Goal: Task Accomplishment & Management: Manage account settings

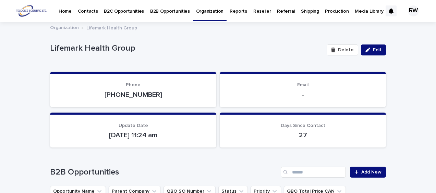
click at [327, 9] on p "Production" at bounding box center [337, 7] width 24 height 14
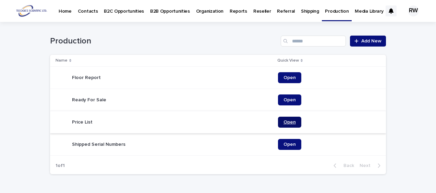
click at [290, 121] on span "Open" at bounding box center [289, 122] width 12 height 5
click at [114, 12] on p "B2C Opportunities" at bounding box center [124, 7] width 40 height 14
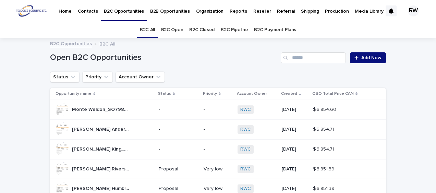
click at [172, 28] on link "B2C Open" at bounding box center [172, 30] width 22 height 16
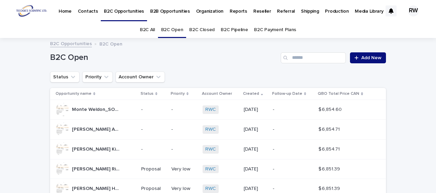
click at [123, 108] on div "Monte Weldon_SO7980A_2025-08-19 Monte Weldon_SO7980A_2025-08-19" at bounding box center [95, 110] width 80 height 14
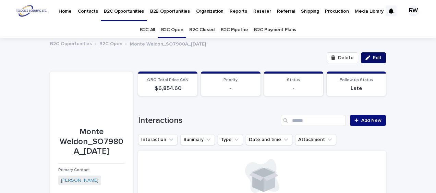
click at [377, 57] on span "Edit" at bounding box center [377, 57] width 9 height 5
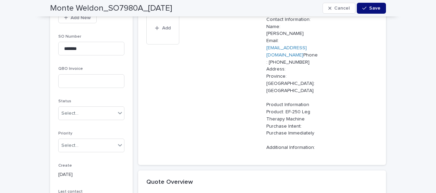
scroll to position [308, 0]
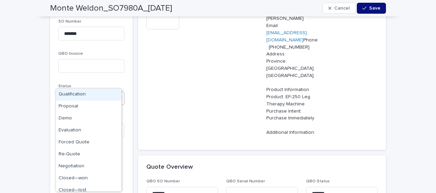
click at [75, 95] on div "Select..." at bounding box center [69, 98] width 17 height 7
click at [73, 105] on div "Proposal" at bounding box center [88, 107] width 65 height 12
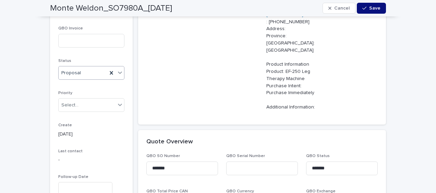
scroll to position [343, 0]
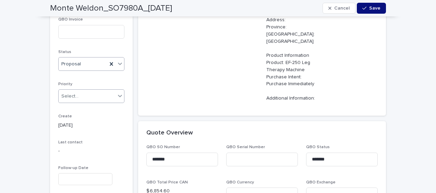
click at [69, 93] on div "Select..." at bounding box center [69, 96] width 17 height 7
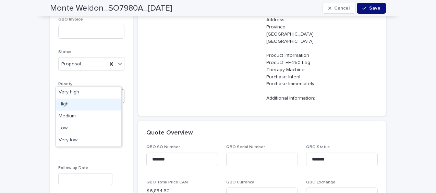
click at [68, 103] on div "High" at bounding box center [88, 105] width 65 height 12
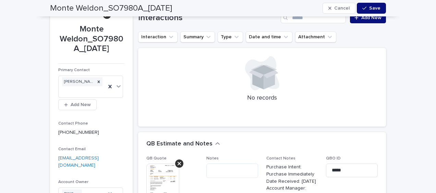
scroll to position [69, 0]
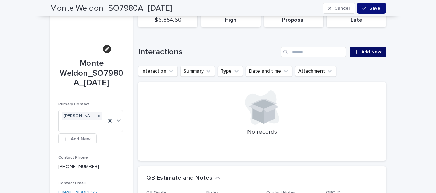
click at [364, 53] on span "Add New" at bounding box center [371, 52] width 20 height 5
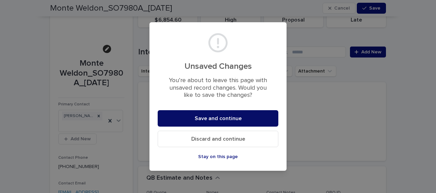
click at [215, 118] on span "Save and continue" at bounding box center [218, 118] width 47 height 5
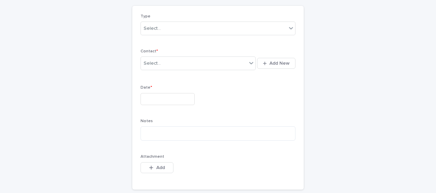
scroll to position [40, 0]
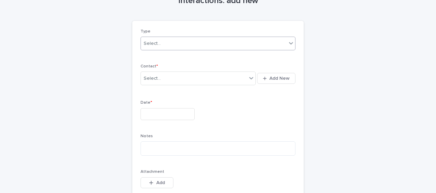
click at [163, 45] on div "Select..." at bounding box center [214, 43] width 146 height 11
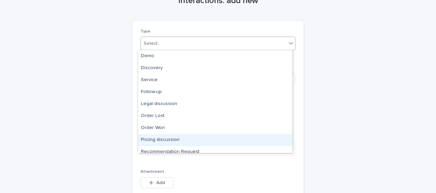
click at [167, 138] on div "Pricing discussion" at bounding box center [215, 140] width 154 height 12
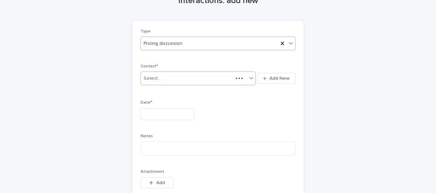
click at [155, 82] on div "Select..." at bounding box center [187, 78] width 92 height 11
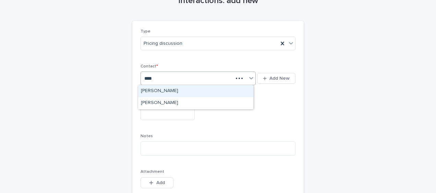
type input "*****"
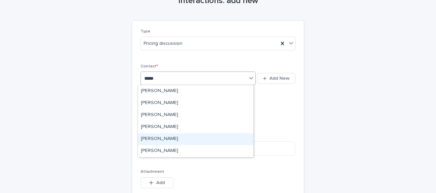
click at [158, 138] on div "Monte Weldon" at bounding box center [195, 139] width 115 height 12
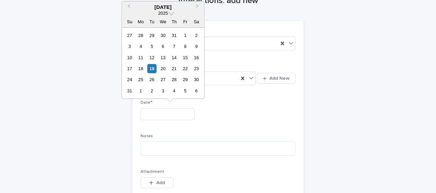
click at [150, 110] on input "text" at bounding box center [167, 114] width 54 height 12
click at [152, 67] on div "19" at bounding box center [151, 68] width 9 height 9
type input "**********"
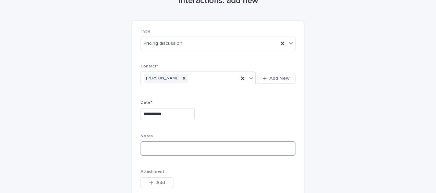
paste textarea "**********"
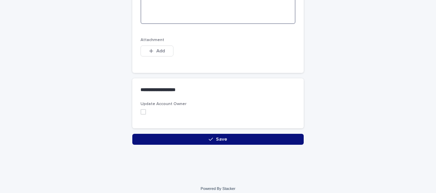
scroll to position [476, 0]
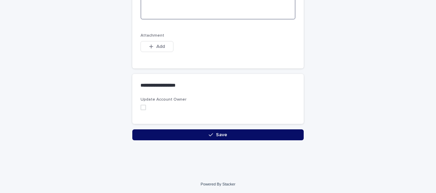
type textarea "**********"
click at [141, 134] on button "Save" at bounding box center [217, 134] width 171 height 11
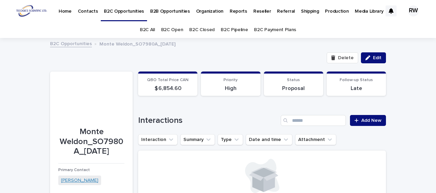
click at [77, 180] on link "Monte Weldon" at bounding box center [79, 180] width 37 height 7
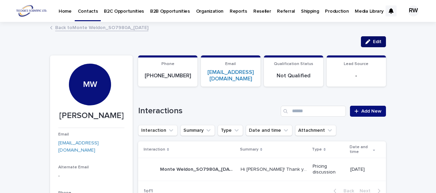
click at [365, 39] on icon "button" at bounding box center [367, 41] width 5 height 5
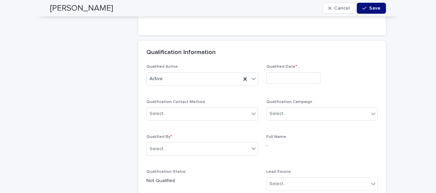
scroll to position [1576, 0]
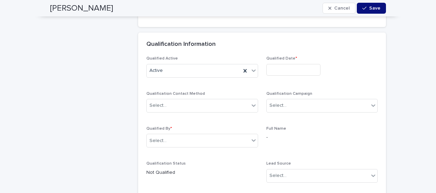
click at [270, 64] on input "text" at bounding box center [293, 70] width 54 height 12
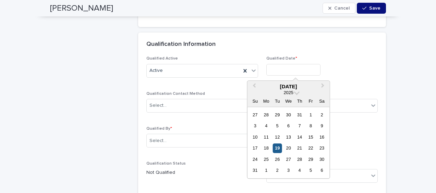
click at [277, 146] on div "19" at bounding box center [277, 148] width 9 height 9
type input "**********"
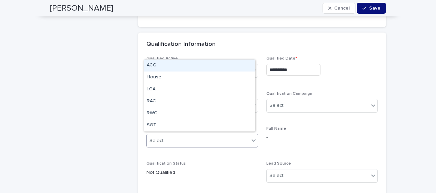
click at [188, 140] on div "Select..." at bounding box center [198, 140] width 102 height 11
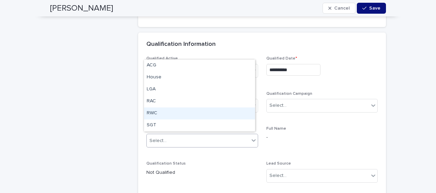
click at [179, 110] on div "RWC" at bounding box center [199, 114] width 111 height 12
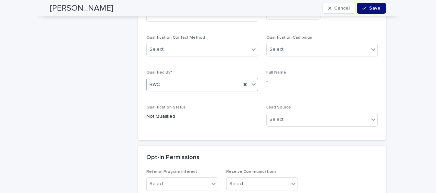
scroll to position [1644, 0]
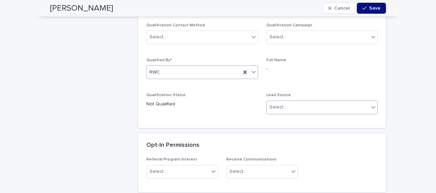
click at [284, 105] on div "Select..." at bounding box center [318, 107] width 102 height 11
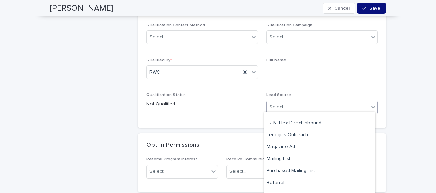
scroll to position [110, 0]
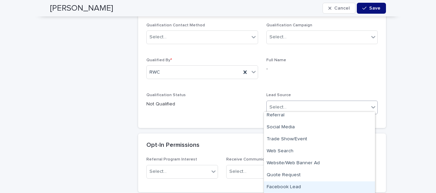
click at [313, 185] on div "Facebook Lead" at bounding box center [319, 188] width 111 height 12
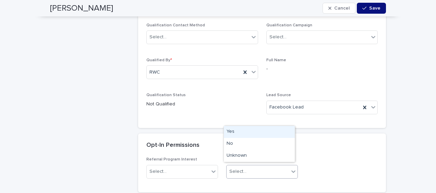
click at [268, 171] on div "Select..." at bounding box center [257, 171] width 62 height 11
click at [248, 130] on div "Yes" at bounding box center [259, 132] width 71 height 12
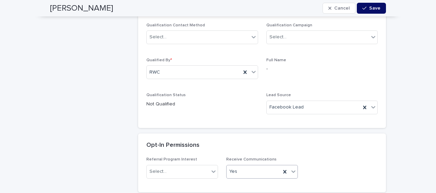
click at [362, 8] on icon "button" at bounding box center [364, 8] width 4 height 5
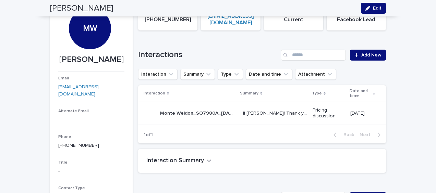
scroll to position [0, 0]
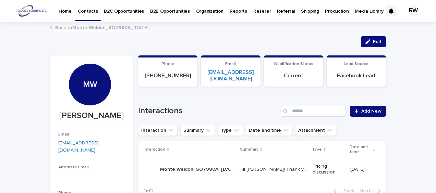
click at [176, 10] on p "B2B Opportunities" at bounding box center [170, 7] width 40 height 14
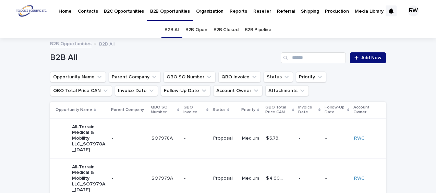
click at [195, 27] on link "B2B Open" at bounding box center [196, 30] width 22 height 16
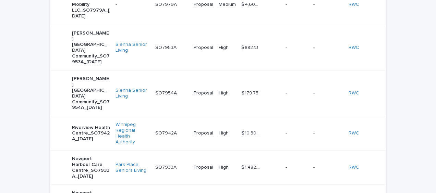
scroll to position [3, 0]
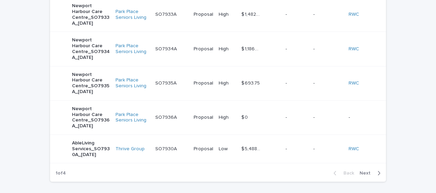
scroll to position [345, 0]
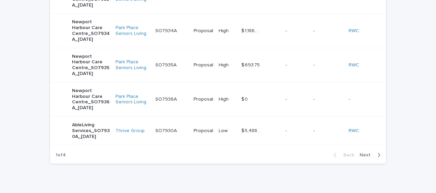
click at [367, 153] on span "Next" at bounding box center [366, 155] width 15 height 5
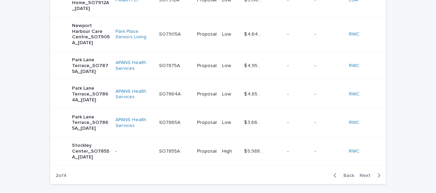
scroll to position [305, 0]
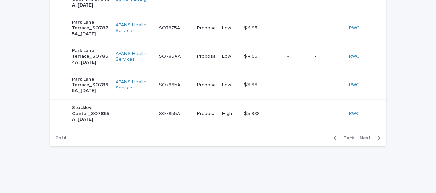
click at [367, 136] on span "Next" at bounding box center [366, 138] width 15 height 5
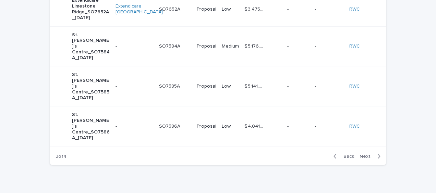
scroll to position [317, 0]
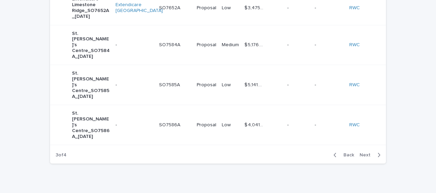
click at [365, 152] on button "Next" at bounding box center [371, 155] width 29 height 6
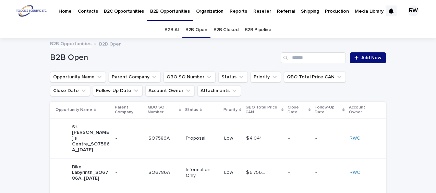
click at [192, 29] on link "B2B Open" at bounding box center [196, 30] width 22 height 16
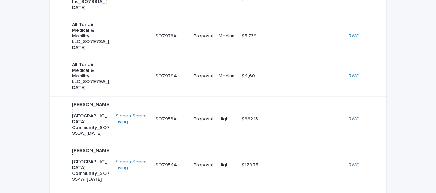
scroll to position [37, 0]
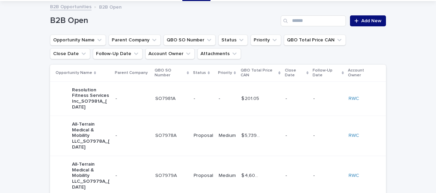
click at [134, 99] on p "-" at bounding box center [132, 99] width 34 height 6
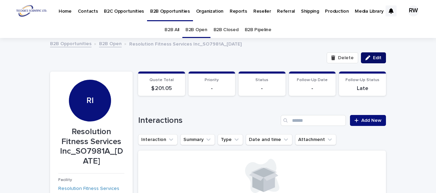
click at [373, 56] on span "Edit" at bounding box center [377, 57] width 9 height 5
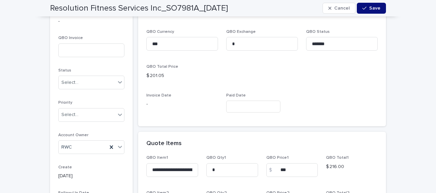
scroll to position [377, 0]
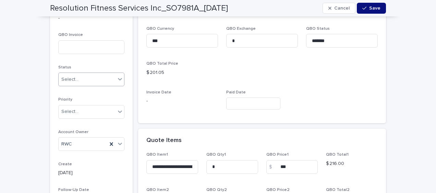
click at [79, 80] on div "Select..." at bounding box center [87, 79] width 57 height 11
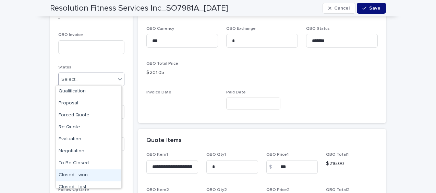
click at [77, 174] on div "Closed—won" at bounding box center [88, 176] width 65 height 12
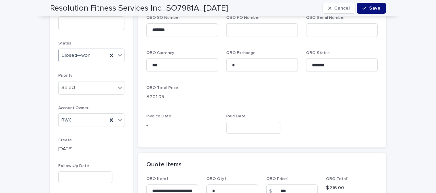
scroll to position [450, 0]
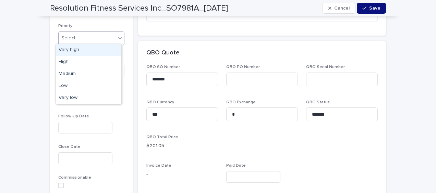
click at [75, 37] on div "Select..." at bounding box center [69, 38] width 17 height 7
click at [74, 49] on div "Very high" at bounding box center [88, 50] width 65 height 12
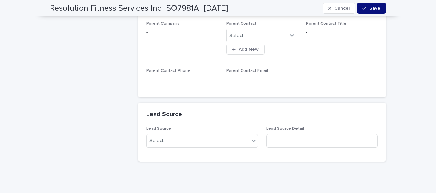
scroll to position [896, 0]
click at [195, 140] on div "Select..." at bounding box center [198, 140] width 102 height 11
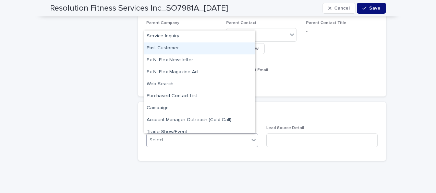
click at [191, 47] on div "Past Customer" at bounding box center [199, 48] width 111 height 12
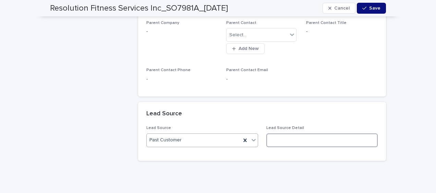
click at [269, 139] on input at bounding box center [322, 141] width 112 height 14
type input "***"
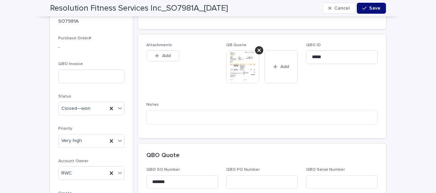
scroll to position [313, 0]
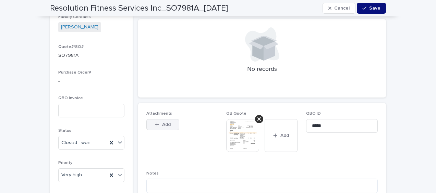
click at [166, 126] on span "Add" at bounding box center [166, 124] width 9 height 5
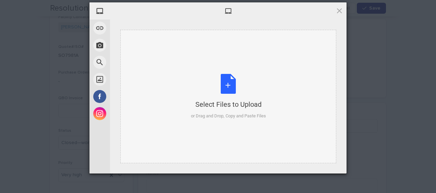
click at [207, 106] on div "Select Files to Upload" at bounding box center [228, 105] width 75 height 10
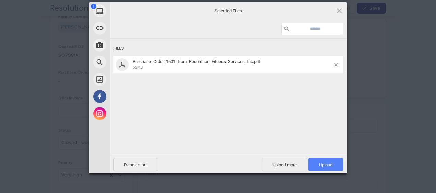
click at [322, 162] on span "Upload 1" at bounding box center [325, 164] width 35 height 13
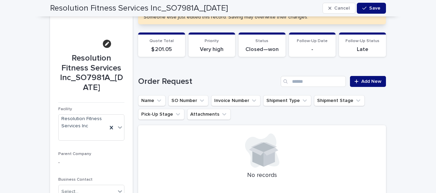
scroll to position [39, 0]
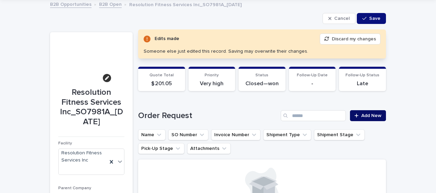
click at [361, 114] on span "Add New" at bounding box center [371, 115] width 20 height 5
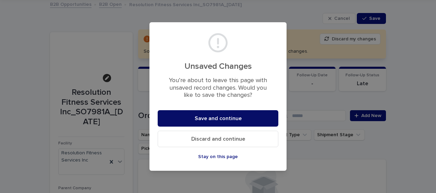
click at [199, 116] on span "Save and continue" at bounding box center [218, 118] width 47 height 5
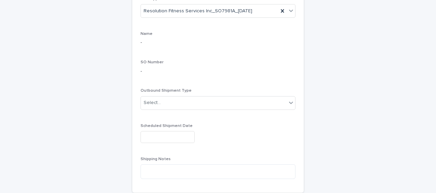
scroll to position [143, 0]
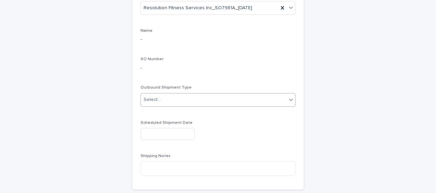
click at [166, 100] on div "Select..." at bounding box center [214, 99] width 146 height 11
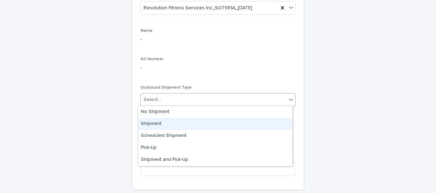
click at [162, 122] on div "Shipment" at bounding box center [215, 124] width 154 height 12
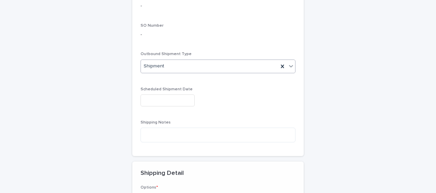
scroll to position [192, 0]
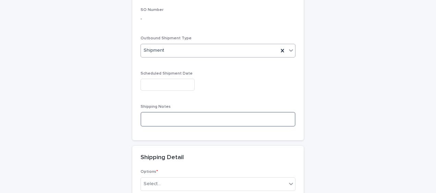
click at [142, 118] on textarea at bounding box center [217, 119] width 155 height 14
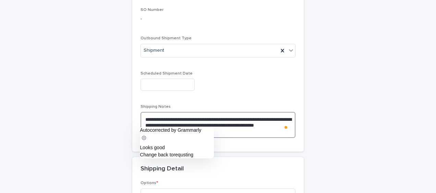
click at [203, 131] on div "Autocorrected by Grammarly" at bounding box center [177, 135] width 74 height 17
click at [190, 133] on div "Autocorrected by Grammarly" at bounding box center [177, 135] width 74 height 17
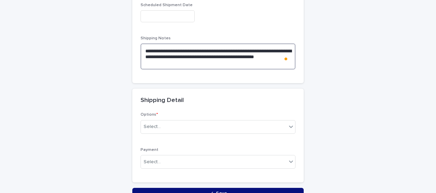
scroll to position [295, 0]
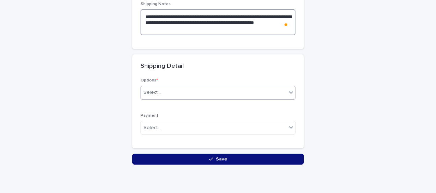
type textarea "**********"
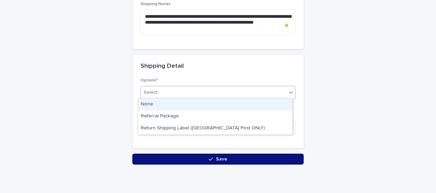
click at [167, 90] on div "Select..." at bounding box center [214, 92] width 146 height 11
click at [162, 104] on div "None" at bounding box center [215, 105] width 154 height 12
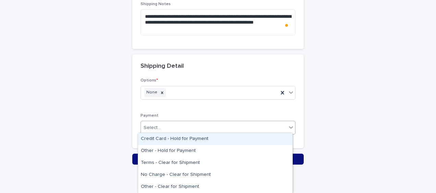
click at [155, 127] on div "Select..." at bounding box center [152, 127] width 17 height 7
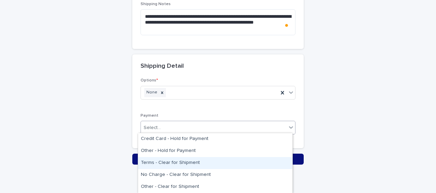
click at [157, 162] on div "Terms - Clear for Shipment" at bounding box center [215, 163] width 154 height 12
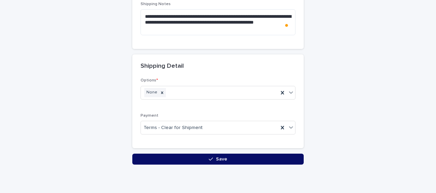
click at [144, 156] on button "Save" at bounding box center [217, 159] width 171 height 11
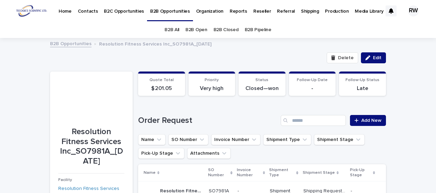
click at [90, 10] on p "Contacts" at bounding box center [88, 7] width 20 height 14
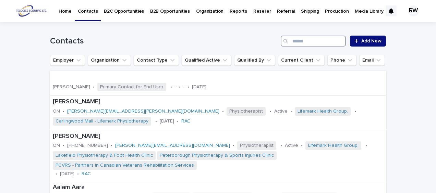
paste input "**********"
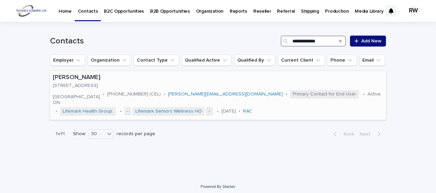
type input "**********"
click at [238, 110] on div "Sarah Elevazo 1 Yonge St, #402 Toronto ON • 416-456-8797 (CEL) • sarah.elevazo@…" at bounding box center [218, 95] width 336 height 49
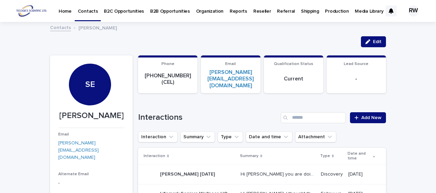
drag, startPoint x: 376, startPoint y: 40, endPoint x: 404, endPoint y: 116, distance: 80.7
click at [375, 40] on span "Edit" at bounding box center [377, 41] width 9 height 5
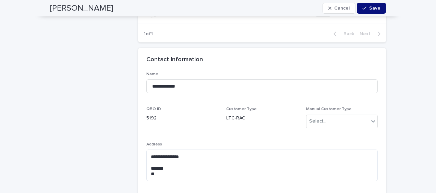
scroll to position [959, 0]
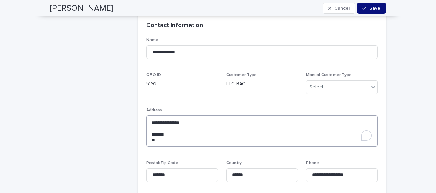
click at [148, 130] on textarea "**********" at bounding box center [261, 131] width 231 height 32
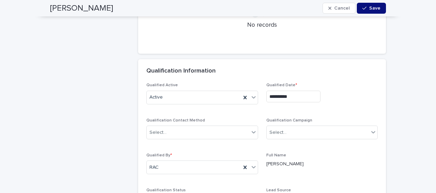
scroll to position [2055, 0]
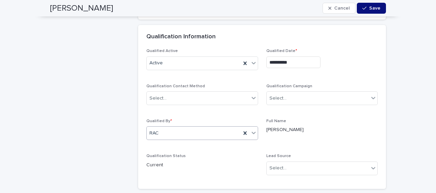
type textarea "**********"
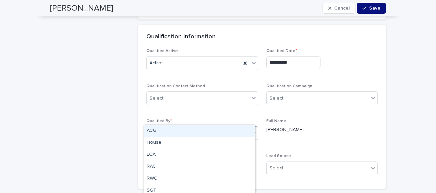
click at [250, 129] on icon at bounding box center [253, 132] width 7 height 7
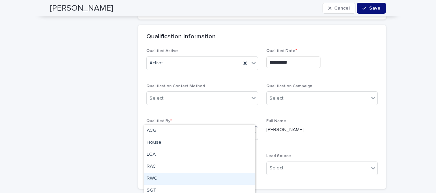
click at [173, 176] on div "RWC" at bounding box center [199, 179] width 111 height 12
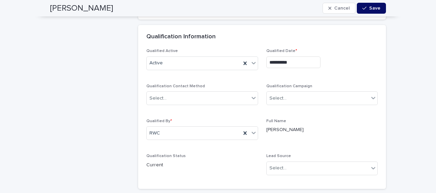
click at [369, 9] on span "Save" at bounding box center [374, 8] width 11 height 5
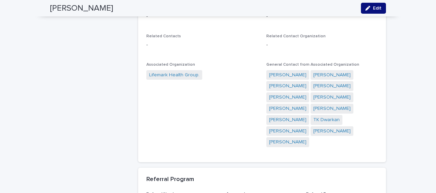
scroll to position [1439, 0]
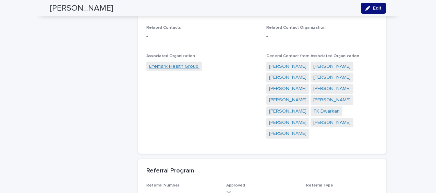
click at [162, 63] on link "Lifemark Health Group." at bounding box center [174, 66] width 50 height 7
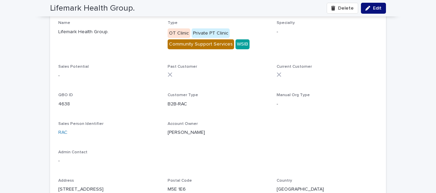
scroll to position [411, 0]
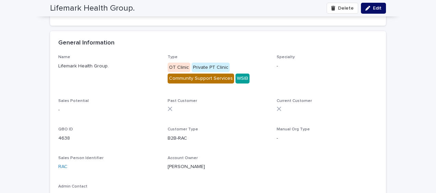
click at [375, 8] on span "Edit" at bounding box center [377, 8] width 9 height 5
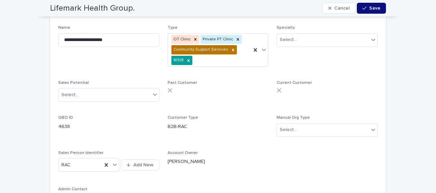
scroll to position [480, 0]
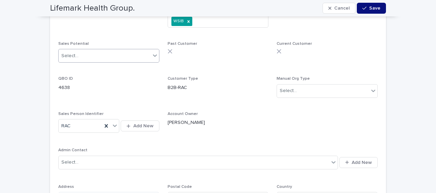
click at [97, 50] on div "Select..." at bounding box center [105, 55] width 92 height 11
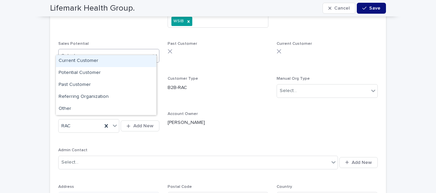
click at [95, 61] on div "Current Customer" at bounding box center [106, 61] width 100 height 12
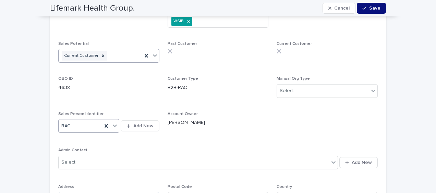
drag, startPoint x: 103, startPoint y: 115, endPoint x: 96, endPoint y: 119, distance: 7.8
click at [103, 123] on icon at bounding box center [106, 126] width 7 height 7
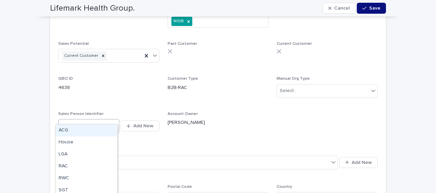
click at [90, 121] on div "Select..." at bounding box center [85, 126] width 52 height 11
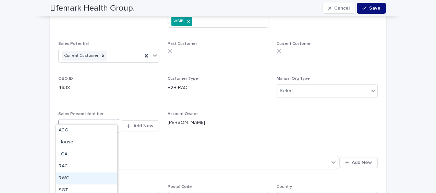
click at [67, 177] on div "RWC" at bounding box center [86, 179] width 61 height 12
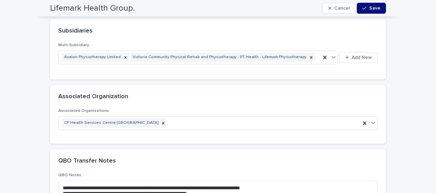
scroll to position [2041, 0]
click at [375, 7] on span "Save" at bounding box center [374, 8] width 11 height 5
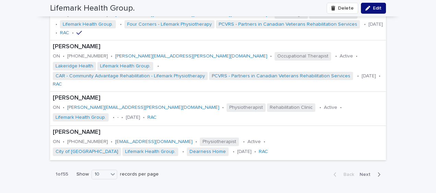
scroll to position [1668, 0]
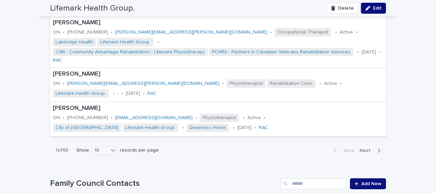
click at [366, 148] on span "Next" at bounding box center [366, 150] width 15 height 5
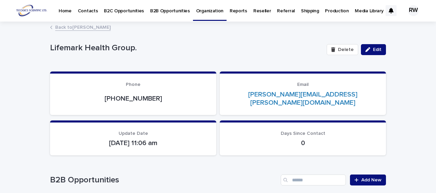
scroll to position [0, 0]
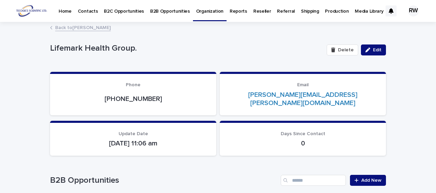
click at [211, 10] on p "Organization" at bounding box center [209, 7] width 27 height 14
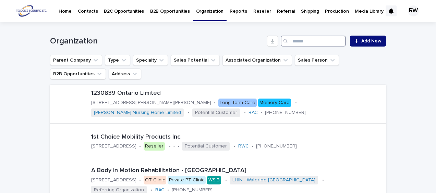
click at [307, 41] on input "Search" at bounding box center [313, 41] width 65 height 11
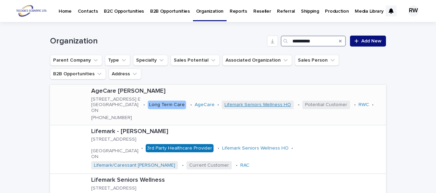
type input "**********"
click at [264, 104] on link "Lifemark Seniors Wellness HO" at bounding box center [257, 105] width 66 height 6
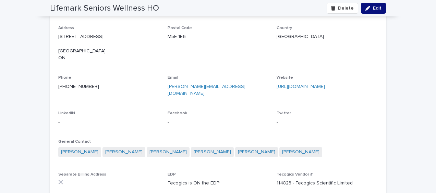
scroll to position [788, 0]
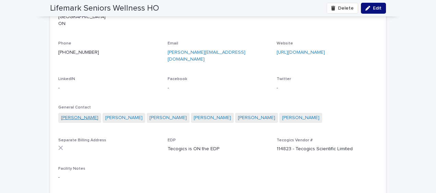
click at [65, 114] on link "Sarah Elevazo" at bounding box center [79, 117] width 37 height 7
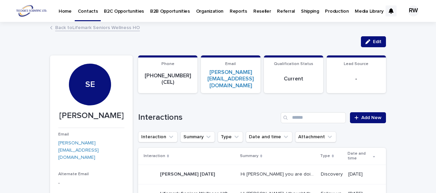
click at [206, 10] on p "Organization" at bounding box center [209, 7] width 27 height 14
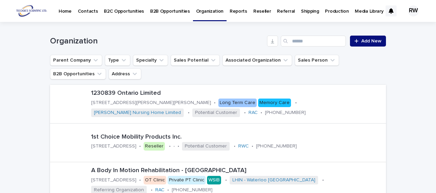
click at [123, 12] on p "B2C Opportunities" at bounding box center [124, 7] width 40 height 14
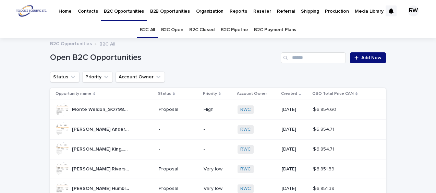
click at [175, 29] on link "B2C Open" at bounding box center [172, 30] width 22 height 16
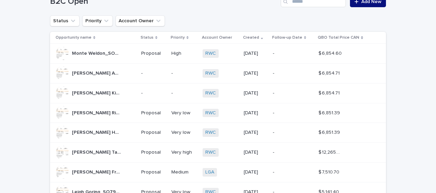
scroll to position [69, 0]
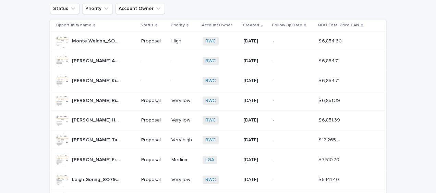
click at [81, 58] on p "Chris Anderson_SO7976A_2025-08-14" at bounding box center [97, 60] width 50 height 7
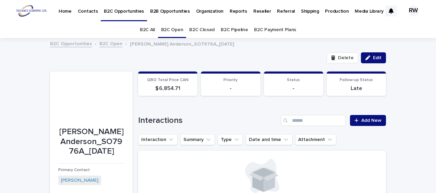
drag, startPoint x: 373, startPoint y: 57, endPoint x: 130, endPoint y: 106, distance: 248.0
click at [373, 57] on span "Edit" at bounding box center [377, 57] width 9 height 5
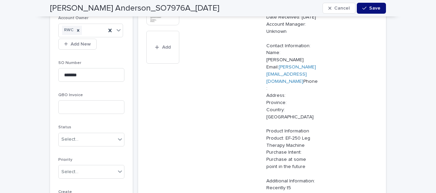
scroll to position [308, 0]
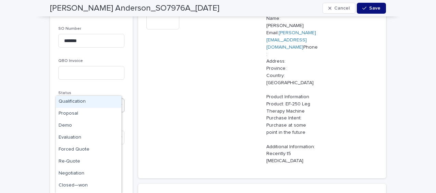
click at [84, 100] on div "Select..." at bounding box center [87, 105] width 57 height 11
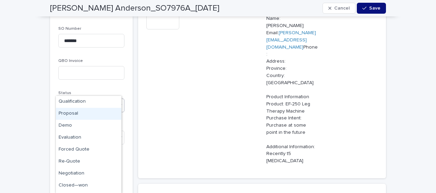
click at [79, 112] on div "Proposal" at bounding box center [88, 114] width 65 height 12
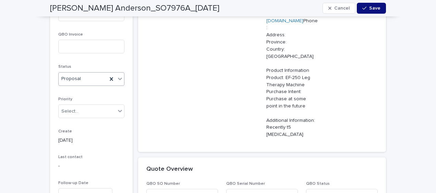
scroll to position [343, 0]
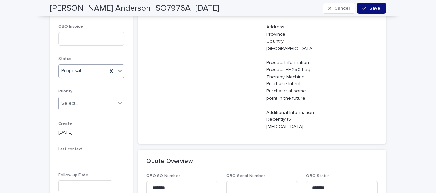
click at [68, 100] on div "Select..." at bounding box center [69, 103] width 17 height 7
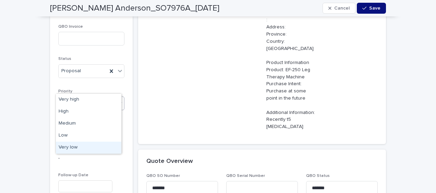
click at [73, 145] on div "Very low" at bounding box center [88, 148] width 65 height 12
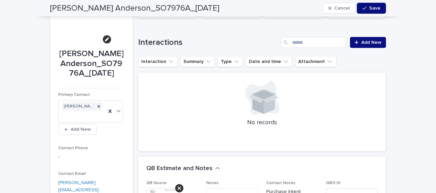
scroll to position [69, 0]
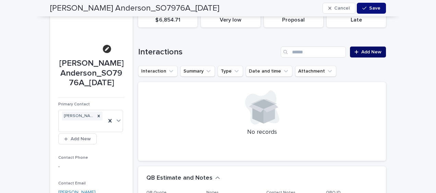
click at [364, 53] on span "Add New" at bounding box center [371, 52] width 20 height 5
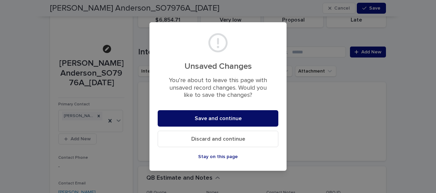
click at [225, 116] on span "Save and continue" at bounding box center [218, 118] width 47 height 5
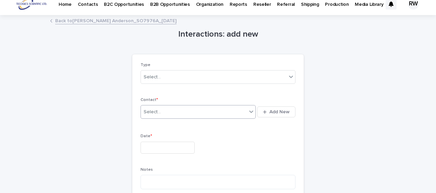
scroll to position [6, 0]
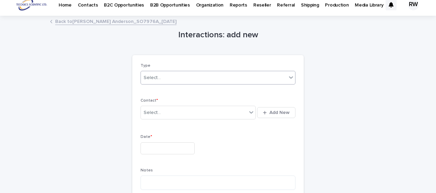
click at [177, 80] on div "Select..." at bounding box center [214, 77] width 146 height 11
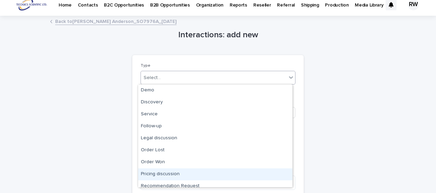
click at [182, 173] on div "Pricing discussion" at bounding box center [215, 175] width 154 height 12
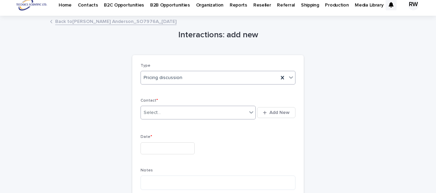
click at [152, 114] on div "Select..." at bounding box center [152, 112] width 17 height 7
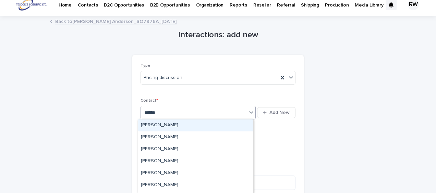
type input "*******"
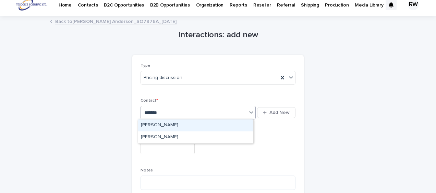
click at [152, 125] on div "Chris Anderson" at bounding box center [195, 126] width 115 height 12
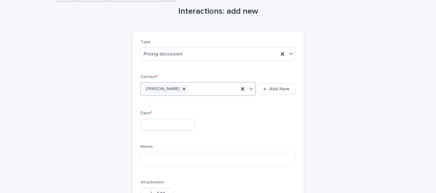
scroll to position [40, 0]
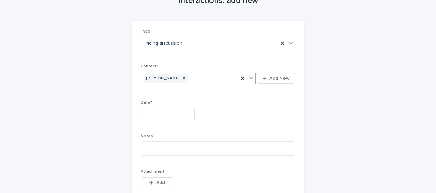
click at [150, 111] on input "text" at bounding box center [167, 114] width 54 height 12
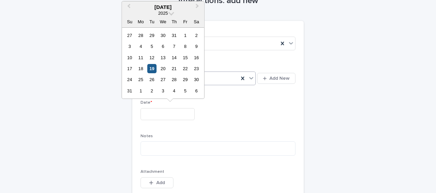
click at [153, 70] on div "19" at bounding box center [151, 68] width 9 height 9
type input "**********"
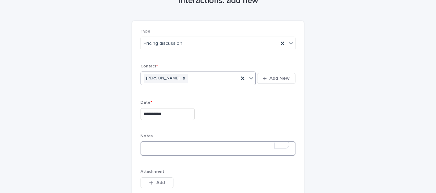
paste textarea "**********"
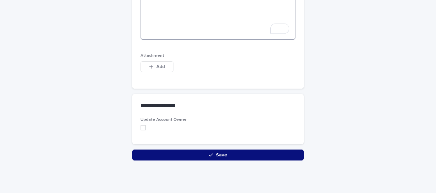
scroll to position [499, 0]
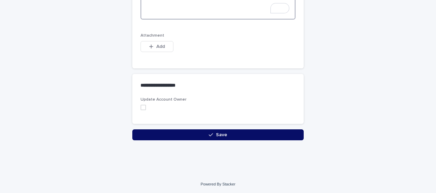
type textarea "**********"
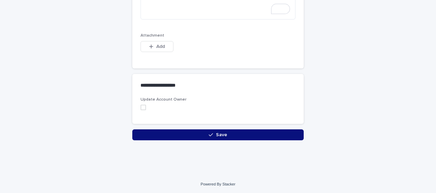
click at [205, 129] on button "Save" at bounding box center [217, 134] width 171 height 11
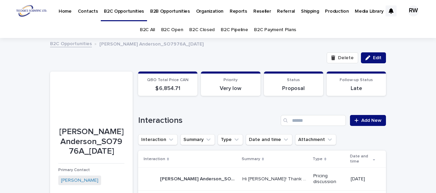
click at [171, 29] on link "B2C Open" at bounding box center [172, 30] width 22 height 16
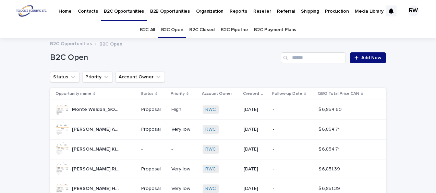
click at [129, 147] on div "Donna King_SO7977A_2025-08-14 Donna King_SO7977A_2025-08-14" at bounding box center [95, 150] width 80 height 14
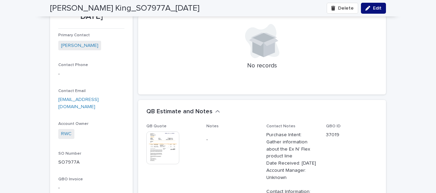
scroll to position [137, 0]
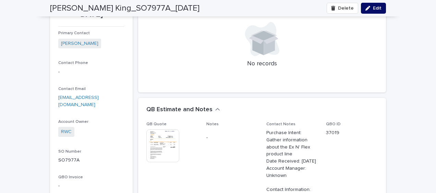
click at [370, 7] on div "button" at bounding box center [369, 8] width 8 height 5
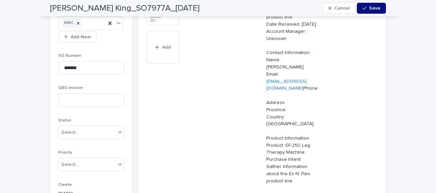
scroll to position [308, 0]
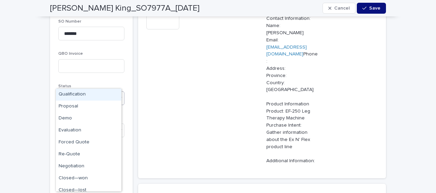
click at [79, 95] on div at bounding box center [79, 98] width 1 height 7
click at [89, 106] on div "Proposal" at bounding box center [88, 107] width 65 height 12
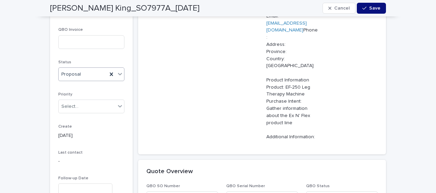
scroll to position [343, 0]
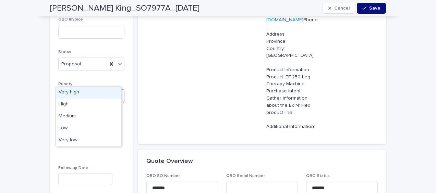
click at [66, 93] on div "Select..." at bounding box center [69, 96] width 17 height 7
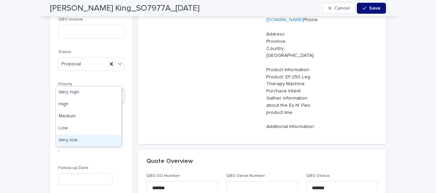
click at [73, 139] on div "Very low" at bounding box center [88, 141] width 65 height 12
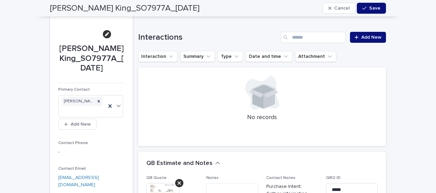
scroll to position [69, 0]
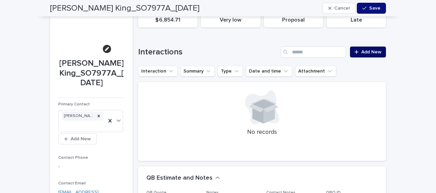
click at [370, 51] on span "Add New" at bounding box center [371, 52] width 20 height 5
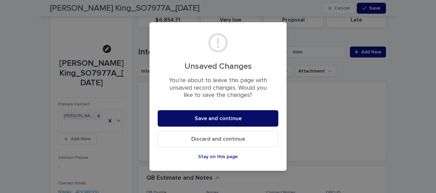
click at [211, 116] on span "Save and continue" at bounding box center [218, 118] width 47 height 5
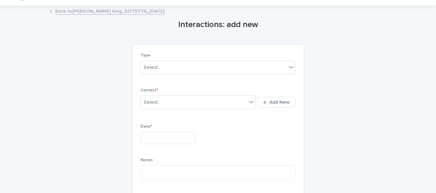
scroll to position [6, 0]
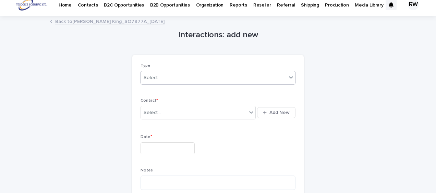
click at [161, 80] on input "text" at bounding box center [161, 78] width 1 height 6
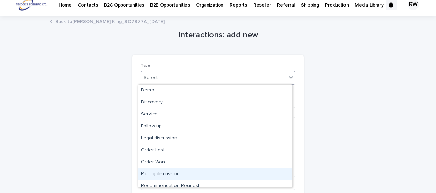
click at [165, 173] on div "Pricing discussion" at bounding box center [215, 175] width 154 height 12
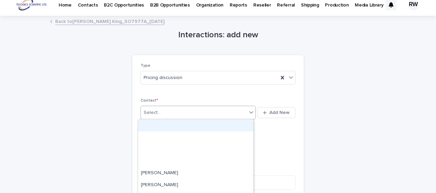
click at [154, 112] on div "Select..." at bounding box center [152, 112] width 17 height 7
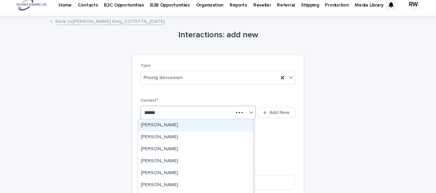
type input "*******"
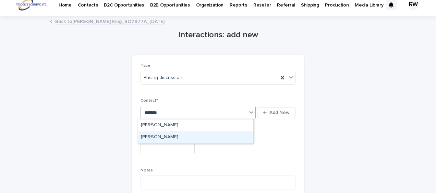
click at [155, 137] on div "Donna King" at bounding box center [195, 138] width 115 height 12
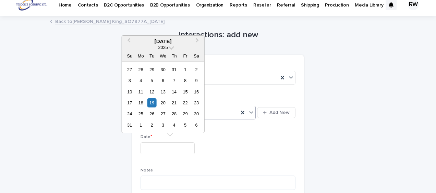
click at [145, 145] on input "text" at bounding box center [167, 149] width 54 height 12
click at [152, 103] on div "19" at bounding box center [151, 102] width 9 height 9
type input "**********"
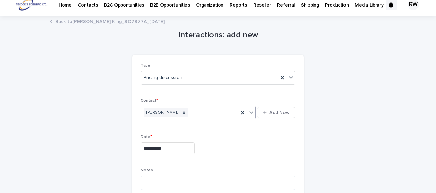
scroll to position [109, 0]
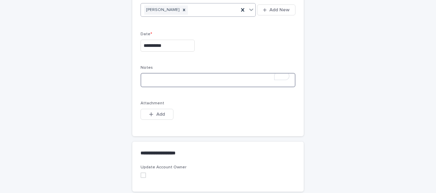
paste textarea "**********"
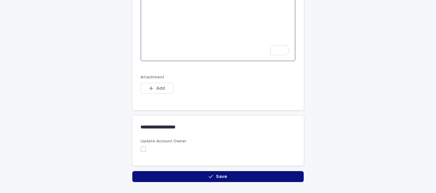
scroll to position [505, 0]
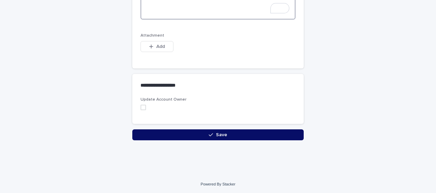
type textarea "**********"
click at [138, 134] on button "Save" at bounding box center [217, 134] width 171 height 11
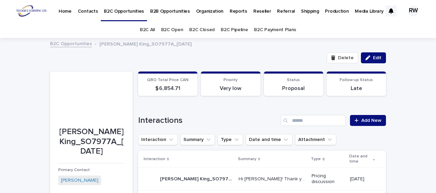
click at [91, 9] on p "Contacts" at bounding box center [88, 7] width 20 height 14
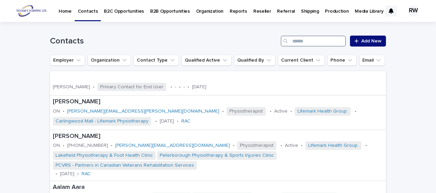
paste input "**********"
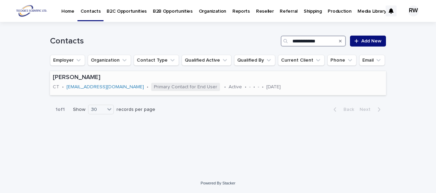
type input "**********"
click at [276, 95] on div "James Schulte CT • mij357@aol.com • Primary Contact for End User • Active • - •…" at bounding box center [190, 83] width 281 height 24
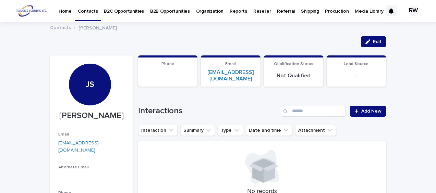
drag, startPoint x: 376, startPoint y: 38, endPoint x: 389, endPoint y: 66, distance: 31.1
click at [376, 37] on button "Edit" at bounding box center [373, 41] width 25 height 11
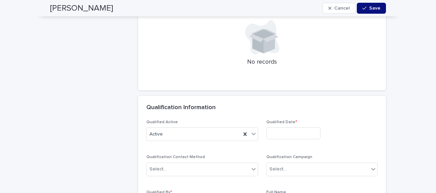
scroll to position [1473, 0]
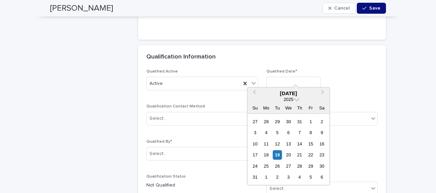
click at [277, 77] on input "text" at bounding box center [293, 83] width 54 height 12
click at [276, 154] on div "19" at bounding box center [277, 154] width 9 height 9
type input "**********"
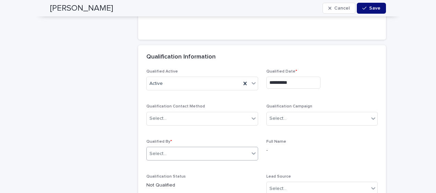
click at [197, 148] on div "Select..." at bounding box center [198, 153] width 102 height 11
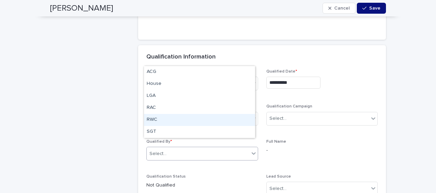
click at [189, 117] on div "RWC" at bounding box center [199, 120] width 111 height 12
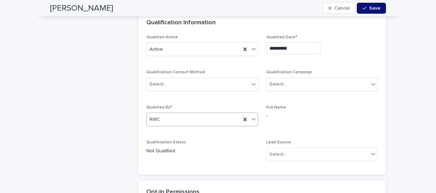
scroll to position [1541, 0]
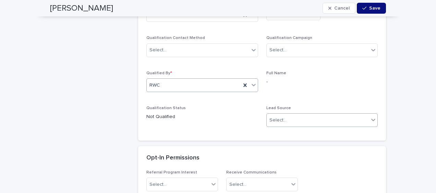
click at [287, 115] on div "Select..." at bounding box center [318, 120] width 102 height 11
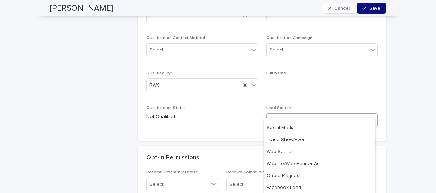
scroll to position [116, 0]
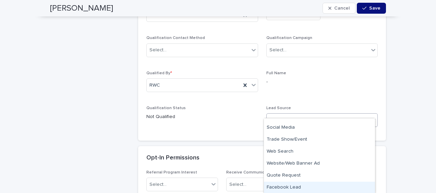
click at [309, 186] on div "Facebook Lead" at bounding box center [319, 188] width 111 height 12
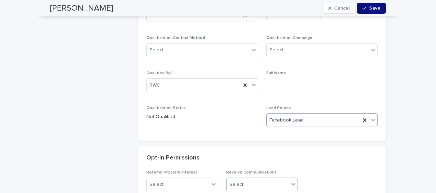
click at [275, 179] on div "Select..." at bounding box center [257, 184] width 62 height 11
click at [259, 139] on div "Yes" at bounding box center [259, 139] width 71 height 12
click at [360, 10] on button "Save" at bounding box center [371, 8] width 29 height 11
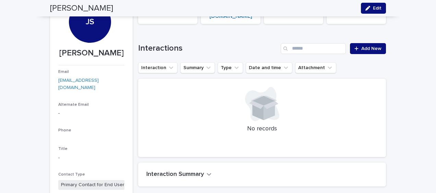
scroll to position [0, 0]
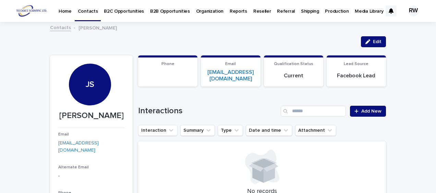
click at [125, 10] on p "B2C Opportunities" at bounding box center [124, 7] width 40 height 14
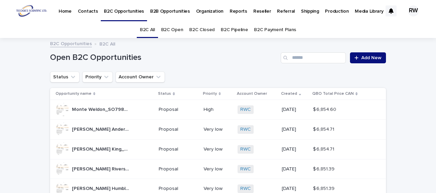
click at [178, 28] on link "B2C Open" at bounding box center [172, 30] width 22 height 16
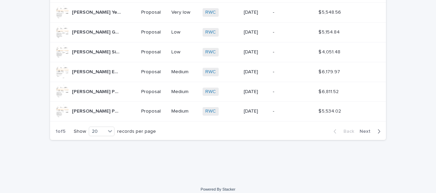
scroll to position [377, 0]
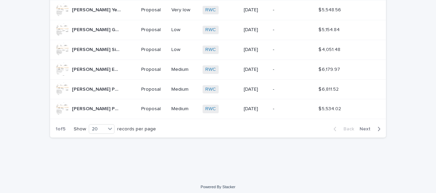
click at [365, 127] on span "Next" at bounding box center [366, 129] width 15 height 5
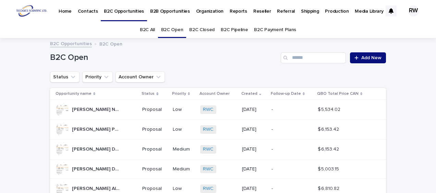
click at [172, 30] on link "B2C Open" at bounding box center [172, 30] width 22 height 16
click at [297, 58] on input "Search" at bounding box center [313, 57] width 65 height 11
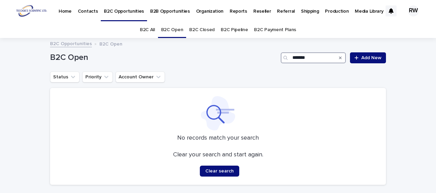
type input "*******"
click at [85, 13] on p "Contacts" at bounding box center [88, 7] width 20 height 14
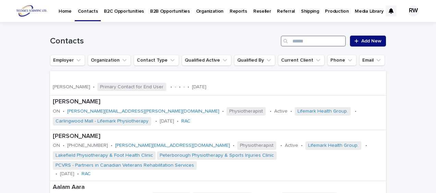
click at [296, 41] on input "Search" at bounding box center [313, 41] width 65 height 11
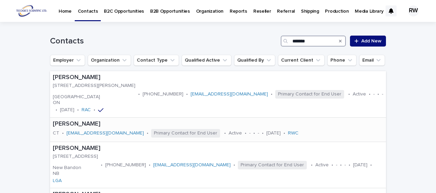
type input "*******"
click at [313, 128] on div "James Schulte CT • mij357@aol.com • Primary Contact for End User • Active • - •…" at bounding box center [218, 130] width 336 height 24
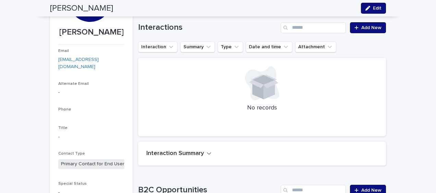
scroll to position [69, 0]
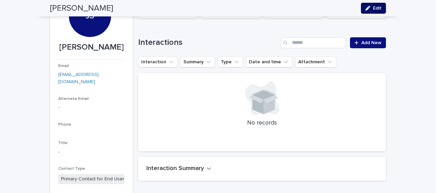
click at [373, 8] on span "Edit" at bounding box center [377, 8] width 9 height 5
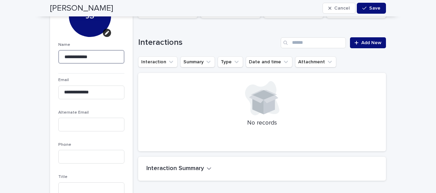
click at [76, 56] on input "**********" at bounding box center [91, 57] width 66 height 14
type input "**********"
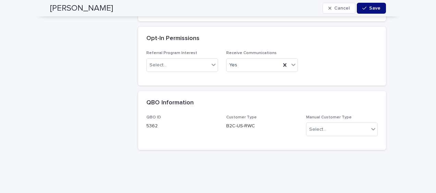
scroll to position [1673, 0]
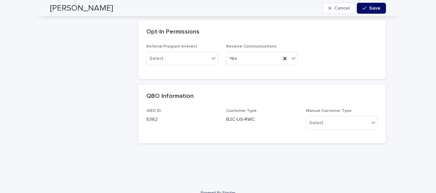
click at [371, 7] on span "Save" at bounding box center [374, 8] width 11 height 5
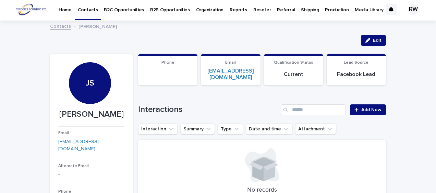
scroll to position [0, 0]
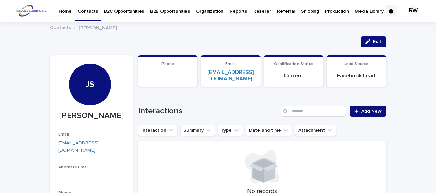
click at [127, 10] on p "B2C Opportunities" at bounding box center [124, 7] width 40 height 14
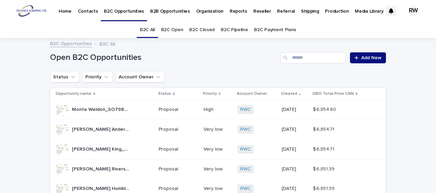
click at [172, 28] on link "B2C Open" at bounding box center [172, 30] width 22 height 16
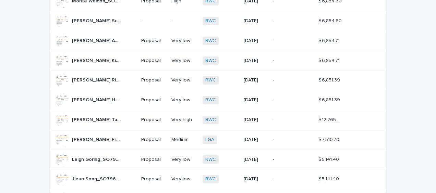
scroll to position [103, 0]
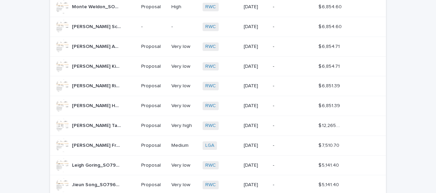
click at [153, 23] on div "-" at bounding box center [153, 26] width 25 height 7
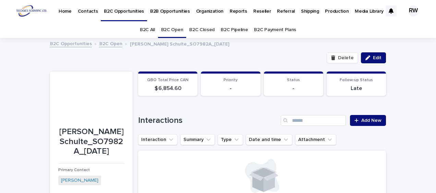
drag, startPoint x: 374, startPoint y: 55, endPoint x: 405, endPoint y: 105, distance: 58.9
click at [374, 55] on button "Edit" at bounding box center [373, 57] width 25 height 11
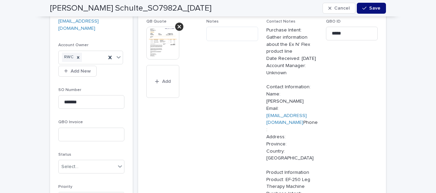
scroll to position [274, 0]
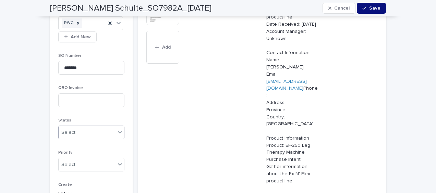
click at [82, 127] on div "Select..." at bounding box center [87, 132] width 57 height 11
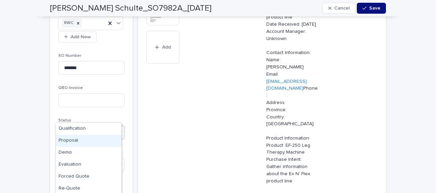
click at [84, 135] on div "Proposal" at bounding box center [88, 141] width 65 height 12
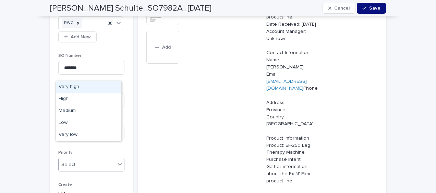
click at [81, 159] on div "Select..." at bounding box center [87, 164] width 57 height 11
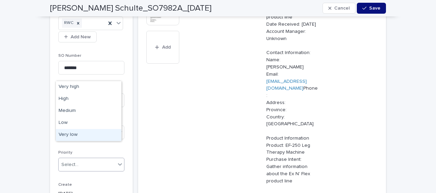
click at [78, 134] on div "Very low" at bounding box center [88, 135] width 65 height 12
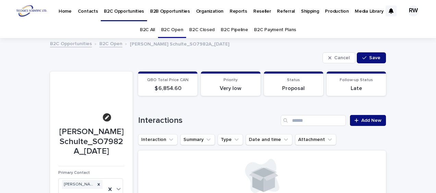
scroll to position [34, 0]
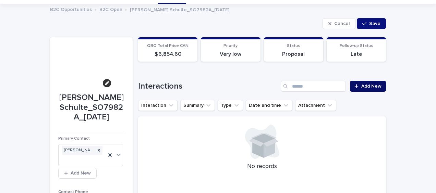
click at [367, 87] on span "Add New" at bounding box center [371, 86] width 20 height 5
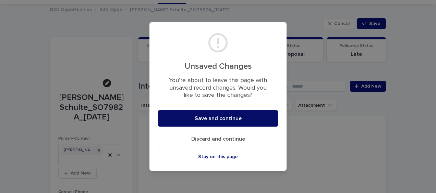
click at [221, 115] on button "Save and continue" at bounding box center [218, 118] width 121 height 16
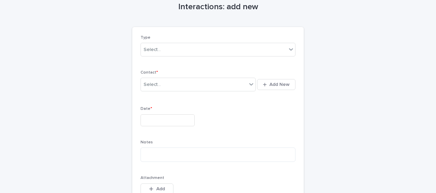
scroll to position [40, 0]
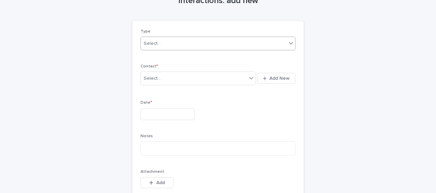
click at [164, 45] on div "Select..." at bounding box center [214, 43] width 146 height 11
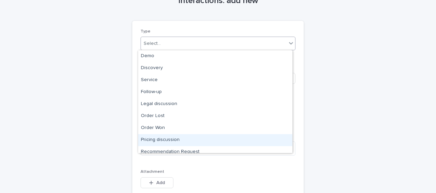
click at [174, 138] on div "Pricing discussion" at bounding box center [215, 140] width 154 height 12
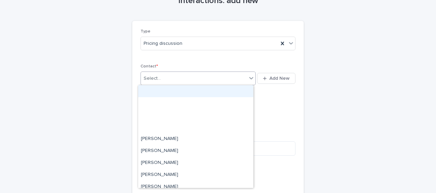
click at [153, 80] on div "Select..." at bounding box center [152, 78] width 17 height 7
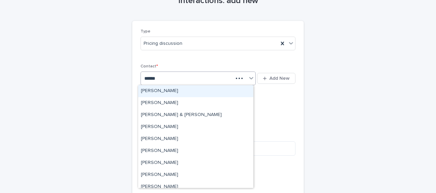
type input "*******"
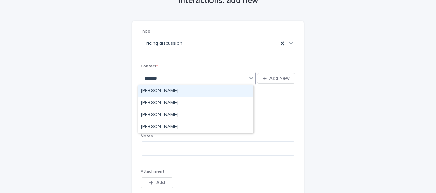
click at [163, 91] on div "James Schulte" at bounding box center [195, 91] width 115 height 12
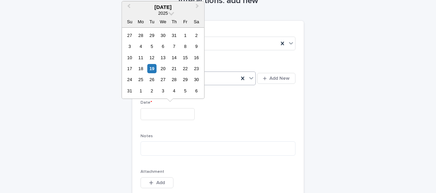
click at [148, 110] on input "text" at bounding box center [167, 114] width 54 height 12
click at [151, 69] on div "19" at bounding box center [151, 68] width 9 height 9
type input "**********"
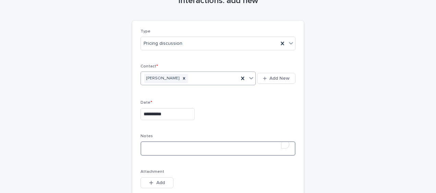
paste textarea "**********"
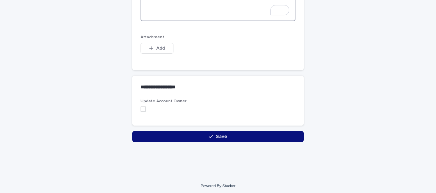
scroll to position [516, 0]
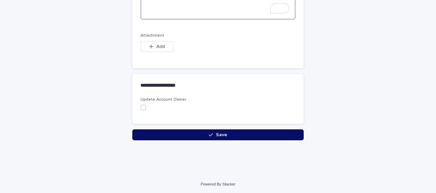
type textarea "**********"
click at [172, 131] on button "Save" at bounding box center [217, 134] width 171 height 11
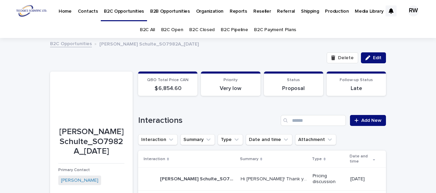
click at [86, 12] on p "Contacts" at bounding box center [88, 7] width 20 height 14
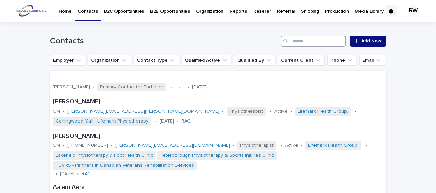
paste input "**********"
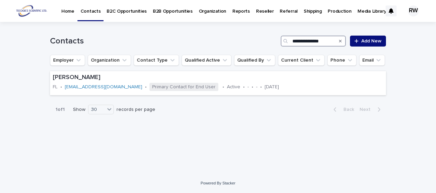
type input "**********"
click at [127, 10] on p "B2C Opportunities" at bounding box center [127, 7] width 40 height 14
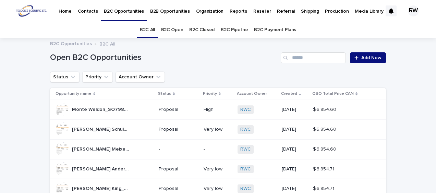
click at [172, 28] on link "B2C Open" at bounding box center [172, 30] width 22 height 16
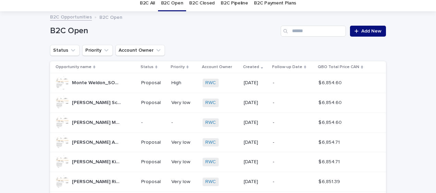
scroll to position [34, 0]
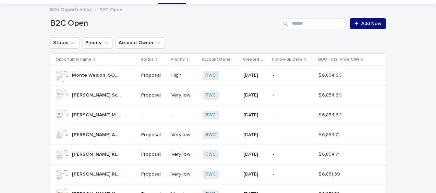
click at [136, 114] on td "Jeffery Meixell_SO7983A_2025-08-19 Jeffery Meixell_SO7983A_2025-08-19" at bounding box center [94, 115] width 88 height 20
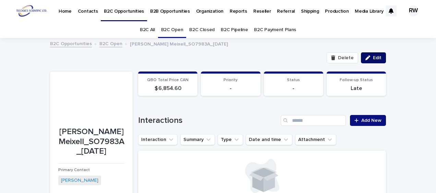
click at [375, 58] on span "Edit" at bounding box center [377, 57] width 9 height 5
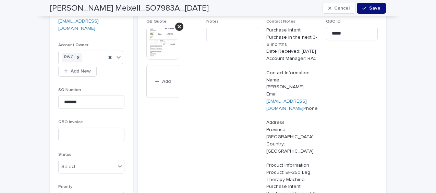
scroll to position [274, 0]
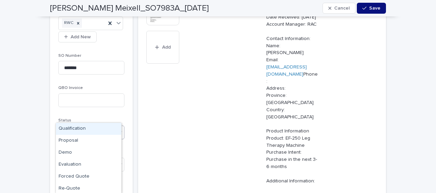
click at [64, 129] on div "Select..." at bounding box center [69, 132] width 17 height 7
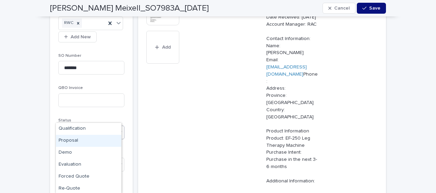
click at [70, 140] on div "Proposal" at bounding box center [88, 141] width 65 height 12
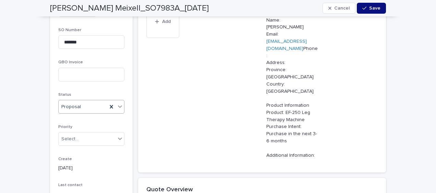
scroll to position [308, 0]
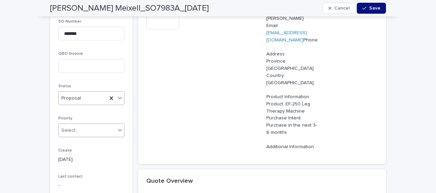
click at [73, 127] on div "Select..." at bounding box center [69, 130] width 17 height 7
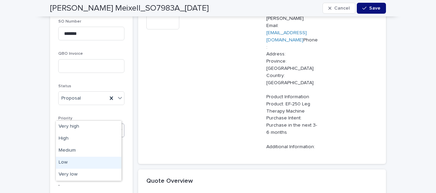
click at [65, 160] on div "Low" at bounding box center [88, 163] width 65 height 12
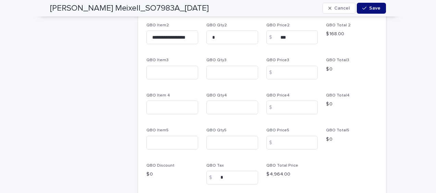
scroll to position [651, 0]
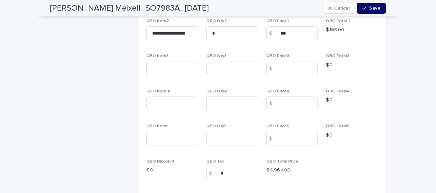
click at [371, 7] on span "Save" at bounding box center [374, 8] width 11 height 5
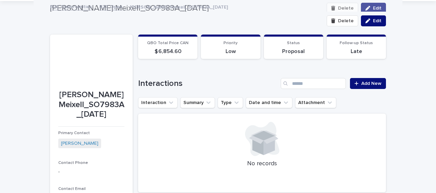
scroll to position [34, 0]
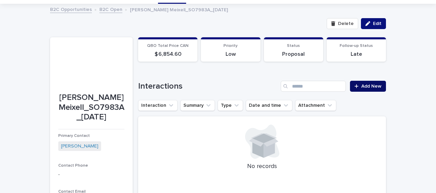
click at [366, 85] on span "Add New" at bounding box center [371, 86] width 20 height 5
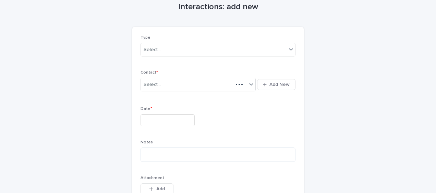
scroll to position [40, 0]
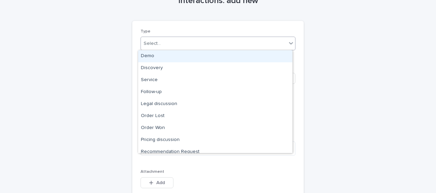
click at [153, 45] on div "Select..." at bounding box center [152, 43] width 17 height 7
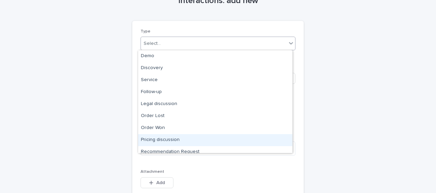
click at [159, 139] on div "Pricing discussion" at bounding box center [215, 140] width 154 height 12
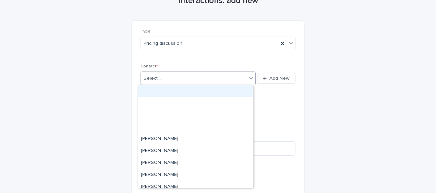
click at [151, 80] on div "Select..." at bounding box center [152, 78] width 17 height 7
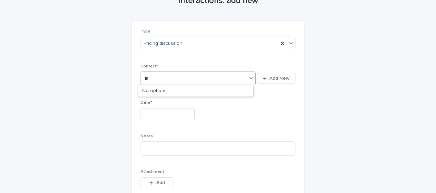
type input "*"
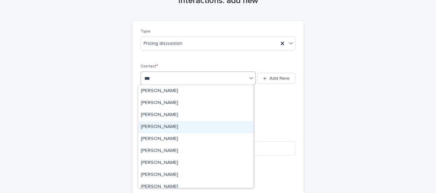
type input "****"
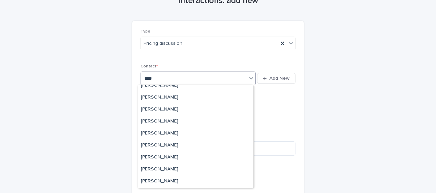
scroll to position [206, 0]
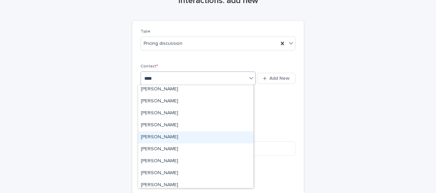
click at [179, 136] on div "Jeffery Meixell" at bounding box center [195, 138] width 115 height 12
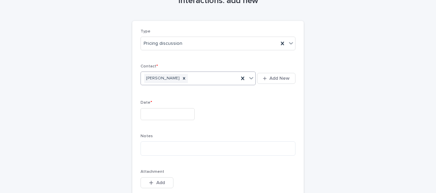
click at [155, 112] on input "text" at bounding box center [167, 114] width 54 height 12
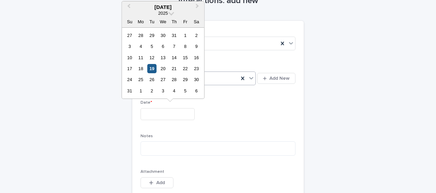
click at [151, 69] on div "19" at bounding box center [151, 68] width 9 height 9
type input "**********"
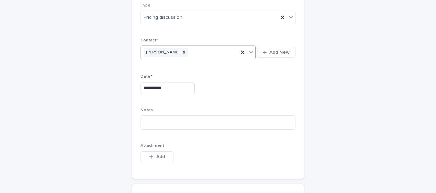
scroll to position [75, 0]
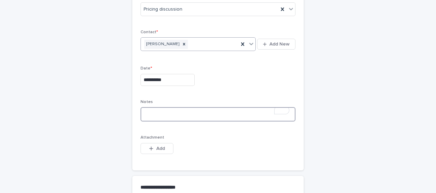
paste textarea "**********"
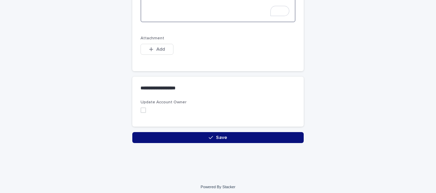
scroll to position [516, 0]
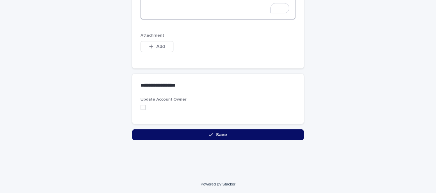
type textarea "**********"
click at [149, 136] on button "Save" at bounding box center [217, 134] width 171 height 11
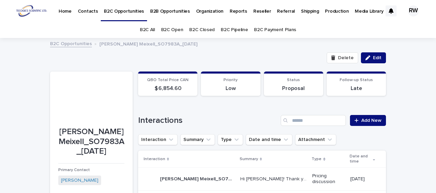
click at [89, 11] on p "Contacts" at bounding box center [88, 7] width 20 height 14
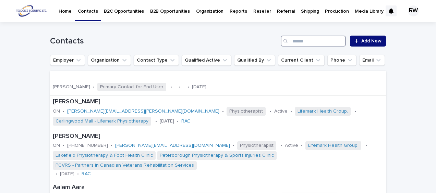
paste input "**********"
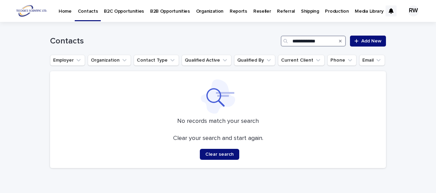
type input "**********"
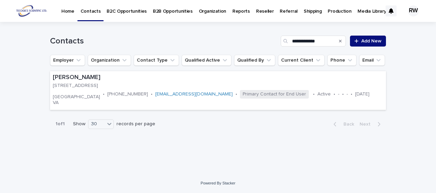
click at [134, 10] on p "B2C Opportunities" at bounding box center [127, 7] width 40 height 14
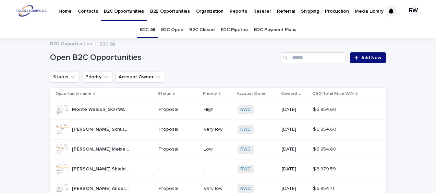
click at [175, 27] on link "B2C Open" at bounding box center [172, 30] width 22 height 16
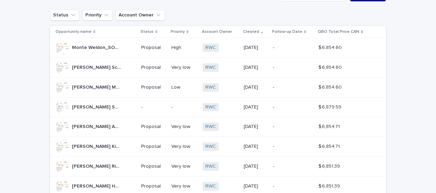
scroll to position [69, 0]
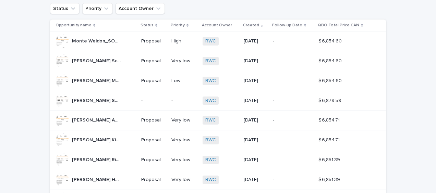
click at [147, 99] on p "-" at bounding box center [153, 101] width 25 height 6
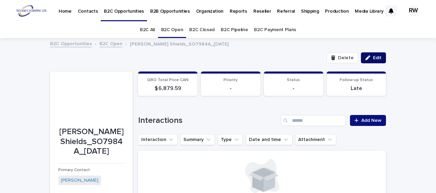
click at [373, 56] on span "Edit" at bounding box center [377, 57] width 9 height 5
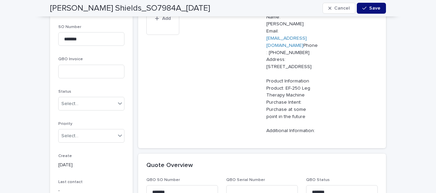
scroll to position [308, 0]
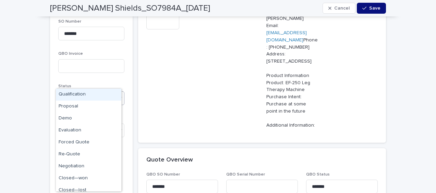
click at [77, 93] on div "Select..." at bounding box center [87, 98] width 57 height 11
click at [76, 105] on div "Proposal" at bounding box center [88, 107] width 65 height 12
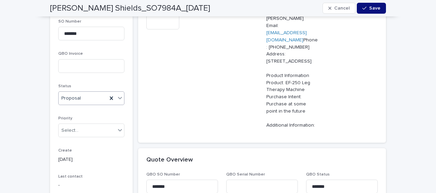
scroll to position [343, 0]
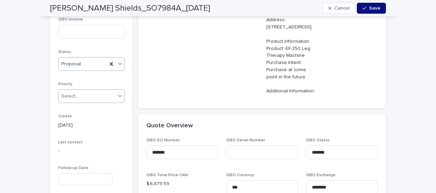
click at [74, 93] on div "Select..." at bounding box center [69, 96] width 17 height 7
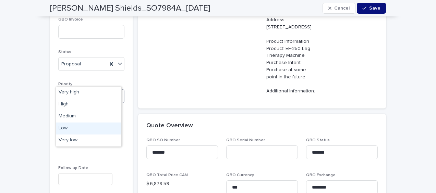
click at [69, 127] on div "Low" at bounding box center [88, 129] width 65 height 12
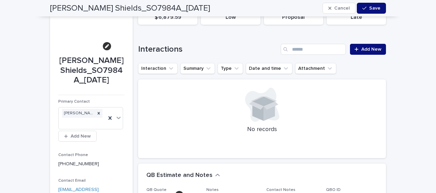
scroll to position [34, 0]
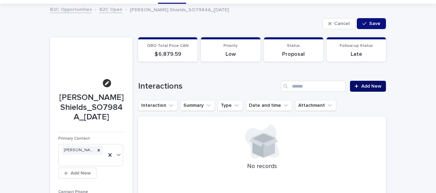
click at [371, 86] on span "Add New" at bounding box center [371, 86] width 20 height 5
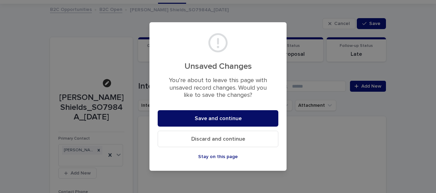
click at [205, 115] on button "Save and continue" at bounding box center [218, 118] width 121 height 16
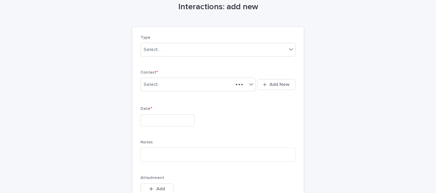
scroll to position [40, 0]
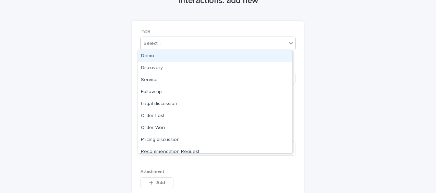
drag, startPoint x: 172, startPoint y: 40, endPoint x: 173, endPoint y: 45, distance: 4.2
click at [172, 40] on div "Select..." at bounding box center [214, 43] width 146 height 11
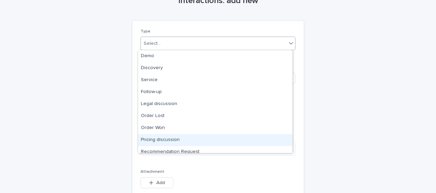
click at [183, 140] on div "Pricing discussion" at bounding box center [215, 140] width 154 height 12
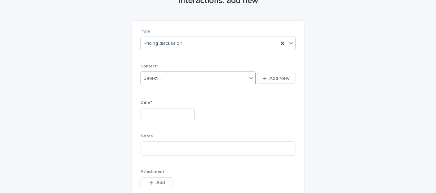
click at [163, 82] on div "Select..." at bounding box center [194, 78] width 106 height 11
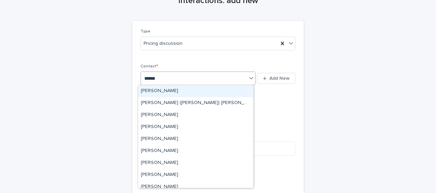
type input "*******"
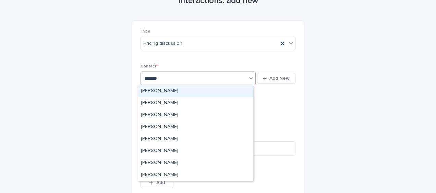
click at [162, 90] on div "Susan Shields" at bounding box center [195, 91] width 115 height 12
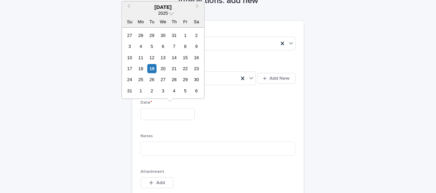
click at [153, 112] on input "text" at bounding box center [167, 114] width 54 height 12
click at [152, 69] on div "19" at bounding box center [151, 68] width 9 height 9
type input "**********"
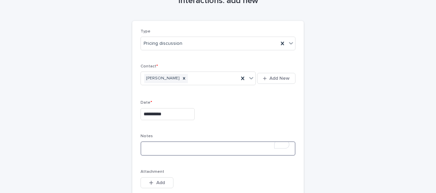
paste textarea "**********"
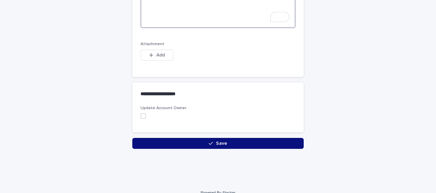
scroll to position [486, 0]
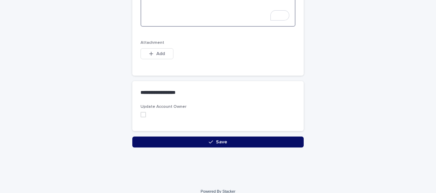
type textarea "**********"
click at [171, 140] on button "Save" at bounding box center [217, 142] width 171 height 11
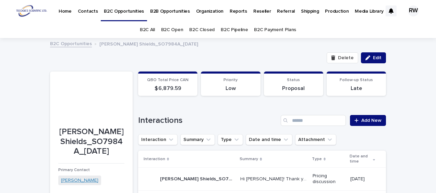
click at [72, 180] on link "Susan Shields" at bounding box center [79, 180] width 37 height 7
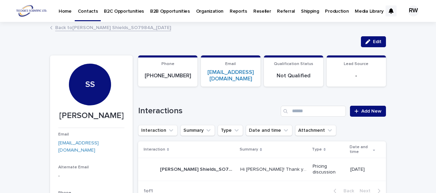
drag, startPoint x: 369, startPoint y: 41, endPoint x: 402, endPoint y: 89, distance: 57.8
click at [369, 41] on div "button" at bounding box center [369, 41] width 8 height 5
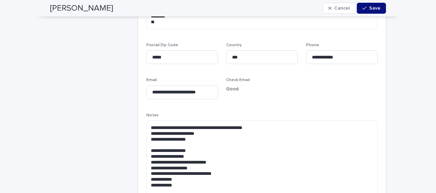
scroll to position [514, 0]
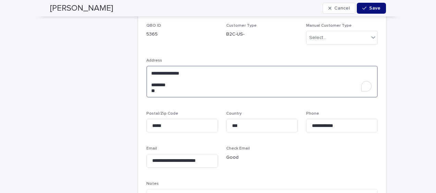
click at [148, 84] on textarea "**********" at bounding box center [261, 82] width 231 height 32
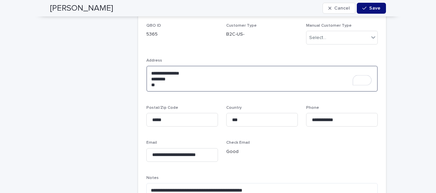
type textarea "**********"
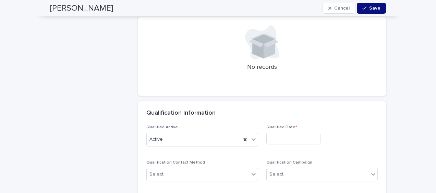
scroll to position [1576, 0]
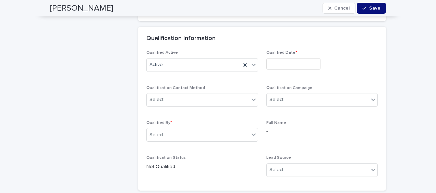
click at [278, 61] on input "text" at bounding box center [293, 64] width 54 height 12
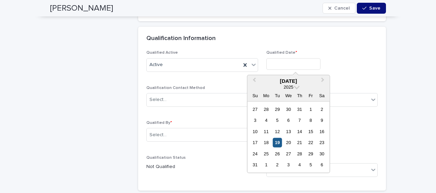
click at [278, 142] on div "19" at bounding box center [277, 142] width 9 height 9
type input "**********"
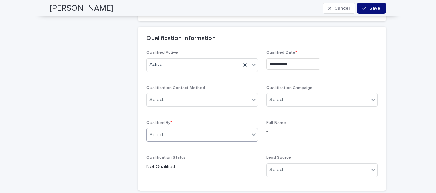
click at [193, 132] on div "Select..." at bounding box center [198, 134] width 102 height 11
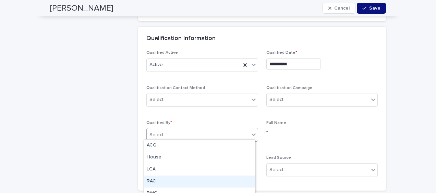
scroll to position [18, 0]
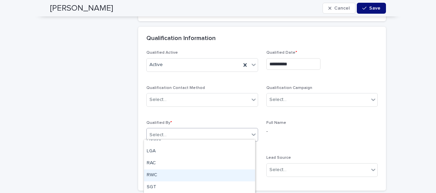
click at [164, 175] on div "RWC" at bounding box center [199, 176] width 111 height 12
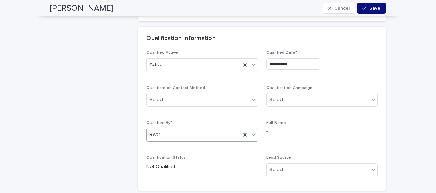
scroll to position [1644, 0]
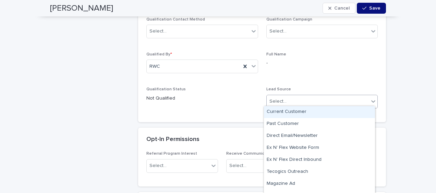
click at [320, 101] on div "Select..." at bounding box center [318, 101] width 102 height 11
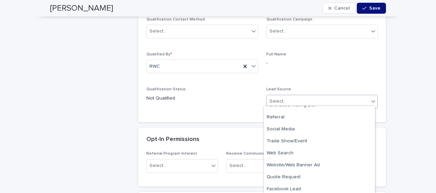
scroll to position [104, 0]
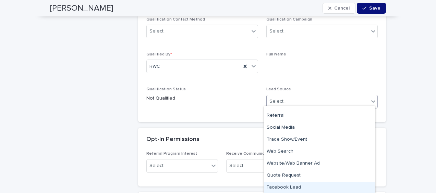
click at [334, 184] on div "Facebook Lead" at bounding box center [319, 188] width 111 height 12
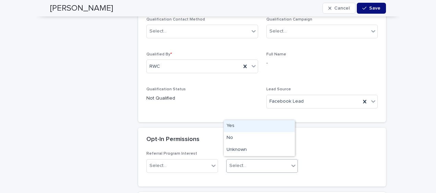
click at [272, 164] on div "Select..." at bounding box center [257, 165] width 62 height 11
click at [244, 124] on div "Yes" at bounding box center [259, 126] width 71 height 12
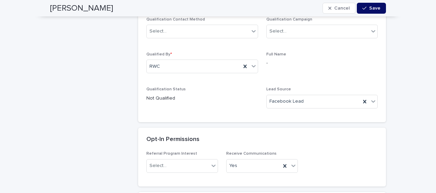
drag, startPoint x: 364, startPoint y: 8, endPoint x: 382, endPoint y: 30, distance: 28.6
click at [364, 8] on div "button" at bounding box center [365, 8] width 7 height 5
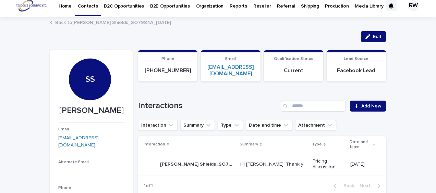
scroll to position [0, 0]
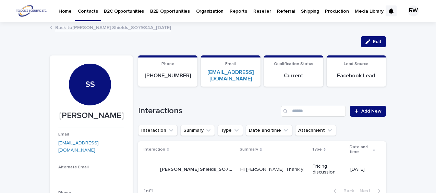
click at [201, 11] on p "Organization" at bounding box center [209, 7] width 27 height 14
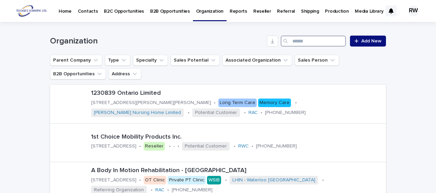
click at [310, 40] on input "Search" at bounding box center [313, 41] width 65 height 11
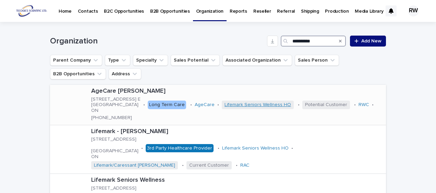
type input "**********"
click at [262, 106] on link "Lifemark Seniors Wellness HO" at bounding box center [257, 105] width 66 height 6
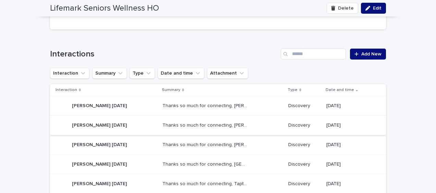
scroll to position [274, 0]
click at [366, 51] on span "Add New" at bounding box center [371, 53] width 20 height 5
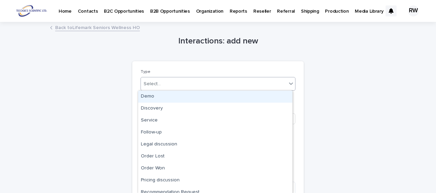
click at [180, 82] on div "Select..." at bounding box center [214, 83] width 146 height 11
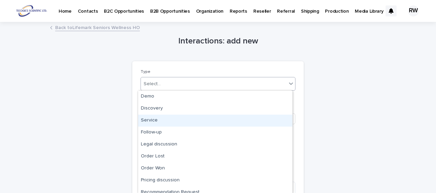
click at [182, 120] on div "Service" at bounding box center [215, 121] width 154 height 12
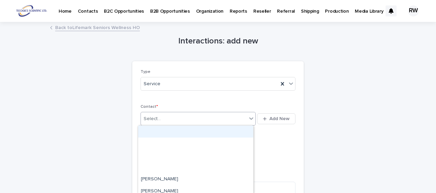
click at [165, 119] on div "Select..." at bounding box center [194, 118] width 106 height 11
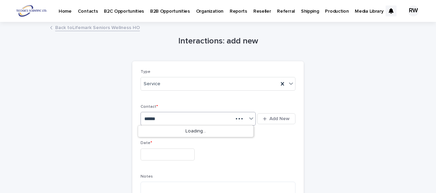
type input "*******"
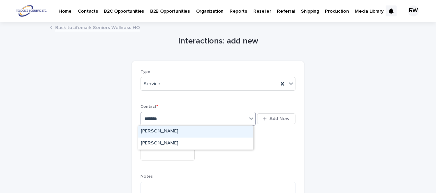
click at [164, 130] on div "Sarah Elevazo" at bounding box center [195, 132] width 115 height 12
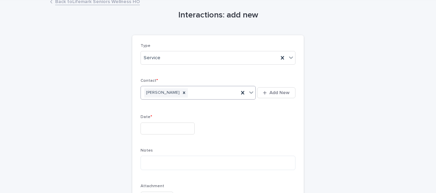
scroll to position [34, 0]
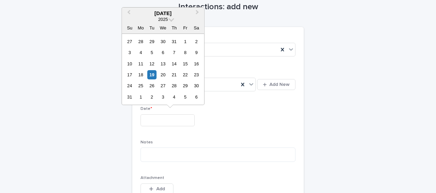
click at [157, 116] on input "text" at bounding box center [167, 120] width 54 height 12
click at [155, 72] on div "19" at bounding box center [151, 74] width 9 height 9
type input "**********"
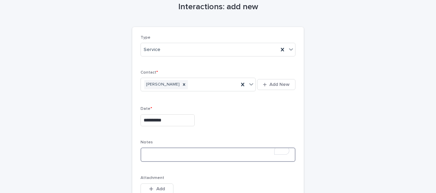
paste textarea "**********"
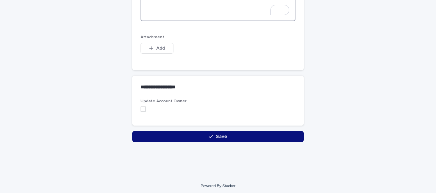
scroll to position [522, 0]
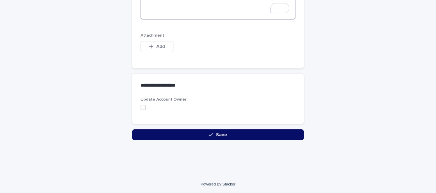
type textarea "**********"
click at [134, 136] on button "Save" at bounding box center [217, 134] width 171 height 11
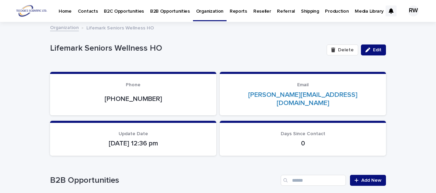
click at [91, 10] on p "Contacts" at bounding box center [88, 7] width 20 height 14
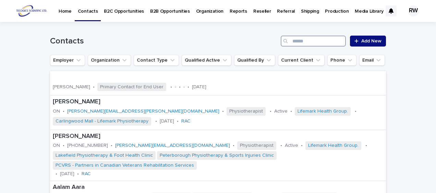
paste input "*********"
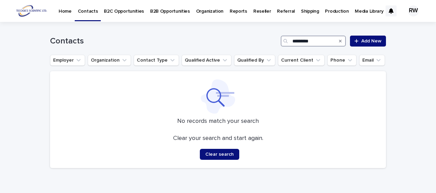
type input "*********"
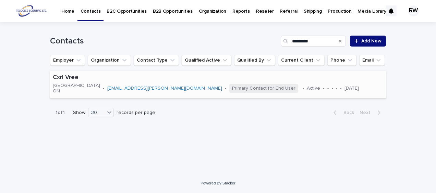
click at [287, 85] on div "Cxrl Vree Toronto ON • cbrrez@rogers.com • Primary Contact for End User • Activ…" at bounding box center [218, 84] width 336 height 27
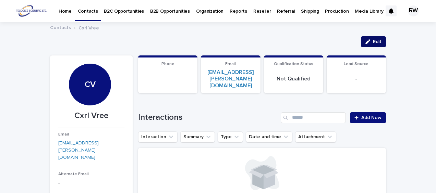
click at [375, 42] on span "Edit" at bounding box center [377, 41] width 9 height 5
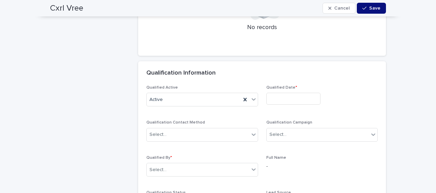
scroll to position [1473, 0]
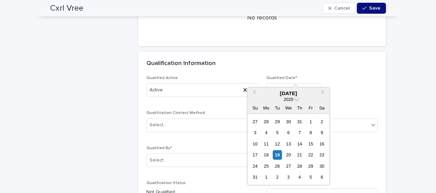
click at [296, 83] on input "text" at bounding box center [293, 89] width 54 height 12
click at [279, 152] on div "19" at bounding box center [277, 154] width 9 height 9
type input "**********"
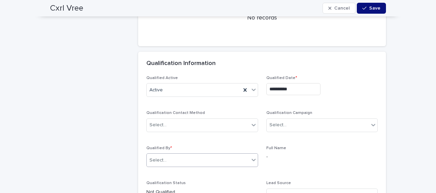
click at [218, 155] on div "Select..." at bounding box center [198, 160] width 102 height 11
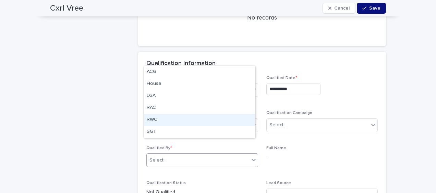
click at [211, 119] on div "RWC" at bounding box center [199, 120] width 111 height 12
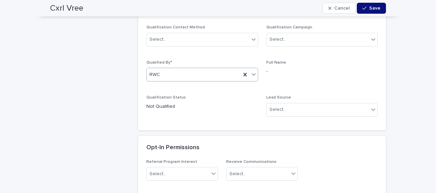
scroll to position [1576, 0]
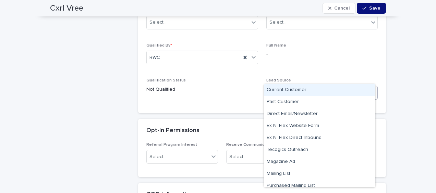
click at [303, 87] on div "Select..." at bounding box center [318, 92] width 102 height 11
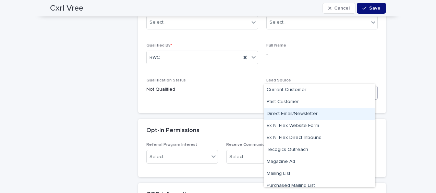
scroll to position [89, 0]
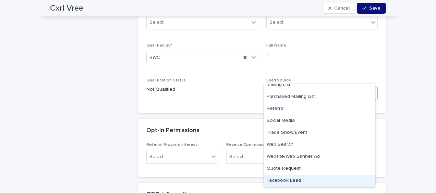
click at [308, 178] on div "Facebook Lead" at bounding box center [319, 181] width 111 height 12
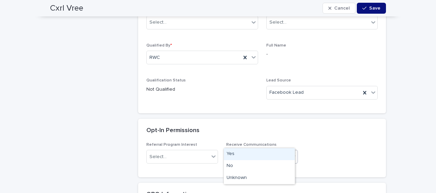
click at [267, 151] on div "Select..." at bounding box center [257, 156] width 62 height 11
click at [256, 151] on div "Yes" at bounding box center [259, 154] width 71 height 12
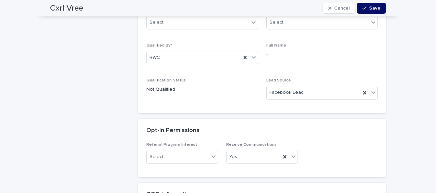
click at [367, 9] on div "button" at bounding box center [365, 8] width 7 height 5
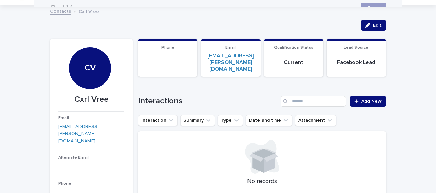
scroll to position [0, 0]
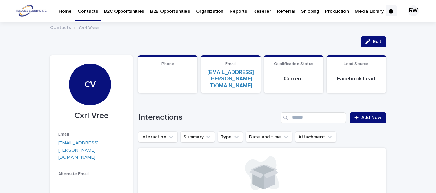
click at [131, 12] on p "B2C Opportunities" at bounding box center [124, 7] width 40 height 14
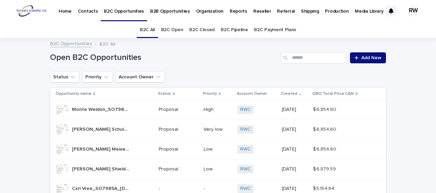
click at [177, 29] on link "B2C Open" at bounding box center [172, 30] width 22 height 16
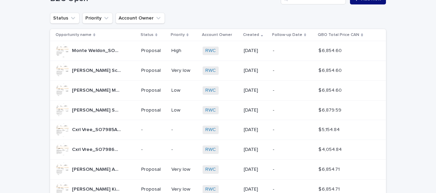
scroll to position [69, 0]
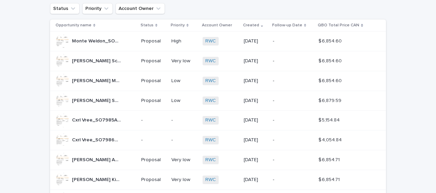
click at [121, 100] on div "Susan Shields_SO7984A_2025-08-19 Susan Shields_SO7984A_2025-08-19" at bounding box center [95, 101] width 80 height 14
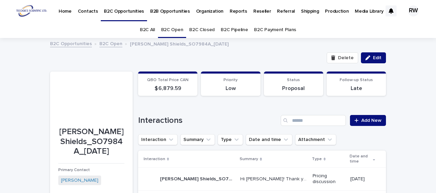
scroll to position [34, 0]
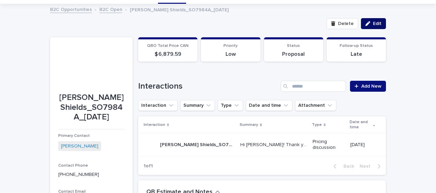
click at [373, 22] on span "Edit" at bounding box center [377, 23] width 9 height 5
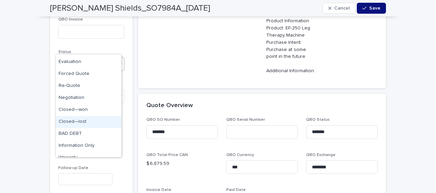
click at [87, 120] on div "Closed—lost" at bounding box center [88, 122] width 65 height 12
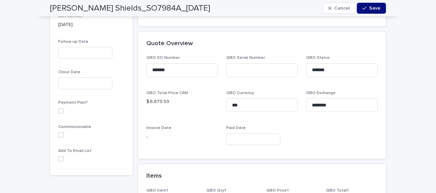
scroll to position [478, 0]
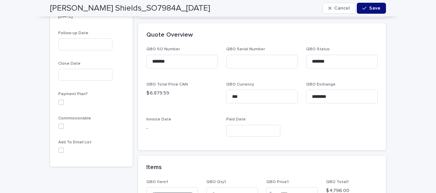
click at [58, 148] on span at bounding box center [60, 150] width 5 height 5
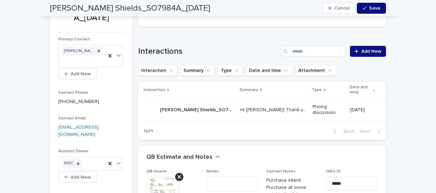
scroll to position [101, 0]
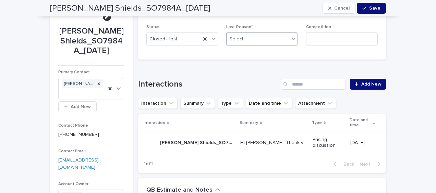
click at [250, 40] on div "Select..." at bounding box center [257, 39] width 62 height 11
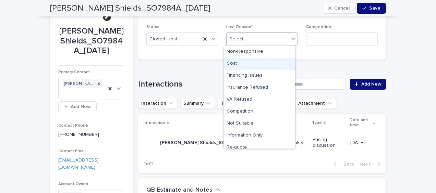
click at [254, 63] on div "Cost" at bounding box center [259, 64] width 71 height 12
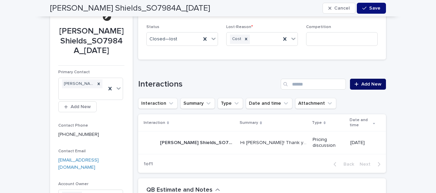
click at [362, 83] on span "Add New" at bounding box center [371, 84] width 20 height 5
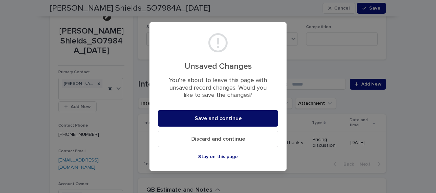
click at [239, 116] on span "Save and continue" at bounding box center [218, 118] width 47 height 5
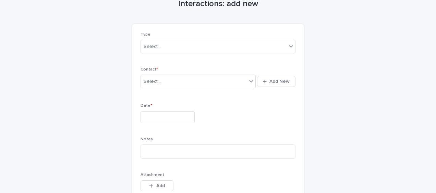
scroll to position [38, 0]
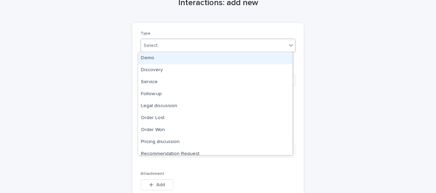
click at [166, 45] on div "Select..." at bounding box center [214, 45] width 146 height 11
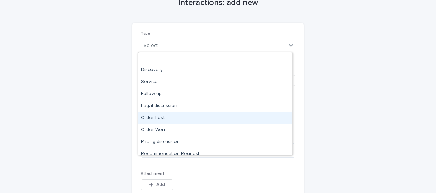
scroll to position [29, 0]
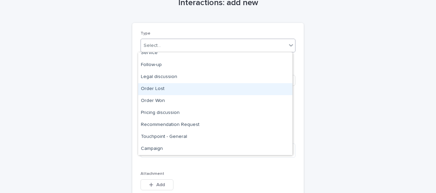
drag, startPoint x: 169, startPoint y: 95, endPoint x: 169, endPoint y: 88, distance: 7.5
click at [169, 88] on div "Order Lost" at bounding box center [215, 89] width 154 height 12
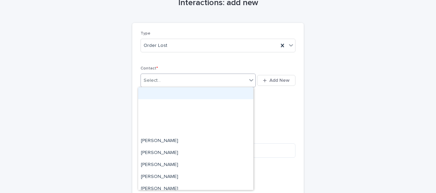
click at [164, 80] on div "Select..." at bounding box center [194, 80] width 106 height 11
type input "*******"
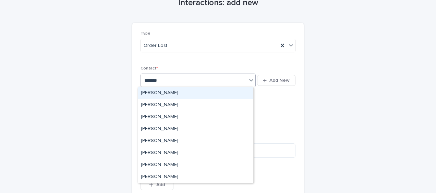
click at [166, 92] on div "Susan Shields" at bounding box center [195, 93] width 115 height 12
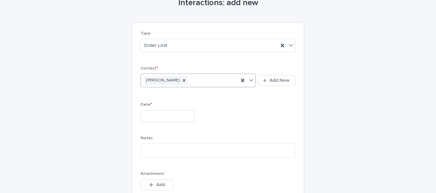
click at [143, 113] on input "text" at bounding box center [167, 116] width 54 height 12
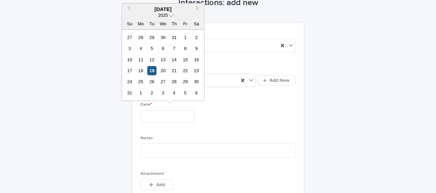
click at [151, 71] on div "19" at bounding box center [151, 70] width 9 height 9
type input "**********"
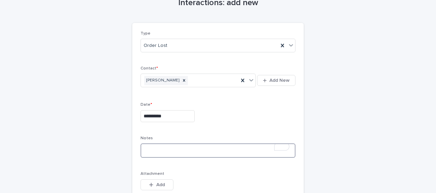
paste textarea "**********"
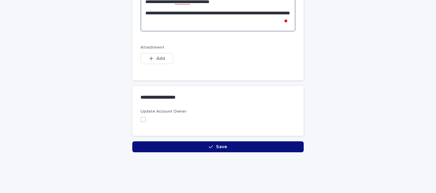
scroll to position [211, 0]
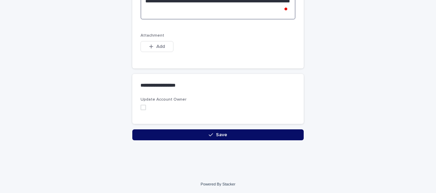
type textarea "**********"
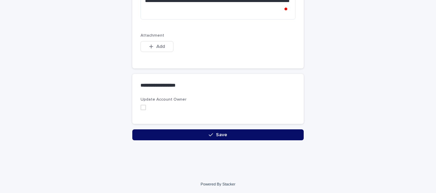
click at [143, 136] on button "Save" at bounding box center [217, 134] width 171 height 11
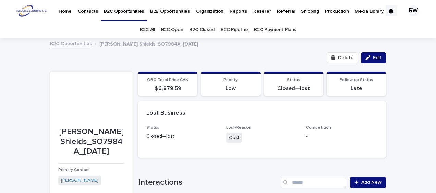
click at [174, 29] on link "B2C Open" at bounding box center [172, 30] width 22 height 16
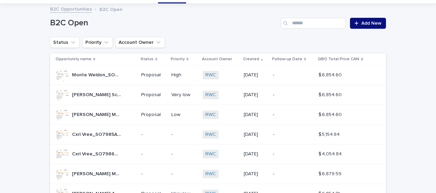
scroll to position [69, 0]
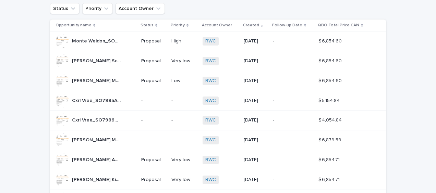
click at [153, 137] on p "-" at bounding box center [153, 140] width 25 height 6
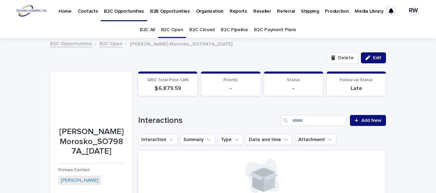
drag, startPoint x: 372, startPoint y: 56, endPoint x: 171, endPoint y: 90, distance: 204.2
click at [373, 56] on span "Edit" at bounding box center [377, 57] width 9 height 5
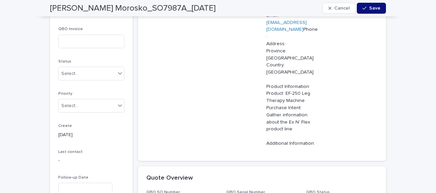
scroll to position [343, 0]
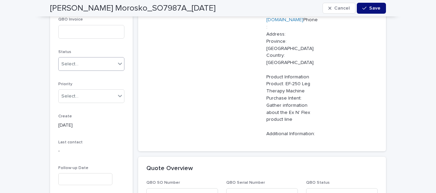
click at [83, 59] on div "Select..." at bounding box center [87, 64] width 57 height 11
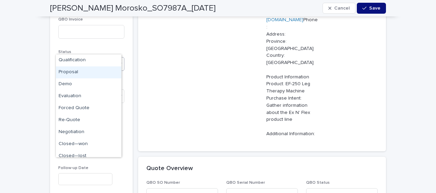
click at [84, 70] on div "Proposal" at bounding box center [88, 72] width 65 height 12
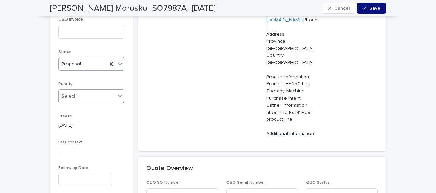
click at [73, 93] on div "Select..." at bounding box center [69, 96] width 17 height 7
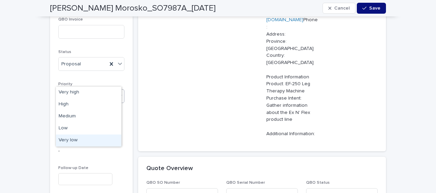
click at [74, 137] on div "Very low" at bounding box center [88, 141] width 65 height 12
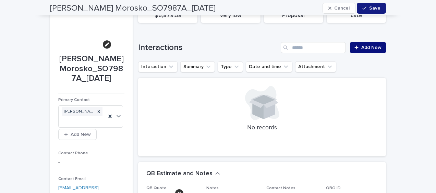
scroll to position [60, 0]
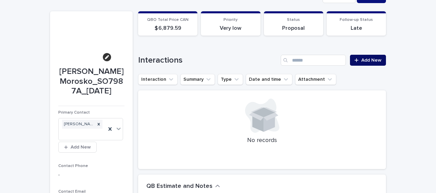
click at [367, 61] on span "Add New" at bounding box center [371, 60] width 20 height 5
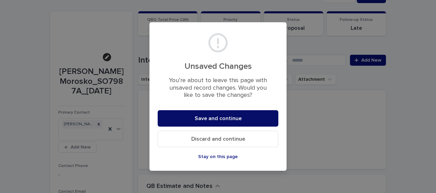
click at [199, 114] on button "Save and continue" at bounding box center [218, 118] width 121 height 16
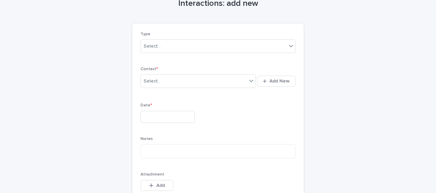
scroll to position [32, 0]
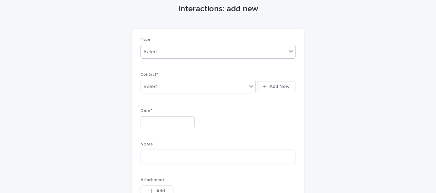
click at [157, 53] on div "Select..." at bounding box center [214, 51] width 146 height 11
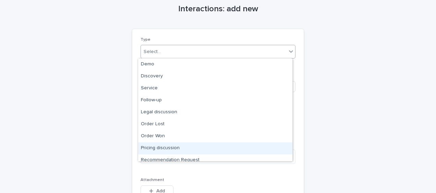
click at [177, 148] on div "Pricing discussion" at bounding box center [215, 149] width 154 height 12
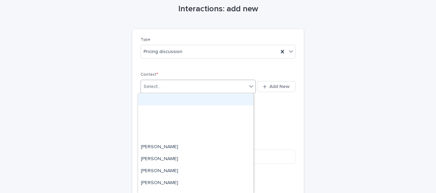
click at [148, 87] on div "Select..." at bounding box center [152, 86] width 17 height 7
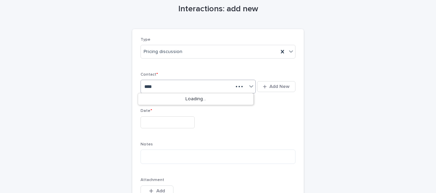
type input "*****"
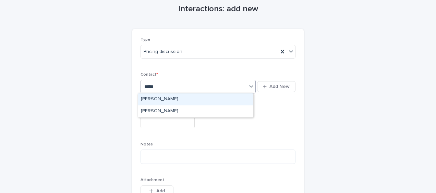
click at [160, 99] on div "Darci Morosko" at bounding box center [195, 100] width 115 height 12
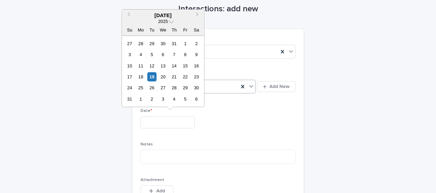
click at [142, 119] on input "text" at bounding box center [167, 122] width 54 height 12
click at [151, 75] on div "19" at bounding box center [151, 76] width 9 height 9
type input "**********"
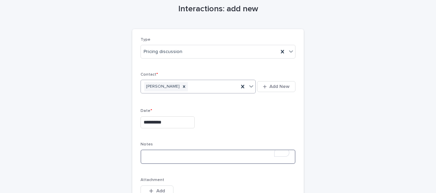
paste textarea "**********"
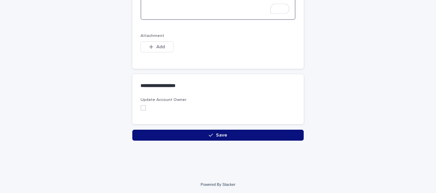
scroll to position [522, 0]
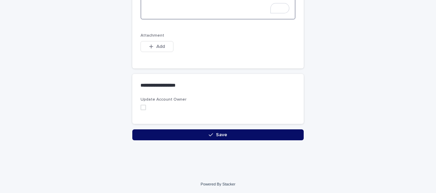
type textarea "**********"
click at [165, 131] on button "Save" at bounding box center [217, 134] width 171 height 11
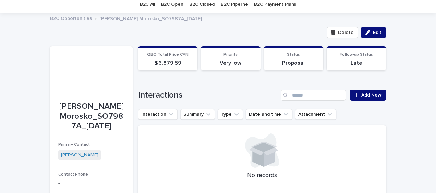
scroll to position [34, 0]
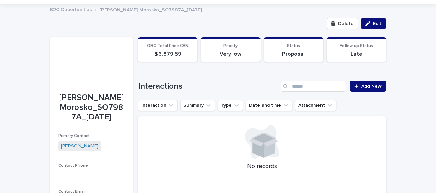
click at [68, 145] on link "Darci Morosko" at bounding box center [79, 146] width 37 height 7
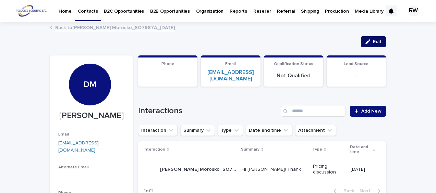
click at [373, 41] on span "Edit" at bounding box center [377, 41] width 9 height 5
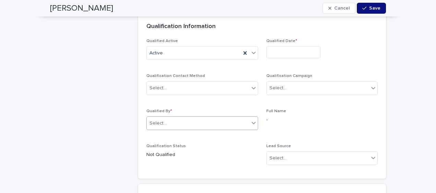
scroll to position [1610, 0]
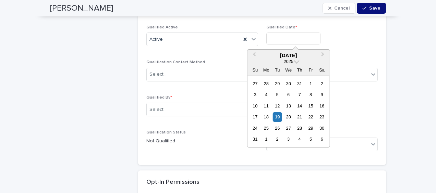
click at [286, 35] on input "text" at bounding box center [293, 39] width 54 height 12
click at [278, 115] on div "19" at bounding box center [277, 116] width 9 height 9
type input "**********"
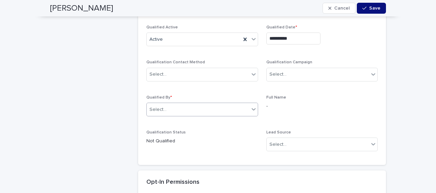
click at [182, 108] on div "Select..." at bounding box center [198, 109] width 102 height 11
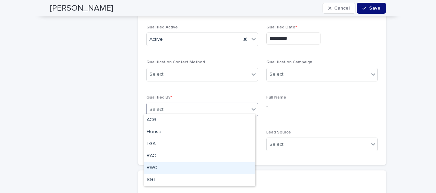
click at [157, 166] on div "RWC" at bounding box center [199, 168] width 111 height 12
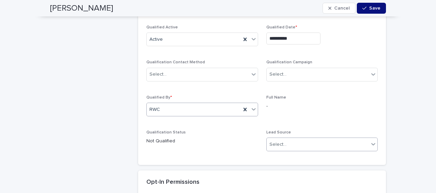
click at [289, 141] on div "Select..." at bounding box center [318, 144] width 102 height 11
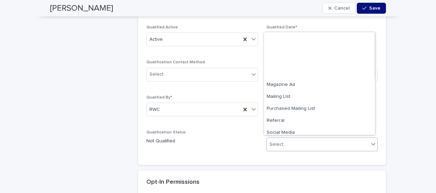
scroll to position [89, 0]
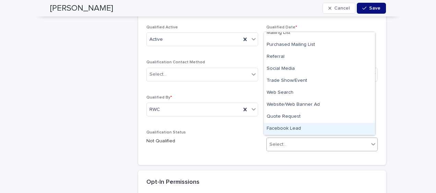
click at [294, 127] on div "Facebook Lead" at bounding box center [319, 129] width 111 height 12
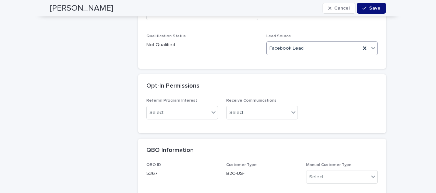
scroll to position [1713, 0]
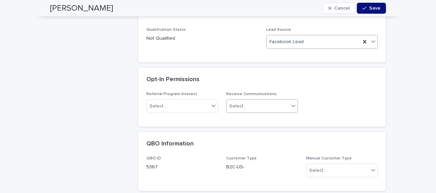
click at [278, 103] on div "Select..." at bounding box center [257, 106] width 62 height 11
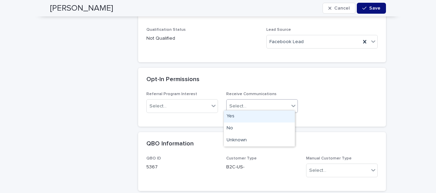
click at [263, 116] on div "Yes" at bounding box center [259, 117] width 71 height 12
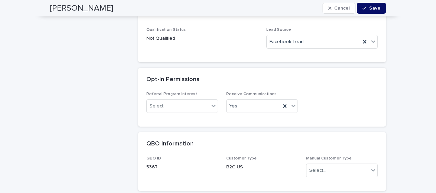
click at [369, 6] on span "Save" at bounding box center [374, 8] width 11 height 5
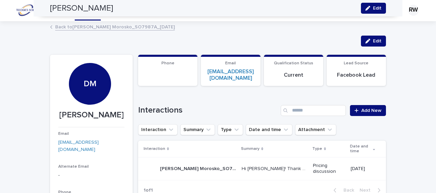
scroll to position [0, 0]
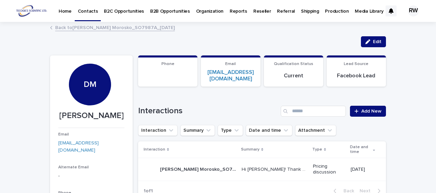
click at [126, 11] on p "B2C Opportunities" at bounding box center [124, 7] width 40 height 14
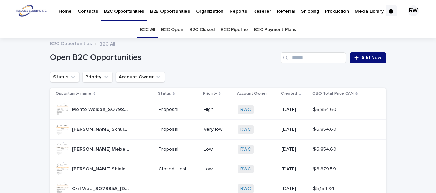
click at [179, 28] on link "B2C Open" at bounding box center [172, 30] width 22 height 16
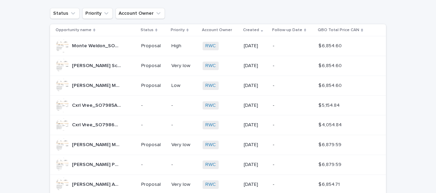
scroll to position [103, 0]
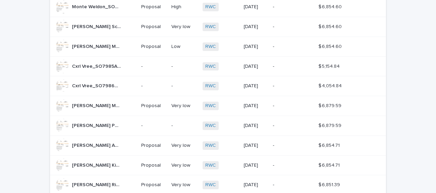
click at [143, 120] on div "-" at bounding box center [153, 125] width 25 height 11
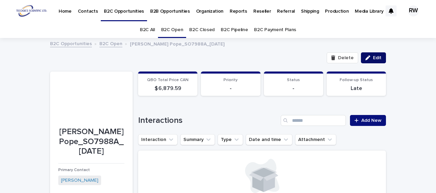
click at [373, 57] on span "Edit" at bounding box center [377, 57] width 9 height 5
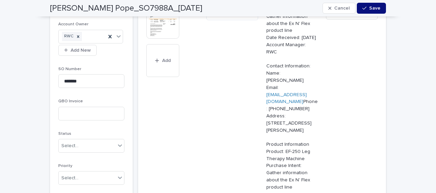
scroll to position [274, 0]
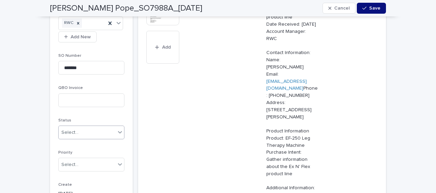
click at [72, 127] on div "Select..." at bounding box center [87, 132] width 57 height 11
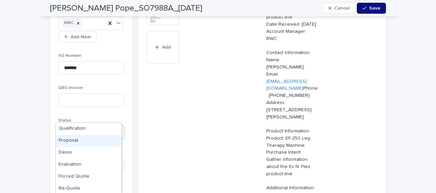
click at [69, 139] on div "Proposal" at bounding box center [88, 141] width 65 height 12
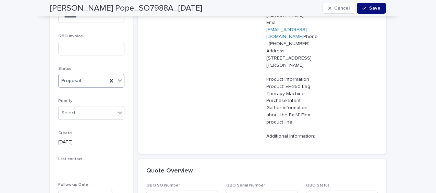
scroll to position [343, 0]
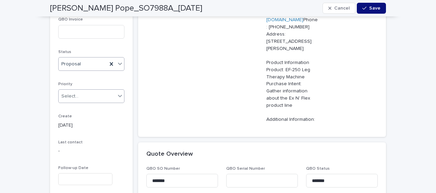
click at [82, 91] on div "Select..." at bounding box center [87, 96] width 57 height 11
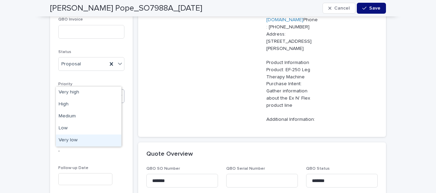
click at [76, 137] on div "Very low" at bounding box center [88, 141] width 65 height 12
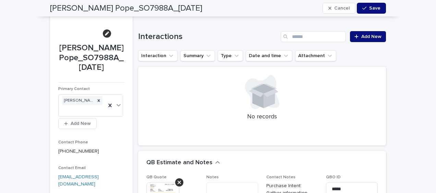
scroll to position [69, 0]
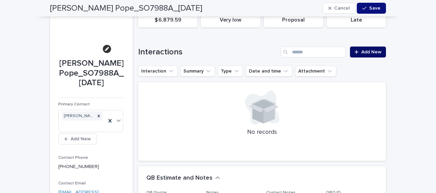
click at [373, 52] on span "Add New" at bounding box center [371, 52] width 20 height 5
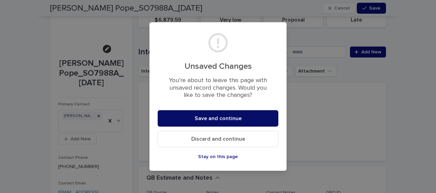
click at [242, 117] on button "Save and continue" at bounding box center [218, 118] width 121 height 16
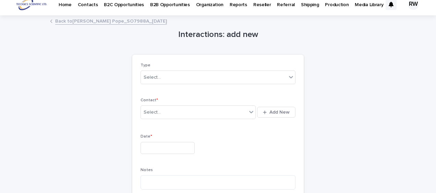
scroll to position [6, 0]
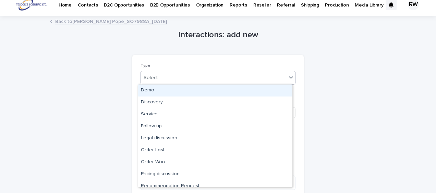
click at [168, 77] on div "Select..." at bounding box center [214, 77] width 146 height 11
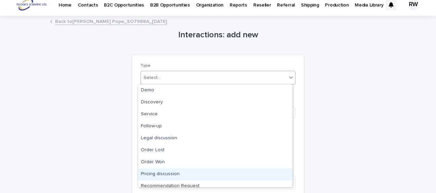
click at [165, 173] on div "Pricing discussion" at bounding box center [215, 175] width 154 height 12
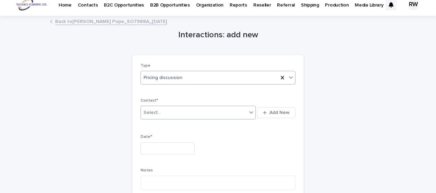
click at [149, 116] on div "Select..." at bounding box center [194, 112] width 106 height 11
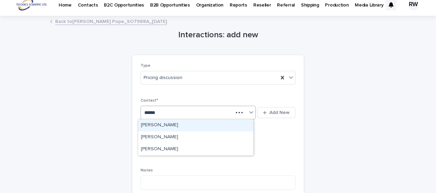
type input "*******"
click at [148, 124] on div "Ricky Pope" at bounding box center [195, 126] width 115 height 12
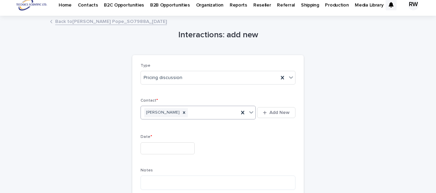
click at [141, 147] on input "text" at bounding box center [167, 149] width 54 height 12
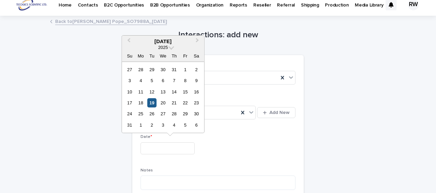
click at [151, 102] on div "19" at bounding box center [151, 102] width 9 height 9
type input "**********"
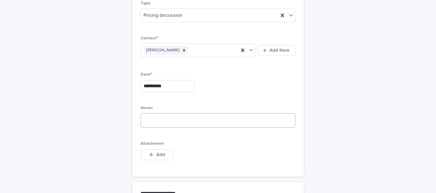
scroll to position [75, 0]
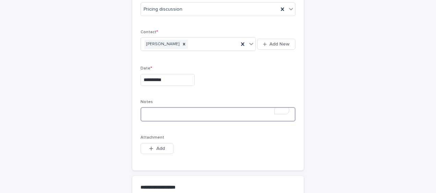
paste textarea "**********"
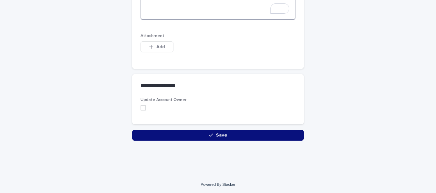
scroll to position [522, 0]
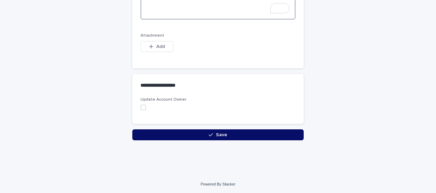
type textarea "**********"
click at [168, 133] on button "Save" at bounding box center [217, 134] width 171 height 11
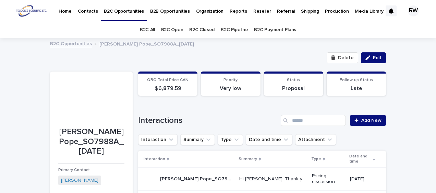
scroll to position [69, 0]
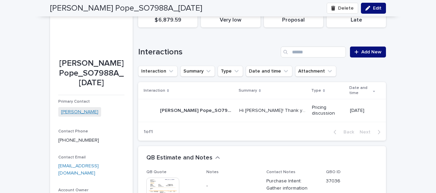
click at [71, 111] on link "Ricky Pope" at bounding box center [79, 112] width 37 height 7
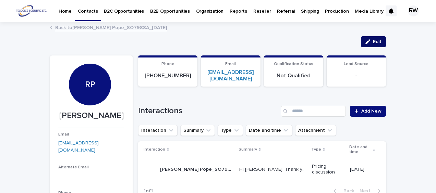
click at [379, 38] on button "Edit" at bounding box center [373, 41] width 25 height 11
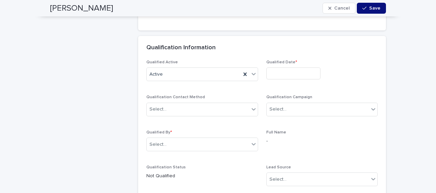
scroll to position [1576, 0]
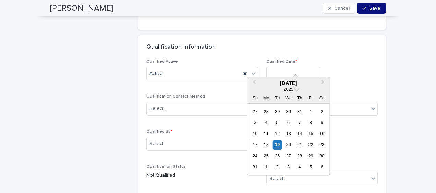
click at [282, 67] on input "text" at bounding box center [293, 73] width 54 height 12
click at [276, 143] on div "19" at bounding box center [277, 144] width 9 height 9
type input "**********"
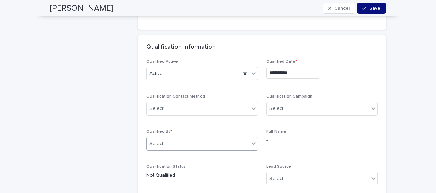
click at [181, 138] on div "Select..." at bounding box center [198, 143] width 102 height 11
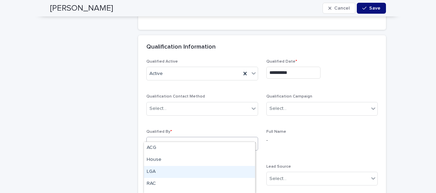
scroll to position [21, 0]
click at [176, 174] on div "RWC" at bounding box center [199, 176] width 111 height 12
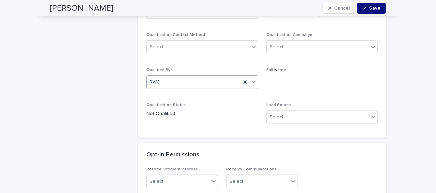
scroll to position [1644, 0]
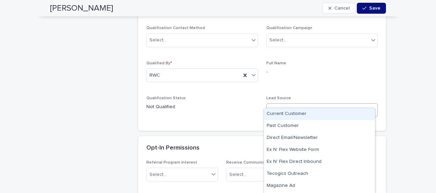
click at [324, 105] on div "Select..." at bounding box center [318, 110] width 102 height 11
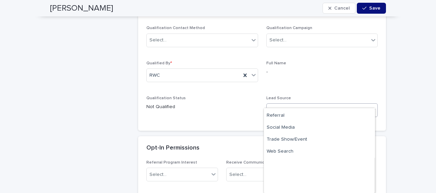
scroll to position [107, 0]
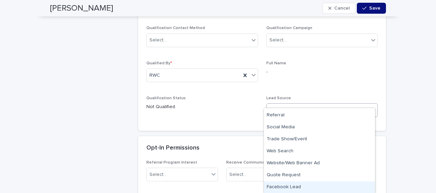
click at [327, 184] on div "Facebook Lead" at bounding box center [319, 188] width 111 height 12
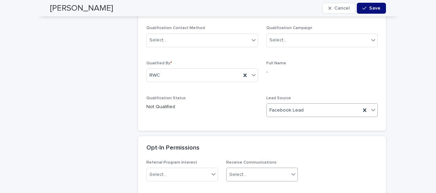
click at [262, 169] on div "Select..." at bounding box center [257, 174] width 62 height 11
click at [255, 129] on div "Yes" at bounding box center [259, 128] width 71 height 12
click at [366, 8] on div "button" at bounding box center [365, 8] width 7 height 5
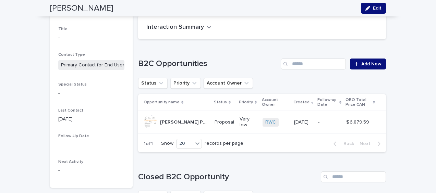
scroll to position [0, 0]
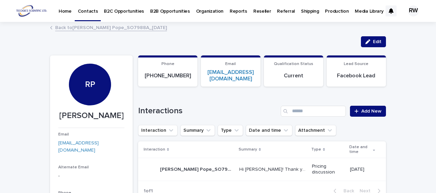
click at [127, 10] on p "B2C Opportunities" at bounding box center [124, 7] width 40 height 14
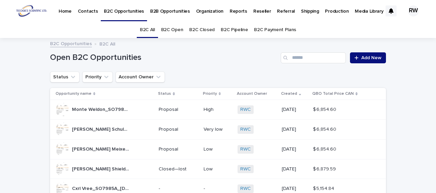
click at [175, 29] on link "B2C Open" at bounding box center [172, 30] width 22 height 16
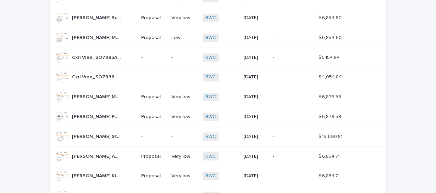
scroll to position [137, 0]
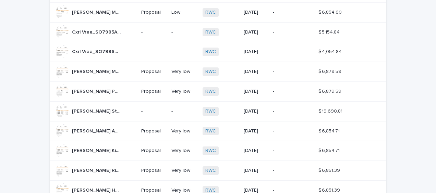
click at [152, 109] on p "-" at bounding box center [153, 112] width 25 height 6
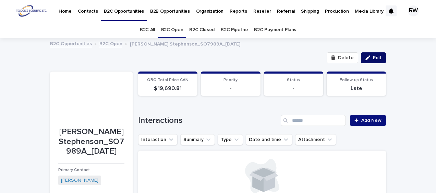
click at [375, 57] on span "Edit" at bounding box center [377, 57] width 9 height 5
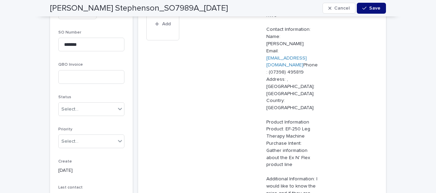
scroll to position [308, 0]
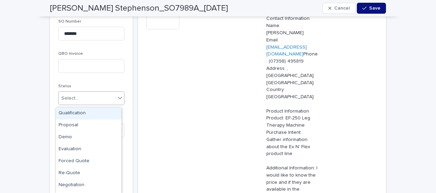
click at [73, 99] on div "Select..." at bounding box center [69, 98] width 17 height 7
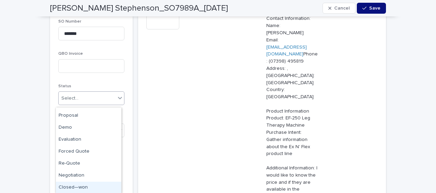
scroll to position [0, 0]
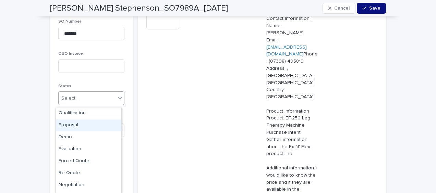
click at [86, 123] on div "Proposal" at bounding box center [88, 126] width 65 height 12
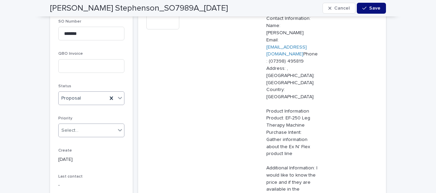
click at [72, 133] on div "Select..." at bounding box center [69, 130] width 17 height 7
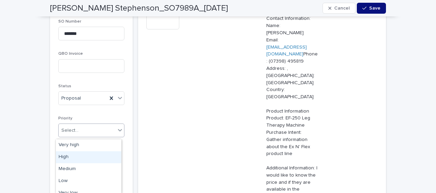
scroll to position [6, 0]
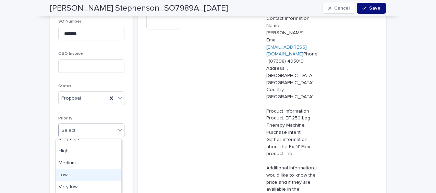
click at [73, 172] on div "Low" at bounding box center [88, 176] width 65 height 12
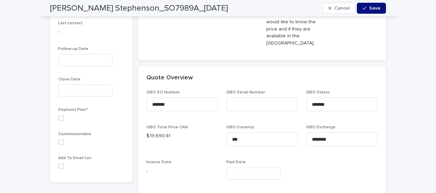
scroll to position [480, 0]
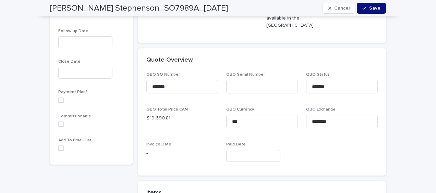
click at [58, 149] on span at bounding box center [60, 148] width 5 height 5
click at [365, 9] on div "button" at bounding box center [365, 8] width 7 height 5
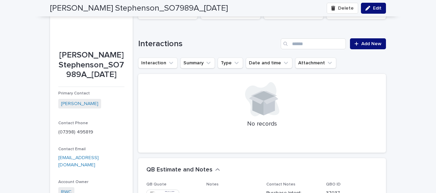
scroll to position [66, 0]
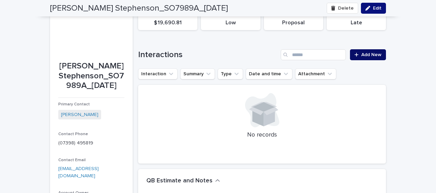
click at [369, 52] on span "Add New" at bounding box center [371, 54] width 20 height 5
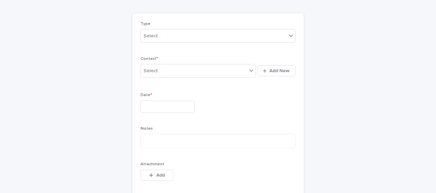
scroll to position [38, 0]
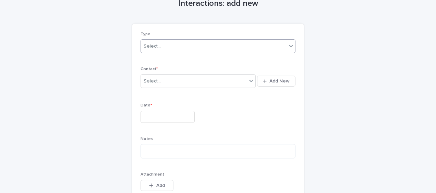
click at [157, 48] on div "Select..." at bounding box center [214, 46] width 146 height 11
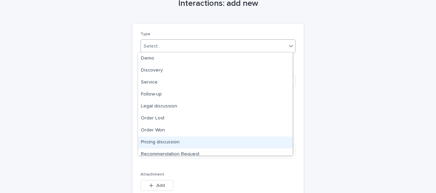
click at [171, 140] on div "Pricing discussion" at bounding box center [215, 143] width 154 height 12
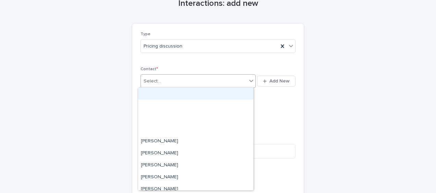
click at [154, 82] on div "Select..." at bounding box center [152, 81] width 17 height 7
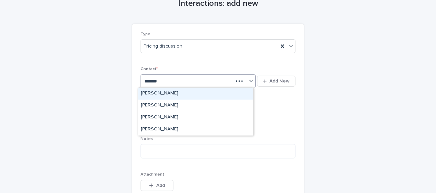
type input "********"
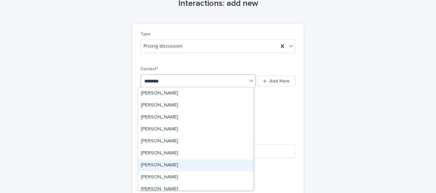
click at [169, 165] on div "Amanda Stephenson" at bounding box center [195, 166] width 115 height 12
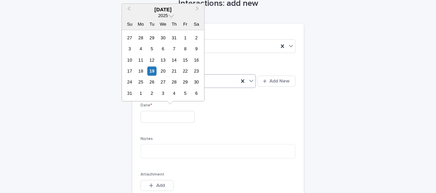
click at [143, 111] on input "text" at bounding box center [167, 117] width 54 height 12
click at [150, 70] on div "19" at bounding box center [151, 70] width 9 height 9
type input "**********"
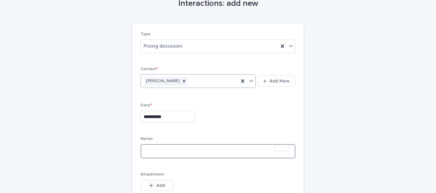
paste textarea "**********"
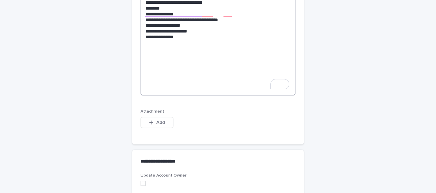
scroll to position [482, 0]
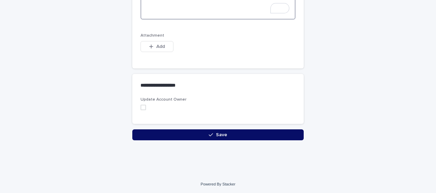
type textarea "**********"
click at [201, 130] on button "Save" at bounding box center [217, 134] width 171 height 11
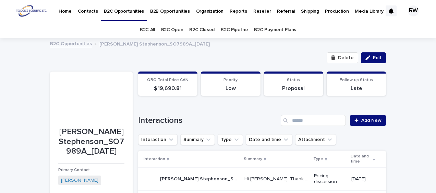
scroll to position [69, 0]
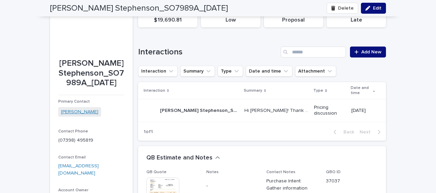
click at [95, 116] on link "Amanda Stephenson" at bounding box center [79, 112] width 37 height 7
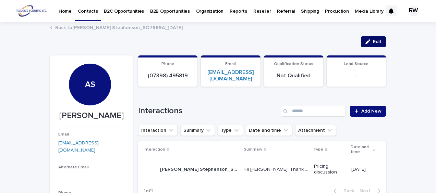
click at [368, 41] on div "button" at bounding box center [369, 41] width 8 height 5
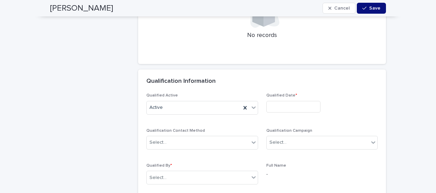
scroll to position [1541, 0]
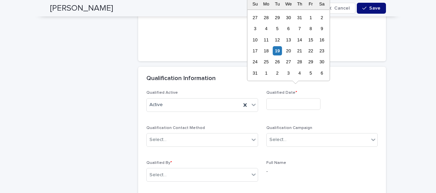
click at [286, 98] on input "text" at bounding box center [293, 104] width 54 height 12
click at [279, 49] on div "19" at bounding box center [277, 50] width 9 height 9
type input "**********"
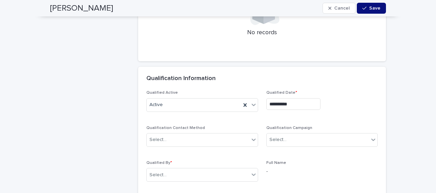
scroll to position [1576, 0]
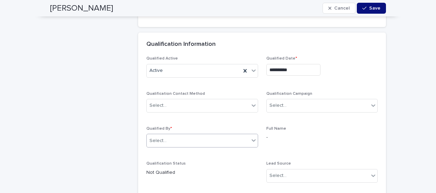
click at [199, 135] on div "Select..." at bounding box center [198, 140] width 102 height 11
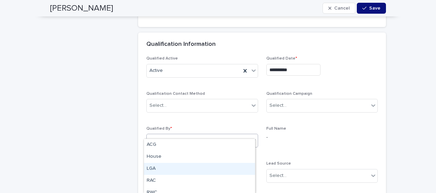
scroll to position [17, 0]
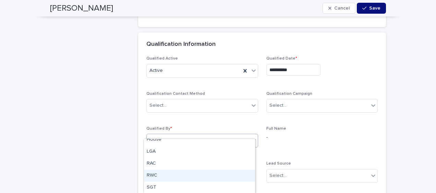
click at [175, 175] on div "RWC" at bounding box center [199, 176] width 111 height 12
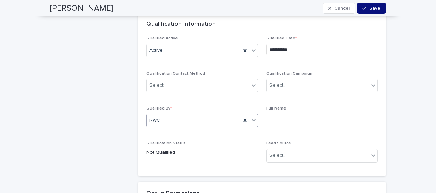
scroll to position [1610, 0]
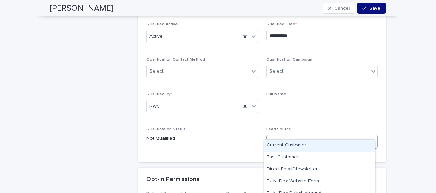
click at [278, 138] on div "Select..." at bounding box center [277, 141] width 17 height 7
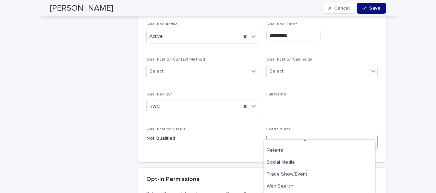
scroll to position [138, 0]
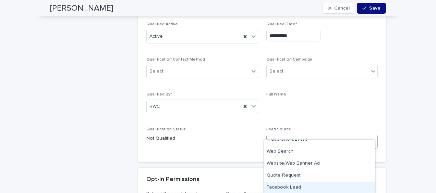
click at [314, 183] on div "Facebook Lead" at bounding box center [319, 188] width 111 height 12
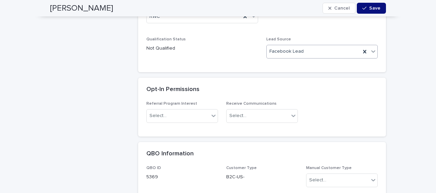
scroll to position [1713, 0]
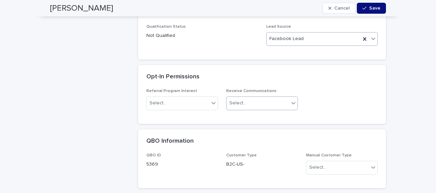
click at [260, 98] on div "Select..." at bounding box center [257, 103] width 62 height 11
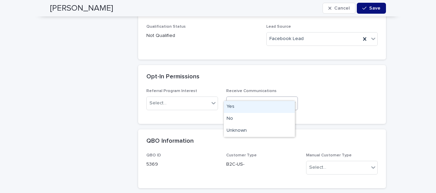
click at [247, 105] on div "Yes" at bounding box center [259, 107] width 71 height 12
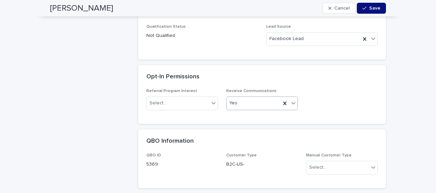
scroll to position [1644, 0]
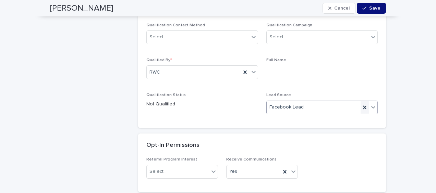
click at [361, 104] on icon at bounding box center [364, 107] width 7 height 7
click at [323, 102] on div "Select..." at bounding box center [318, 107] width 102 height 11
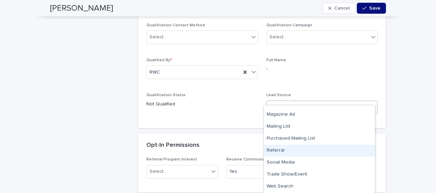
scroll to position [103, 0]
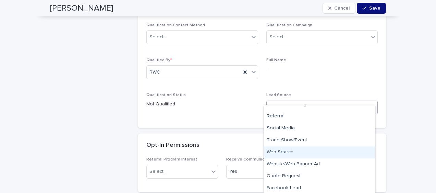
click at [321, 148] on div "Web Search" at bounding box center [319, 153] width 111 height 12
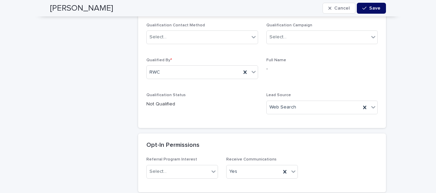
click at [362, 10] on icon "button" at bounding box center [364, 8] width 4 height 5
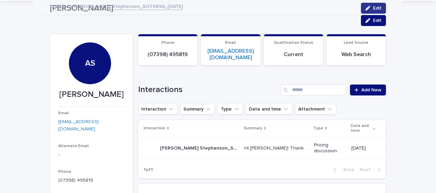
scroll to position [0, 0]
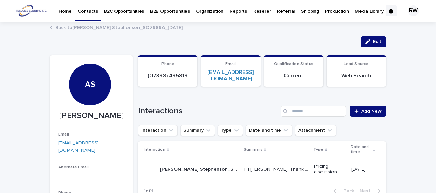
click at [126, 12] on p "B2C Opportunities" at bounding box center [124, 7] width 40 height 14
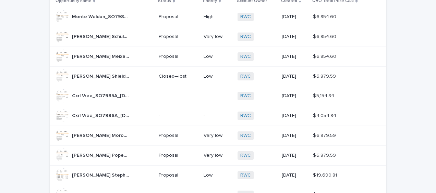
scroll to position [103, 0]
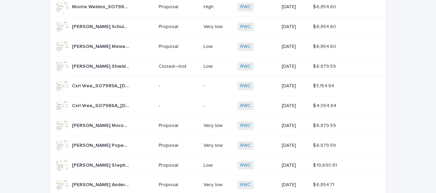
click at [177, 80] on div "-" at bounding box center [178, 85] width 39 height 11
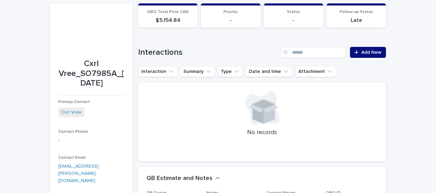
scroll to position [69, 0]
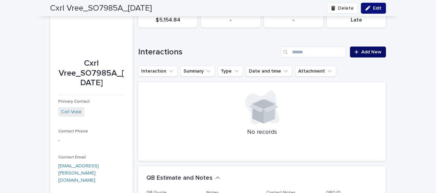
click at [369, 53] on span "Add New" at bounding box center [371, 52] width 20 height 5
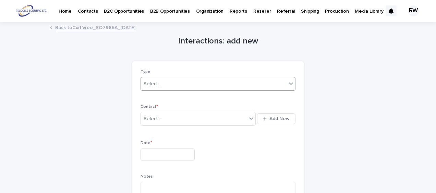
click at [233, 84] on div "Select..." at bounding box center [214, 83] width 146 height 11
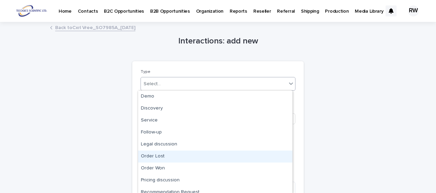
scroll to position [29, 0]
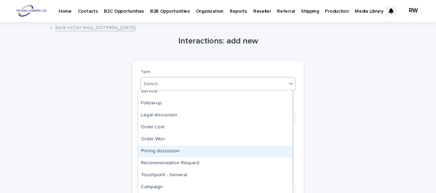
click at [191, 150] on div "Pricing discussion" at bounding box center [215, 152] width 154 height 12
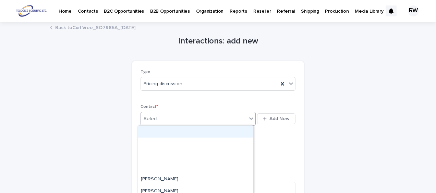
click at [157, 117] on div "Select..." at bounding box center [152, 118] width 17 height 7
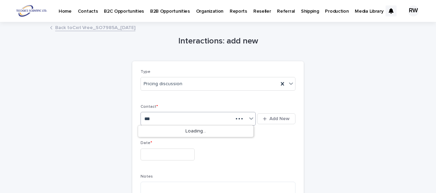
type input "****"
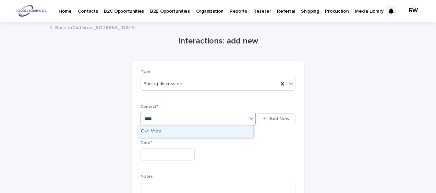
click at [156, 129] on div "Cxrl Vree" at bounding box center [195, 132] width 115 height 12
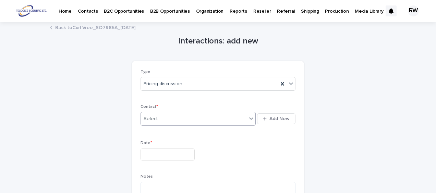
click at [150, 151] on input "text" at bounding box center [167, 155] width 54 height 12
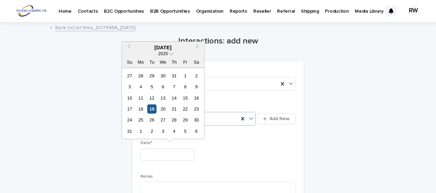
click at [154, 110] on div "19" at bounding box center [151, 108] width 9 height 9
type input "**********"
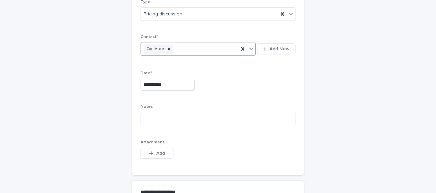
scroll to position [103, 0]
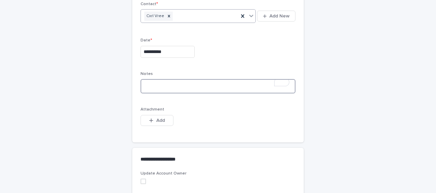
paste textarea "**********"
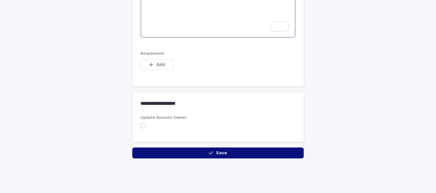
scroll to position [555, 0]
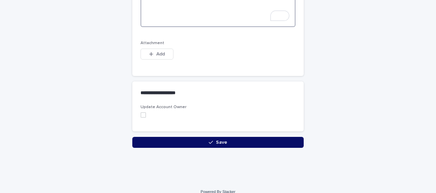
type textarea "**********"
click at [216, 140] on span "Save" at bounding box center [221, 142] width 11 height 5
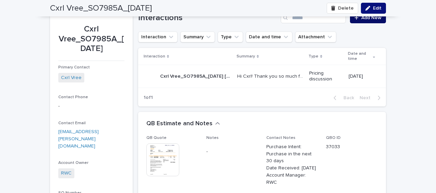
click at [375, 21] on link "Add New" at bounding box center [368, 17] width 36 height 11
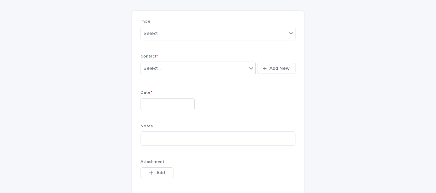
scroll to position [40, 0]
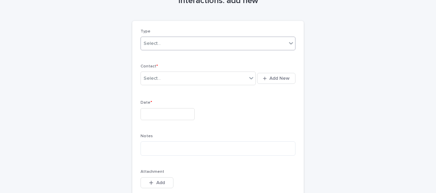
click at [169, 45] on div "Select..." at bounding box center [214, 43] width 146 height 11
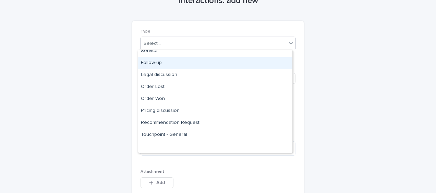
scroll to position [0, 0]
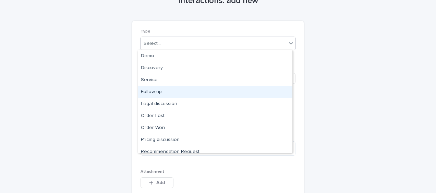
click at [185, 94] on div "Follow-up" at bounding box center [215, 92] width 154 height 12
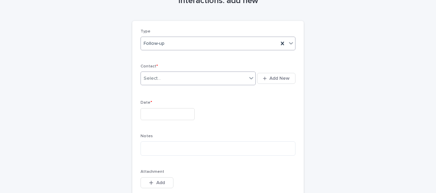
click at [171, 79] on div "Select..." at bounding box center [194, 78] width 106 height 11
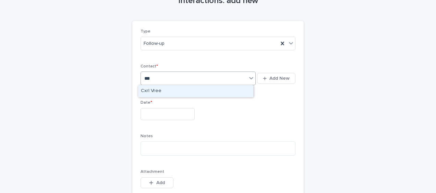
type input "****"
click at [166, 90] on div "Cxrl Vree" at bounding box center [195, 91] width 115 height 12
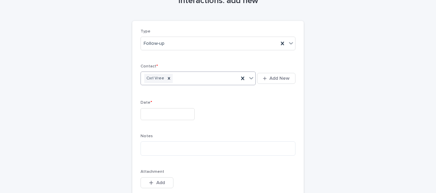
click at [149, 109] on input "text" at bounding box center [167, 114] width 54 height 12
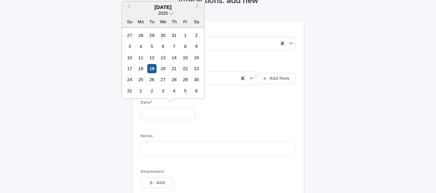
click at [152, 67] on div "19" at bounding box center [151, 68] width 9 height 9
type input "**********"
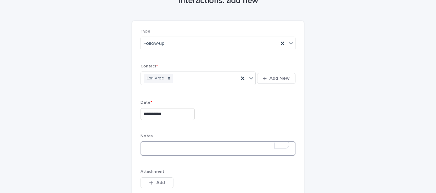
paste textarea "**********"
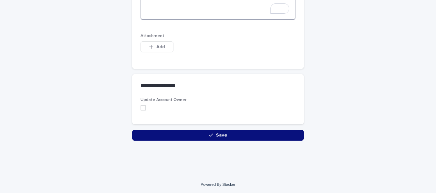
scroll to position [274, 0]
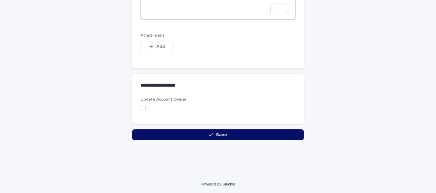
type textarea "**********"
click at [132, 130] on button "Save" at bounding box center [217, 134] width 171 height 11
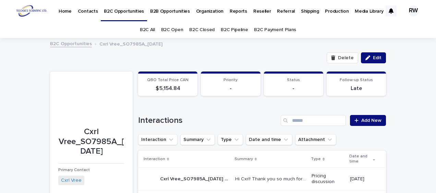
click at [178, 28] on link "B2C Open" at bounding box center [172, 30] width 22 height 16
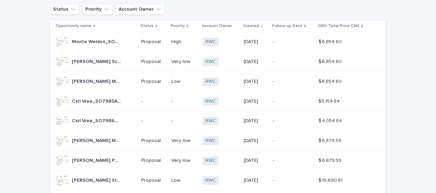
scroll to position [69, 0]
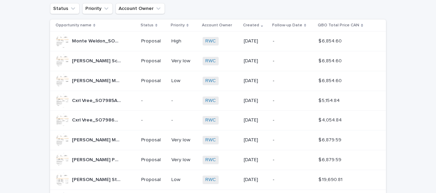
click at [150, 99] on p "-" at bounding box center [153, 101] width 25 height 6
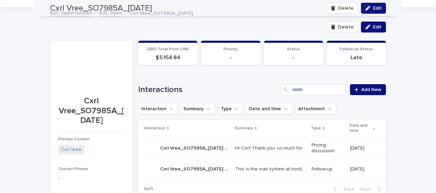
scroll to position [22, 0]
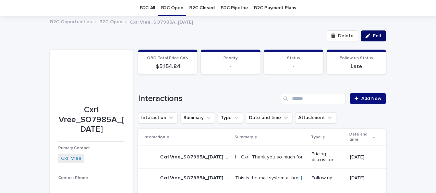
click at [377, 36] on span "Edit" at bounding box center [377, 36] width 9 height 5
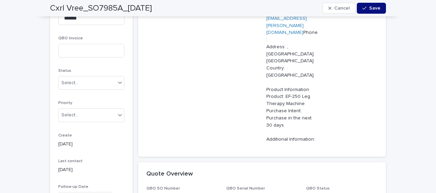
scroll to position [330, 0]
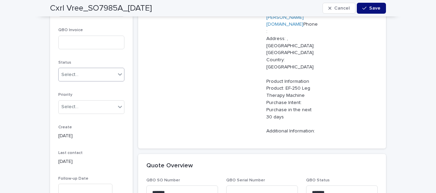
click at [86, 69] on div "Select..." at bounding box center [87, 74] width 57 height 11
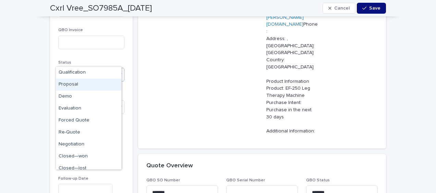
click at [80, 83] on div "Proposal" at bounding box center [88, 85] width 65 height 12
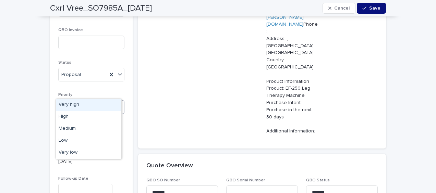
click at [73, 103] on div "Select..." at bounding box center [69, 106] width 17 height 7
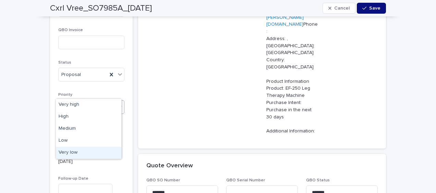
click at [67, 151] on div "Very low" at bounding box center [88, 153] width 65 height 12
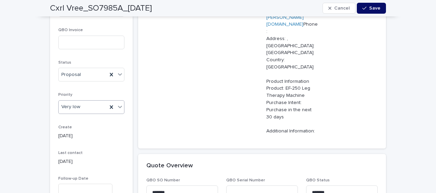
click at [375, 7] on span "Save" at bounding box center [374, 8] width 11 height 5
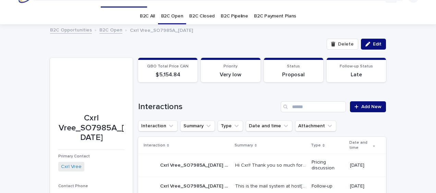
scroll to position [0, 0]
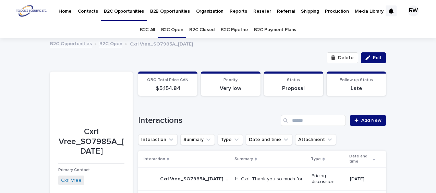
click at [164, 28] on link "B2C Open" at bounding box center [172, 30] width 22 height 16
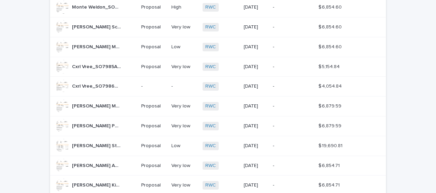
scroll to position [103, 0]
click at [151, 80] on div "-" at bounding box center [153, 85] width 25 height 11
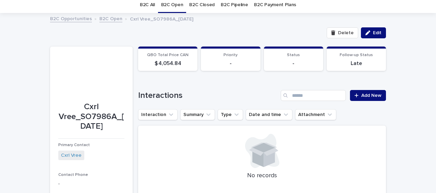
scroll to position [34, 0]
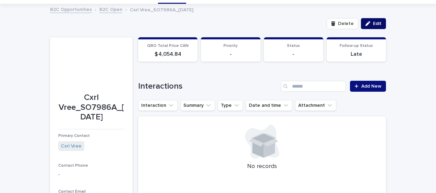
click at [375, 22] on span "Edit" at bounding box center [377, 23] width 9 height 5
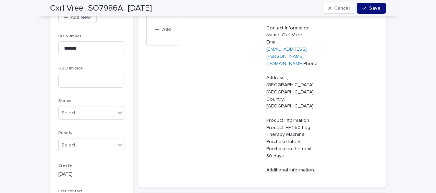
scroll to position [308, 0]
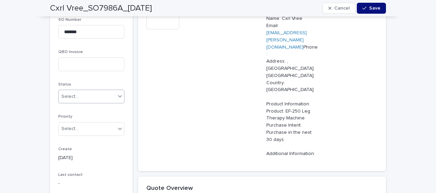
click at [76, 91] on div "Select..." at bounding box center [87, 96] width 57 height 11
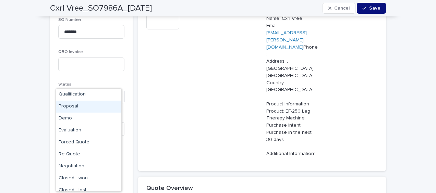
click at [72, 106] on div "Proposal" at bounding box center [88, 107] width 65 height 12
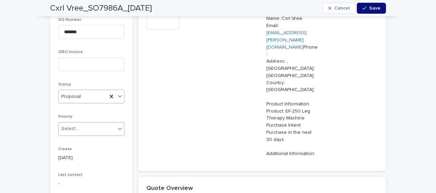
click at [72, 125] on div "Select..." at bounding box center [69, 128] width 17 height 7
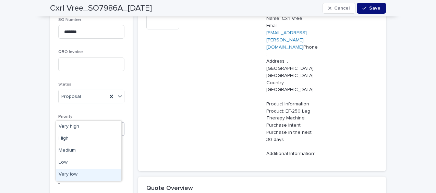
click at [69, 173] on div "Very low" at bounding box center [88, 175] width 65 height 12
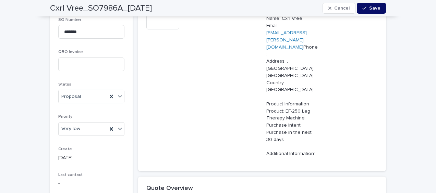
click at [374, 7] on span "Save" at bounding box center [374, 8] width 11 height 5
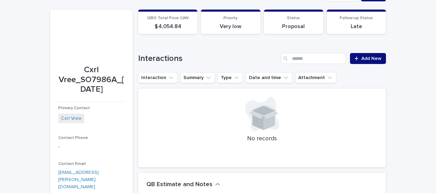
scroll to position [69, 0]
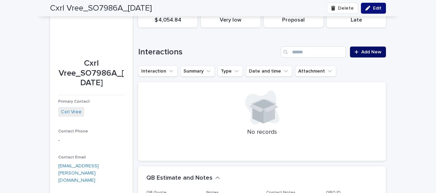
click at [365, 52] on span "Add New" at bounding box center [371, 52] width 20 height 5
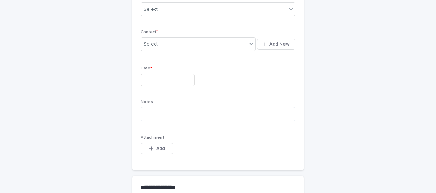
scroll to position [6, 0]
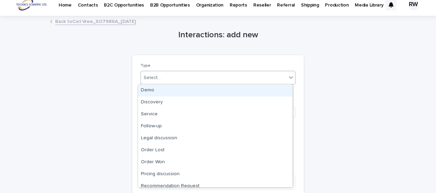
click at [170, 81] on div "Select..." at bounding box center [214, 77] width 146 height 11
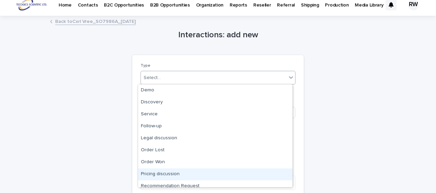
click at [171, 173] on div "Pricing discussion" at bounding box center [215, 175] width 154 height 12
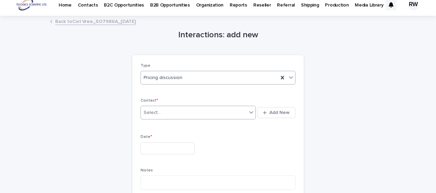
click at [162, 112] on div "Select..." at bounding box center [194, 112] width 106 height 11
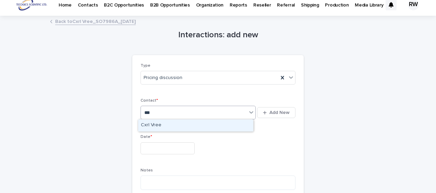
type input "****"
click at [162, 124] on div "Cxrl Vree" at bounding box center [195, 126] width 115 height 12
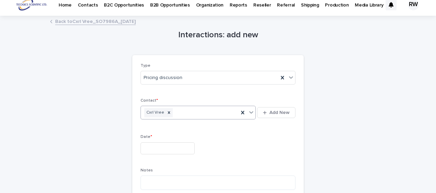
click at [150, 144] on input "text" at bounding box center [167, 149] width 54 height 12
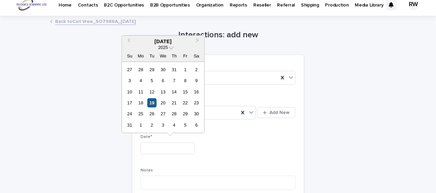
click at [152, 101] on div "19" at bounding box center [151, 102] width 9 height 9
type input "**********"
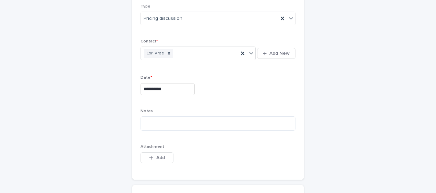
scroll to position [75, 0]
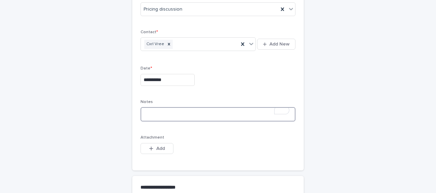
paste textarea "**********"
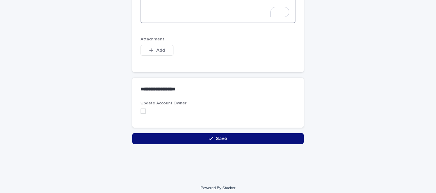
scroll to position [562, 0]
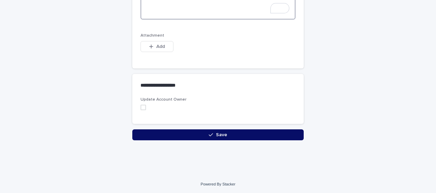
type textarea "**********"
click at [212, 130] on button "Save" at bounding box center [217, 134] width 171 height 11
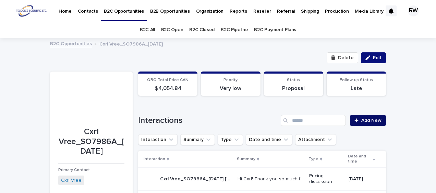
click at [376, 119] on span "Add New" at bounding box center [371, 120] width 20 height 5
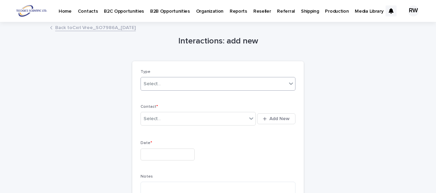
click at [154, 83] on div "Select..." at bounding box center [152, 83] width 17 height 7
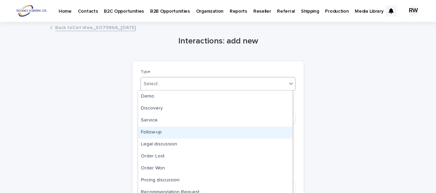
click at [153, 131] on div "Follow-up" at bounding box center [215, 133] width 154 height 12
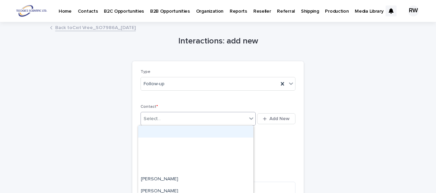
click at [149, 118] on div "Select..." at bounding box center [152, 118] width 17 height 7
type input "****"
click at [152, 130] on div "Cxrl Vree" at bounding box center [195, 132] width 115 height 12
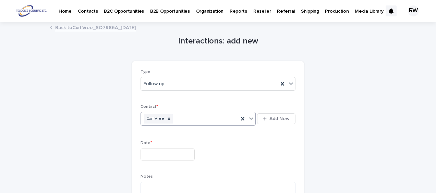
click at [145, 151] on input "text" at bounding box center [167, 155] width 54 height 12
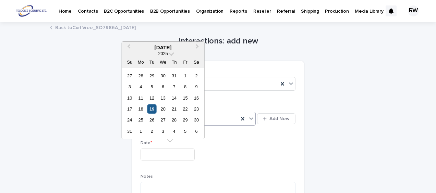
click at [152, 107] on div "19" at bounding box center [151, 108] width 9 height 9
type input "**********"
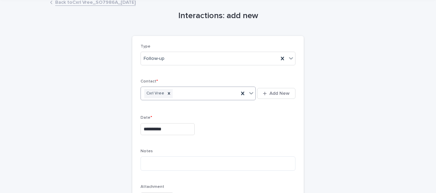
scroll to position [34, 0]
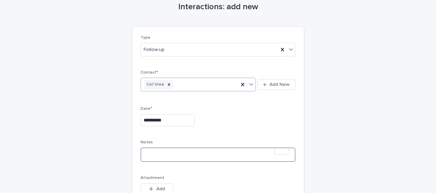
paste textarea "**********"
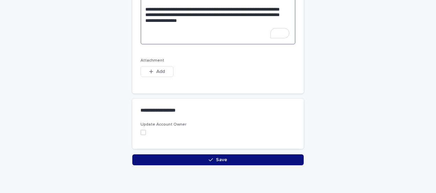
scroll to position [267, 0]
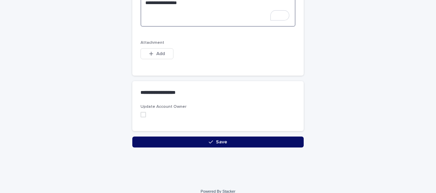
type textarea "**********"
click at [140, 140] on button "Save" at bounding box center [217, 142] width 171 height 11
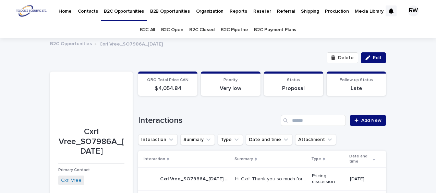
click at [169, 29] on link "B2C Open" at bounding box center [172, 30] width 22 height 16
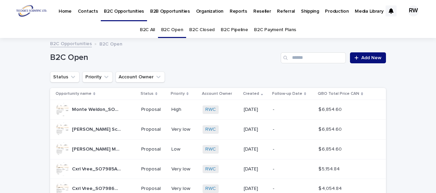
click at [87, 11] on p "Contacts" at bounding box center [88, 7] width 20 height 14
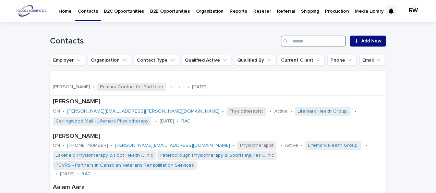
paste input "**********"
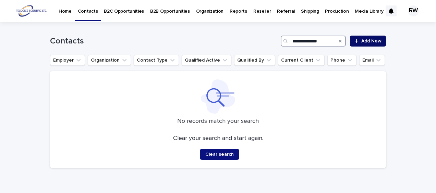
type input "**********"
click at [370, 40] on span "Add New" at bounding box center [371, 41] width 20 height 5
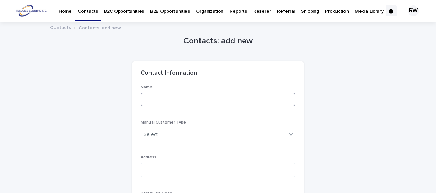
paste input "**********"
type input "**********"
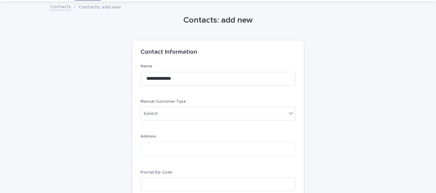
scroll to position [34, 0]
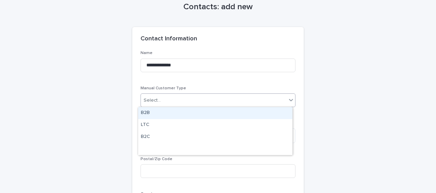
click at [177, 101] on div "Select..." at bounding box center [214, 100] width 146 height 11
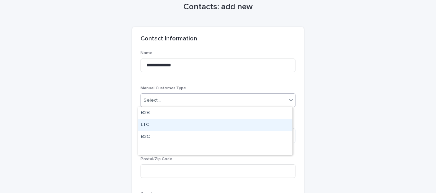
click at [162, 123] on div "LTC" at bounding box center [215, 125] width 154 height 12
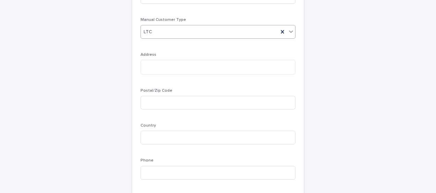
scroll to position [137, 0]
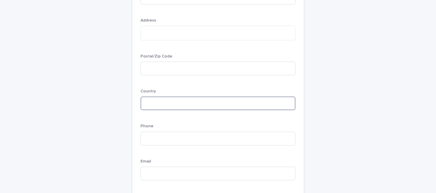
drag, startPoint x: 149, startPoint y: 103, endPoint x: 142, endPoint y: 104, distance: 6.9
click at [149, 103] on input at bounding box center [217, 104] width 155 height 14
type input "******"
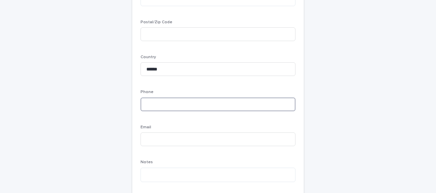
paste input "**********"
click at [151, 103] on input "**********" at bounding box center [217, 105] width 155 height 14
click at [151, 105] on input "**********" at bounding box center [217, 105] width 155 height 14
click at [161, 104] on input "**********" at bounding box center [217, 105] width 155 height 14
type input "**********"
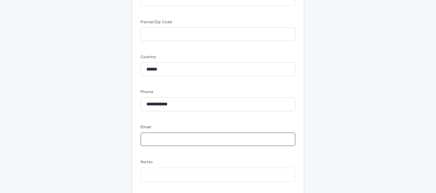
paste input "**********"
type input "**********"
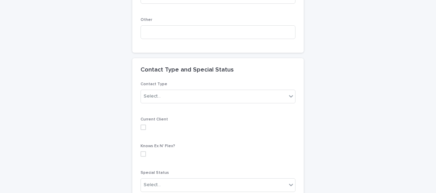
scroll to position [617, 0]
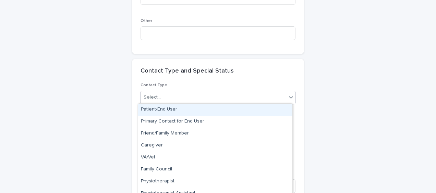
click at [189, 96] on div "Select..." at bounding box center [214, 97] width 146 height 11
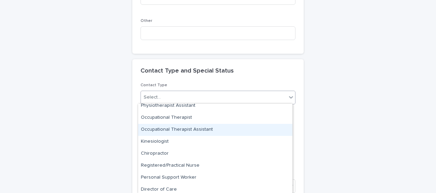
scroll to position [103, 0]
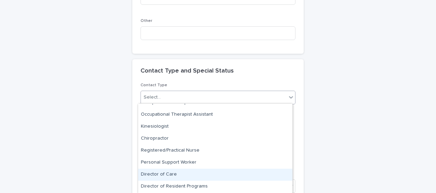
click at [187, 174] on div "Director of Care" at bounding box center [215, 175] width 154 height 12
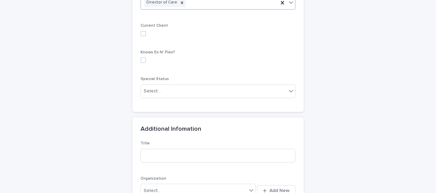
scroll to position [719, 0]
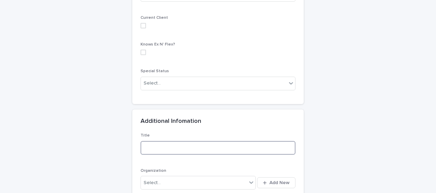
paste input "**********"
type input "**********"
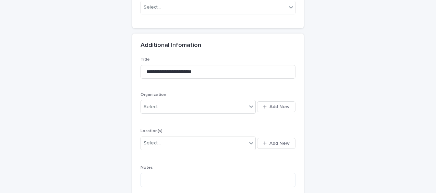
scroll to position [822, 0]
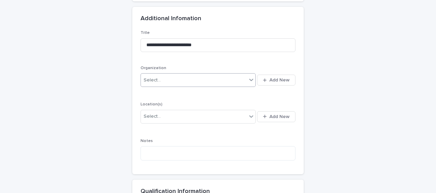
click at [148, 82] on div "Select..." at bounding box center [152, 80] width 17 height 7
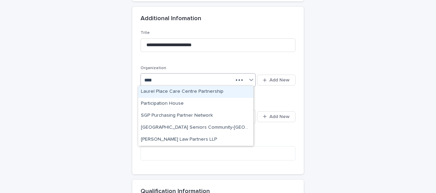
type input "*****"
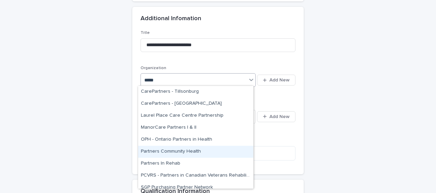
click at [161, 151] on div "Partners Community Health" at bounding box center [195, 152] width 115 height 12
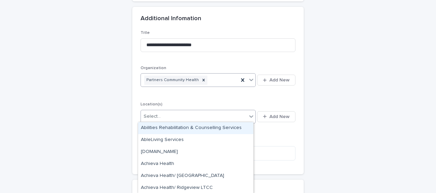
click at [145, 117] on div "Select..." at bounding box center [152, 116] width 17 height 7
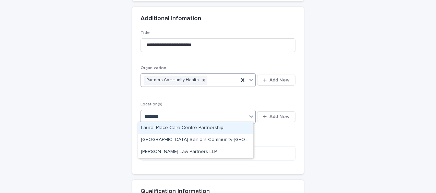
type input "********"
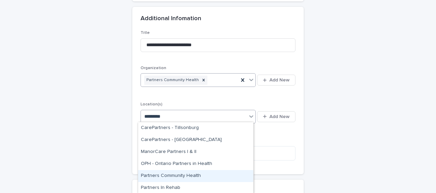
click at [168, 175] on div "Partners Community Health" at bounding box center [195, 176] width 115 height 12
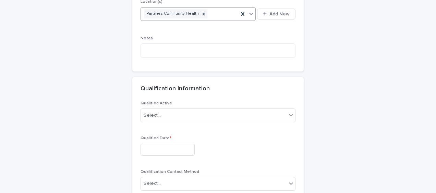
scroll to position [959, 0]
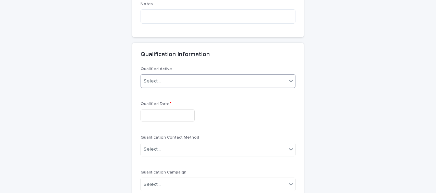
click at [160, 78] on div "Select..." at bounding box center [214, 81] width 146 height 11
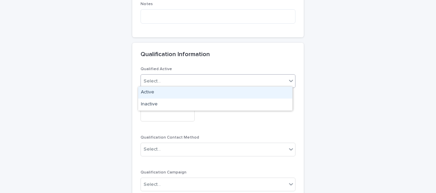
click at [157, 89] on div "Active" at bounding box center [215, 93] width 154 height 12
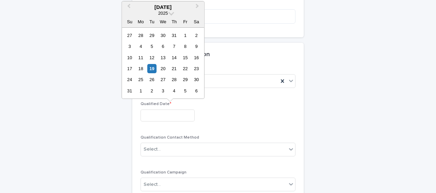
click at [147, 111] on input "text" at bounding box center [167, 116] width 54 height 12
click at [150, 67] on div "19" at bounding box center [151, 68] width 9 height 9
type input "**********"
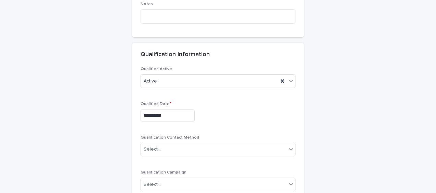
scroll to position [1028, 0]
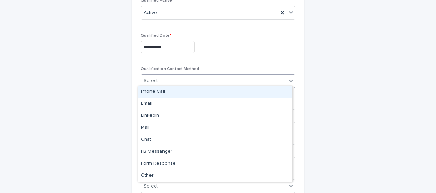
click at [158, 84] on div "Select..." at bounding box center [214, 80] width 146 height 11
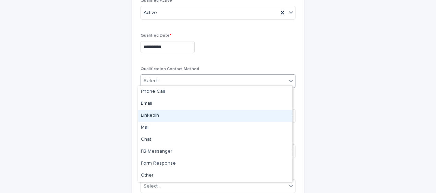
click at [156, 114] on div "LinkedIn" at bounding box center [215, 116] width 154 height 12
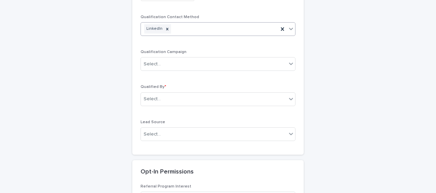
scroll to position [1096, 0]
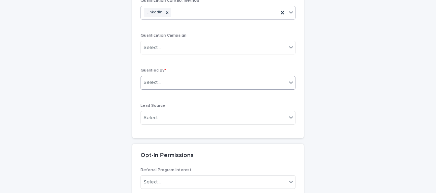
click at [151, 82] on div "Select..." at bounding box center [152, 82] width 17 height 7
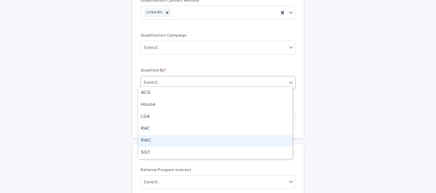
click at [151, 139] on div "RWC" at bounding box center [215, 141] width 154 height 12
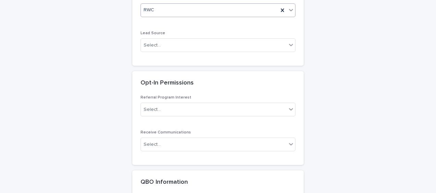
scroll to position [1199, 0]
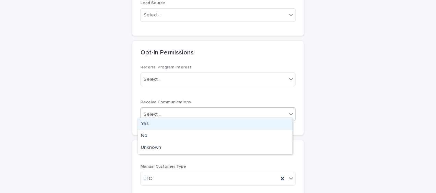
click at [147, 115] on div "Select..." at bounding box center [214, 114] width 146 height 11
click at [147, 122] on div "Yes" at bounding box center [215, 124] width 154 height 12
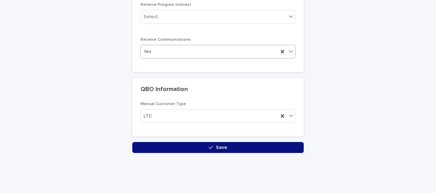
scroll to position [1272, 0]
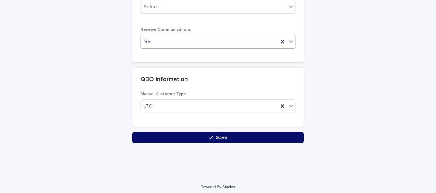
click at [136, 132] on button "Save" at bounding box center [217, 137] width 171 height 11
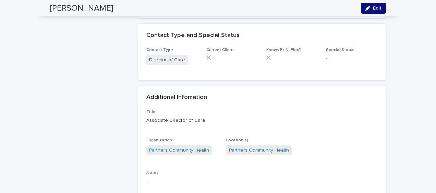
scroll to position [719, 0]
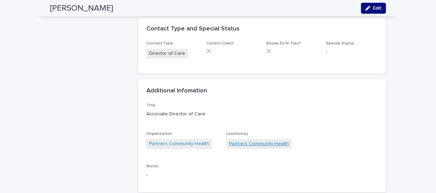
click at [260, 140] on link "Partners Community Health" at bounding box center [259, 143] width 60 height 7
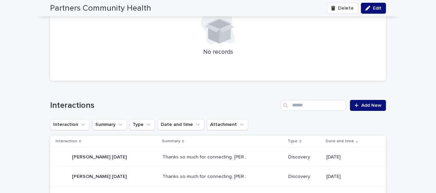
scroll to position [274, 0]
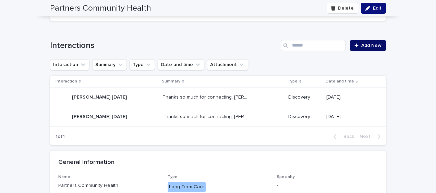
click at [368, 45] on span "Add New" at bounding box center [371, 45] width 20 height 5
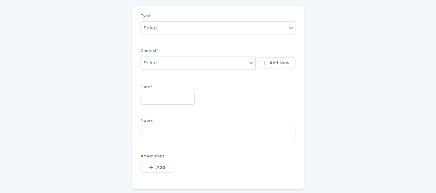
scroll to position [34, 0]
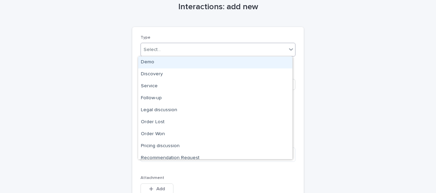
click at [161, 48] on input "text" at bounding box center [161, 50] width 1 height 6
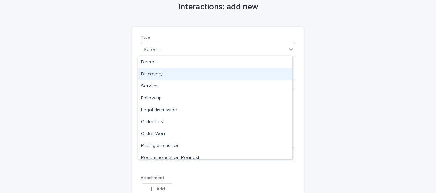
click at [153, 74] on div "Discovery" at bounding box center [215, 75] width 154 height 12
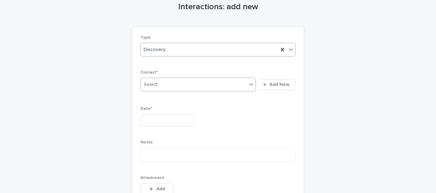
click at [145, 85] on div "Select..." at bounding box center [152, 84] width 17 height 7
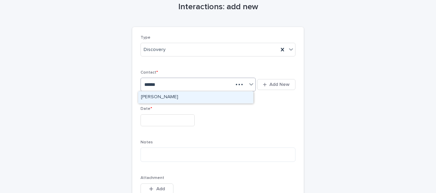
type input "*******"
click at [151, 98] on div "Abigale Wilson" at bounding box center [195, 97] width 115 height 12
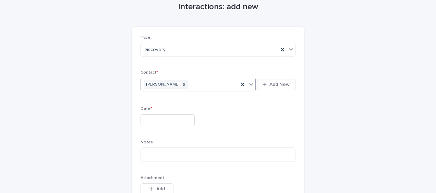
click at [177, 120] on input "text" at bounding box center [167, 120] width 54 height 12
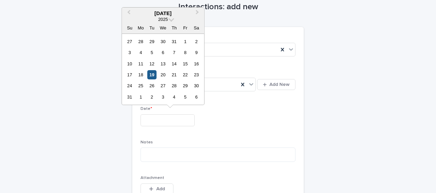
click at [151, 74] on div "19" at bounding box center [151, 74] width 9 height 9
type input "**********"
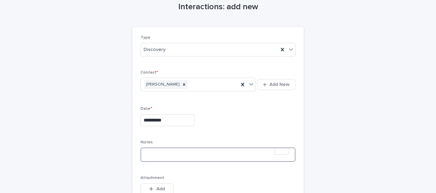
paste textarea "**********"
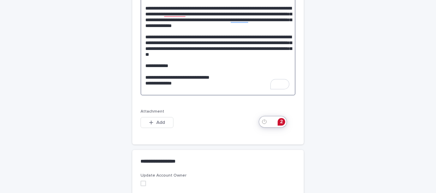
scroll to position [273, 0]
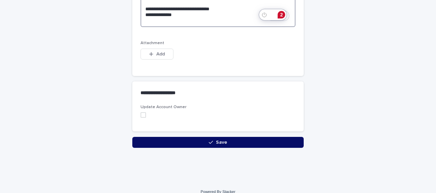
type textarea "**********"
click at [166, 140] on button "Save" at bounding box center [217, 142] width 171 height 11
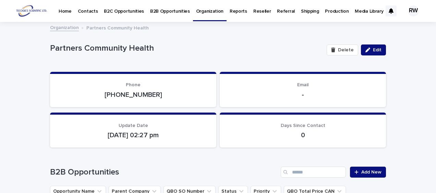
click at [86, 11] on p "Contacts" at bounding box center [88, 7] width 20 height 14
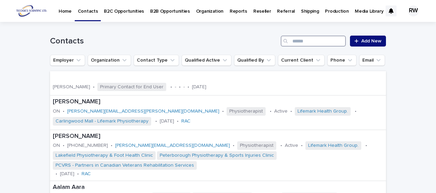
paste input "**********"
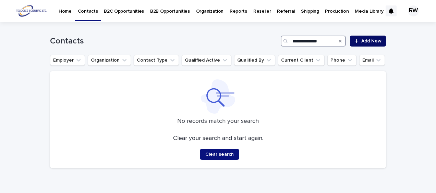
type input "**********"
click at [372, 40] on span "Add New" at bounding box center [371, 41] width 20 height 5
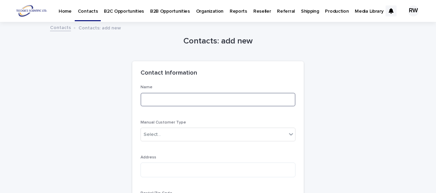
paste input "**********"
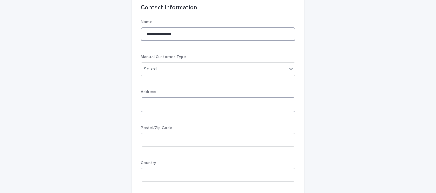
scroll to position [69, 0]
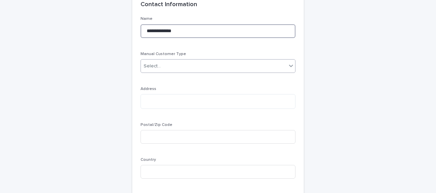
type input "**********"
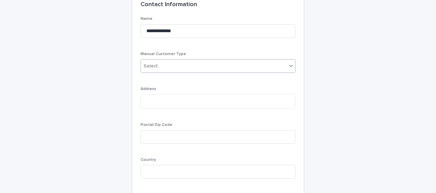
click at [145, 67] on div "Select..." at bounding box center [152, 66] width 17 height 7
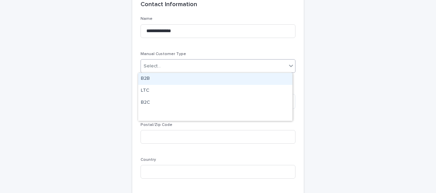
click at [147, 75] on div "B2B" at bounding box center [215, 79] width 154 height 12
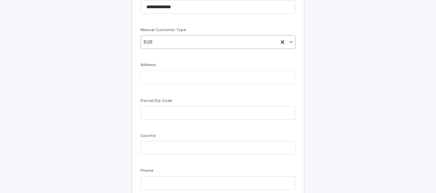
scroll to position [103, 0]
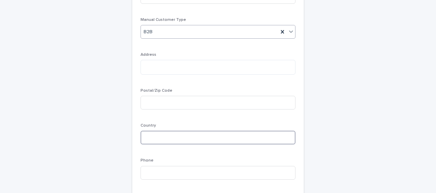
drag, startPoint x: 145, startPoint y: 132, endPoint x: 65, endPoint y: 123, distance: 79.6
click at [145, 132] on input at bounding box center [217, 138] width 155 height 14
type input "***"
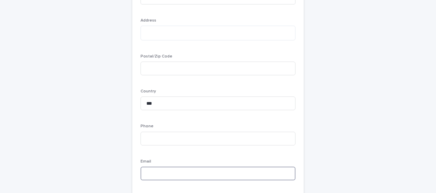
paste input "**********"
type input "**********"
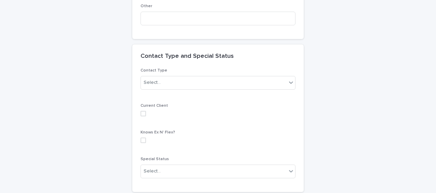
scroll to position [651, 0]
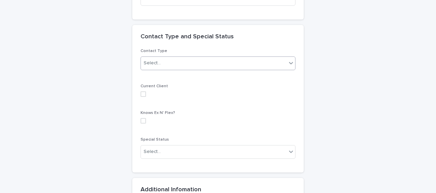
click at [183, 65] on div "Select..." at bounding box center [214, 63] width 146 height 11
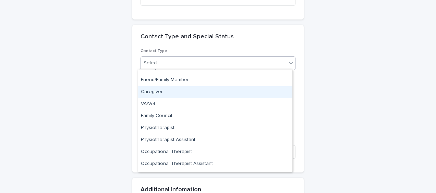
scroll to position [34, 0]
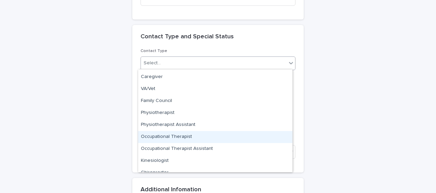
click at [193, 136] on div "Occupational Therapist" at bounding box center [215, 137] width 154 height 12
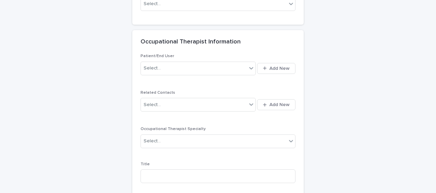
scroll to position [841, 0]
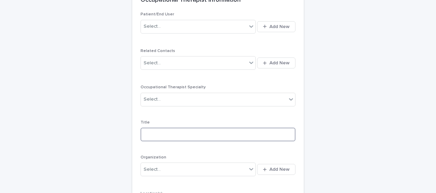
paste input "**********"
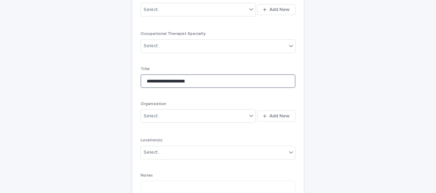
scroll to position [909, 0]
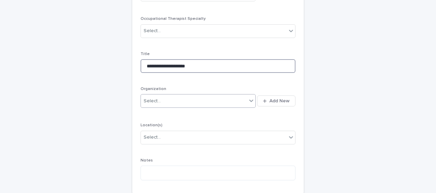
type input "**********"
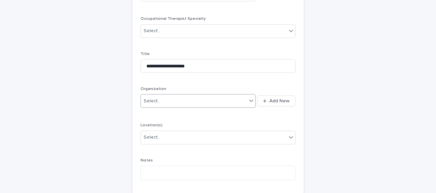
click at [152, 101] on div "Select..." at bounding box center [152, 101] width 17 height 7
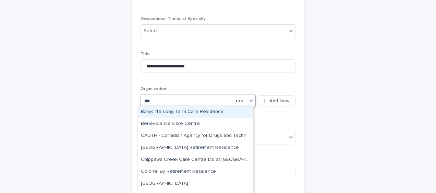
type input "****"
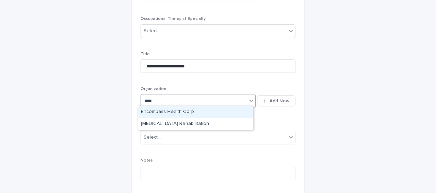
click at [151, 111] on div "Encompass Health Corp" at bounding box center [195, 112] width 115 height 12
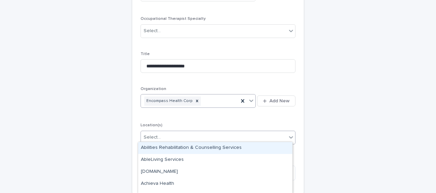
click at [152, 138] on div "Select..." at bounding box center [152, 137] width 17 height 7
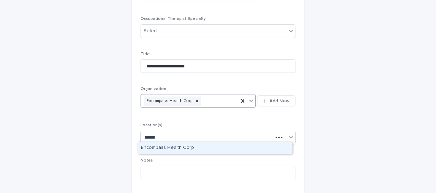
type input "*******"
click at [149, 144] on div "Encompass Health Corp" at bounding box center [215, 148] width 154 height 12
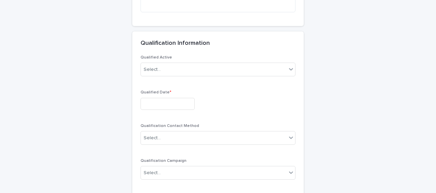
scroll to position [1080, 0]
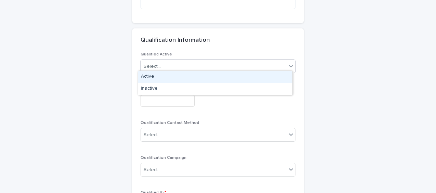
click at [167, 64] on div "Select..." at bounding box center [214, 66] width 146 height 11
click at [157, 75] on div "Active" at bounding box center [215, 77] width 154 height 12
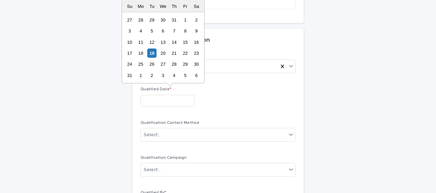
click at [148, 97] on input "text" at bounding box center [167, 101] width 54 height 12
click at [151, 51] on div "19" at bounding box center [151, 53] width 9 height 9
type input "**********"
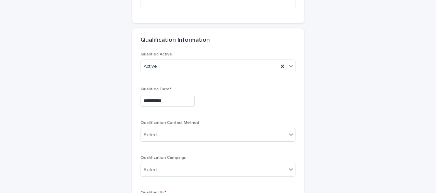
scroll to position [1115, 0]
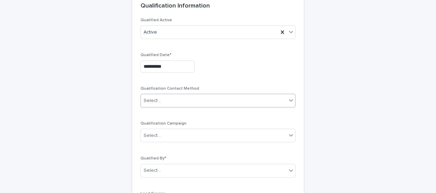
click at [155, 99] on div "Select..." at bounding box center [152, 100] width 17 height 7
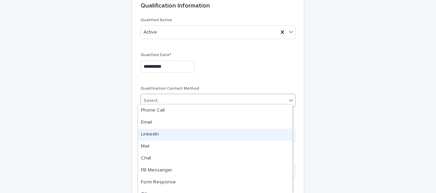
click at [153, 132] on div "LinkedIn" at bounding box center [215, 135] width 154 height 12
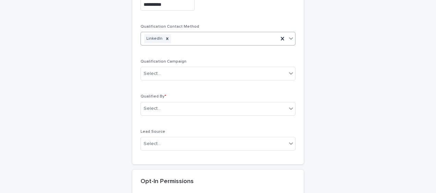
scroll to position [1217, 0]
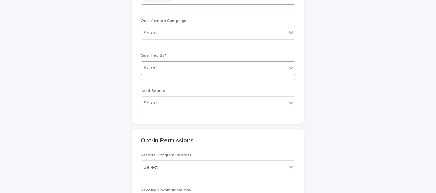
click at [161, 65] on input "text" at bounding box center [161, 68] width 1 height 6
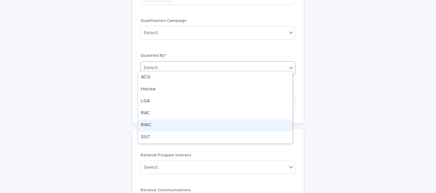
click at [150, 124] on div "RWC" at bounding box center [215, 126] width 154 height 12
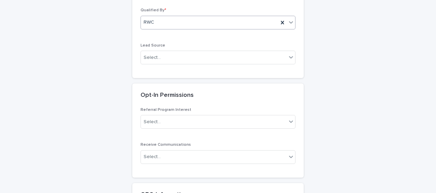
scroll to position [1320, 0]
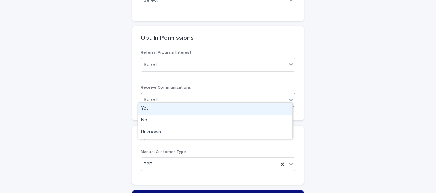
click at [147, 96] on div "Select..." at bounding box center [152, 99] width 17 height 7
click at [147, 107] on div "Yes" at bounding box center [215, 109] width 154 height 12
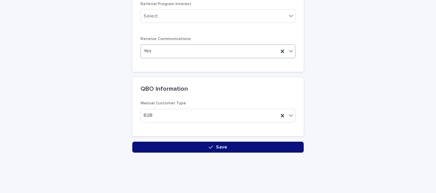
scroll to position [1377, 0]
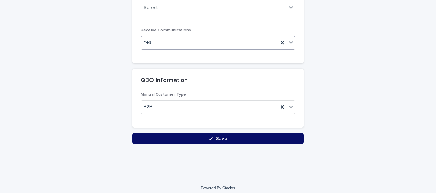
click at [135, 134] on button "Save" at bounding box center [217, 138] width 171 height 11
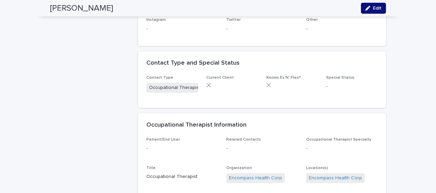
scroll to position [754, 0]
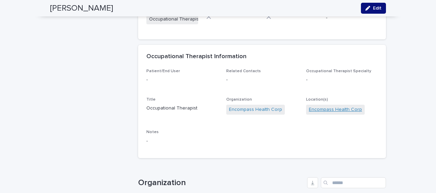
click at [344, 106] on link "Encompass Health Corp" at bounding box center [335, 109] width 53 height 7
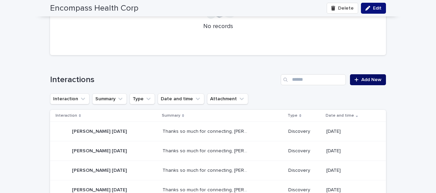
click at [368, 78] on span "Add New" at bounding box center [371, 79] width 20 height 5
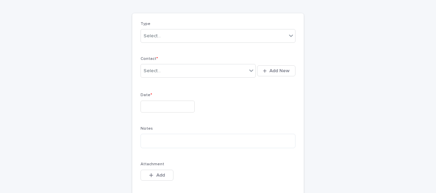
scroll to position [34, 0]
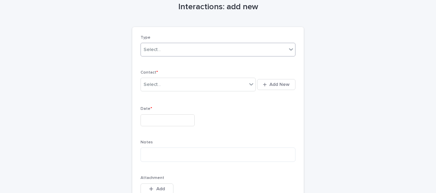
click at [166, 47] on div "Select..." at bounding box center [214, 49] width 146 height 11
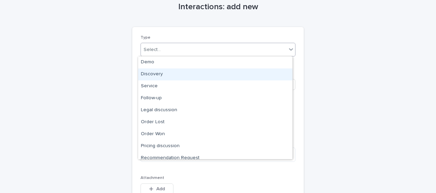
click at [161, 72] on div "Discovery" at bounding box center [215, 75] width 154 height 12
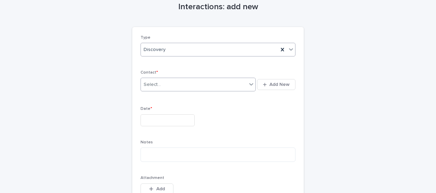
click at [156, 86] on div "Select..." at bounding box center [152, 84] width 17 height 7
type input "*******"
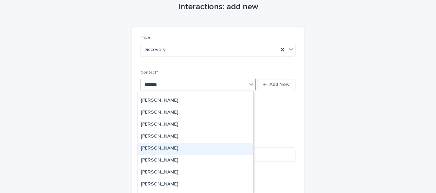
scroll to position [103, 0]
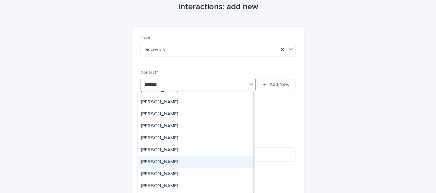
click at [201, 160] on div "[PERSON_NAME]" at bounding box center [195, 163] width 115 height 12
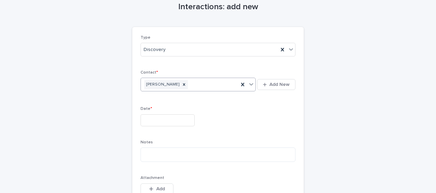
click at [159, 116] on input "text" at bounding box center [167, 120] width 54 height 12
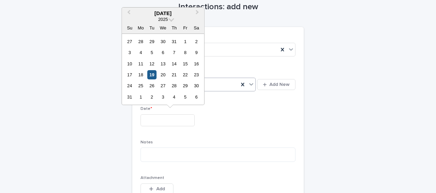
click at [153, 76] on div "19" at bounding box center [151, 74] width 9 height 9
type input "**********"
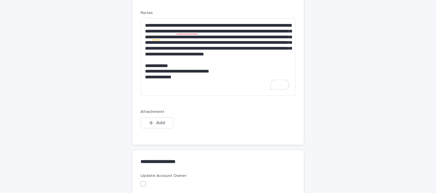
scroll to position [240, 0]
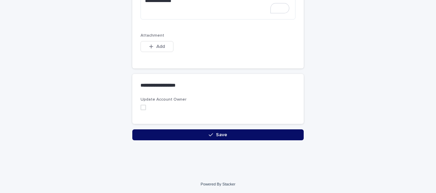
type textarea "**********"
click at [133, 135] on button "Save" at bounding box center [217, 134] width 171 height 11
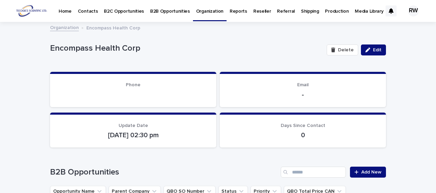
click at [93, 10] on p "Contacts" at bounding box center [88, 7] width 20 height 14
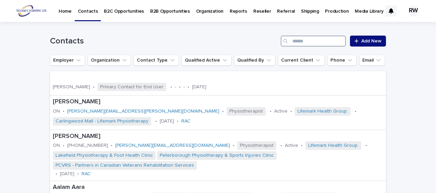
paste input "**********"
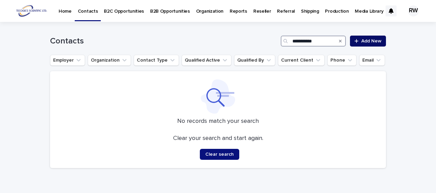
type input "**********"
click at [369, 40] on span "Add New" at bounding box center [371, 41] width 20 height 5
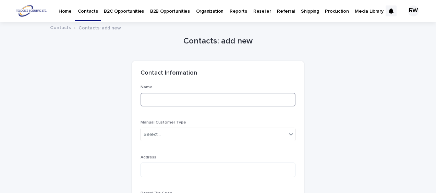
paste input "**********"
type input "**********"
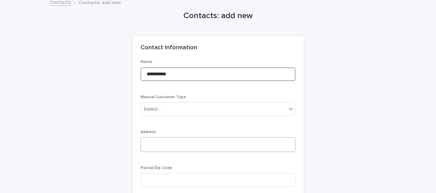
scroll to position [34, 0]
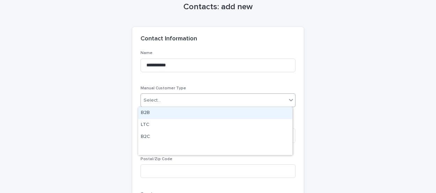
click at [184, 100] on div "Select..." at bounding box center [214, 100] width 146 height 11
click at [179, 111] on div "B2B" at bounding box center [215, 113] width 154 height 12
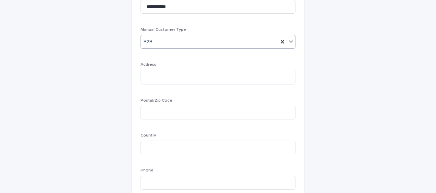
scroll to position [103, 0]
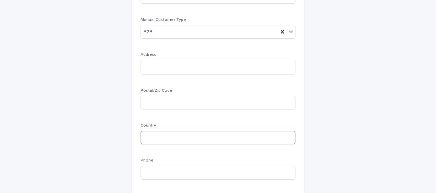
drag, startPoint x: 145, startPoint y: 132, endPoint x: 107, endPoint y: 130, distance: 38.4
click at [145, 132] on input at bounding box center [217, 138] width 155 height 14
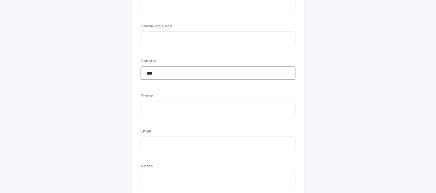
scroll to position [171, 0]
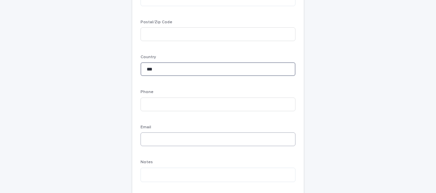
type input "***"
paste input "**********"
type input "**********"
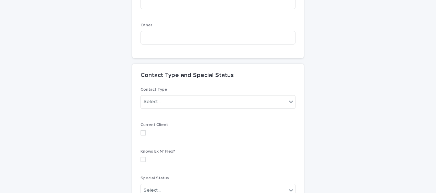
scroll to position [617, 0]
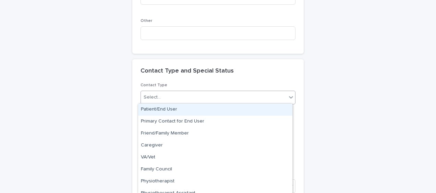
click at [158, 95] on div "Select..." at bounding box center [214, 97] width 146 height 11
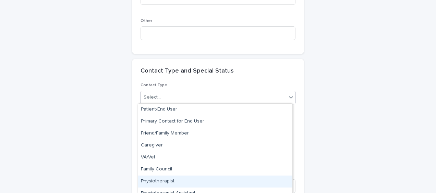
click at [175, 181] on div "Physiotherapist" at bounding box center [215, 182] width 154 height 12
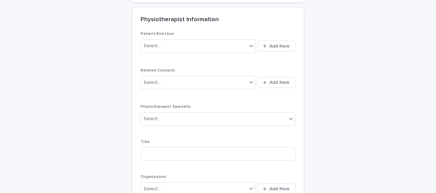
scroll to position [840, 0]
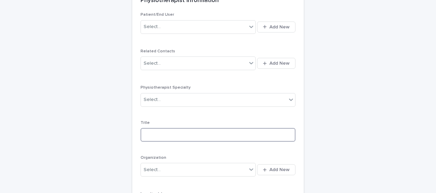
click at [141, 135] on input at bounding box center [217, 135] width 155 height 14
type input "**********"
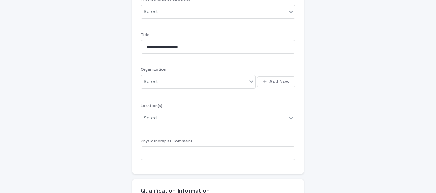
scroll to position [943, 0]
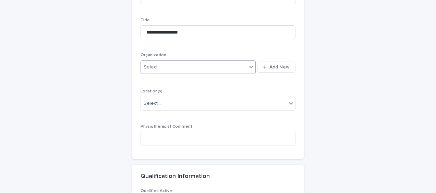
click at [152, 70] on div "Select..." at bounding box center [194, 67] width 106 height 11
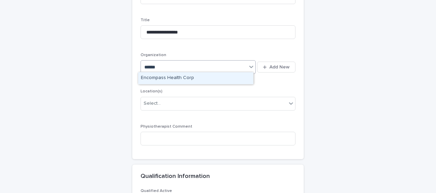
type input "*******"
click at [149, 77] on div "Encompass Health Corp" at bounding box center [195, 78] width 115 height 12
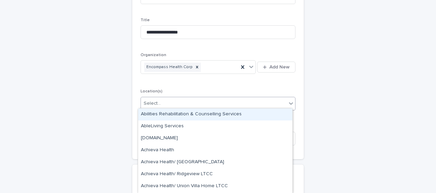
click at [145, 103] on div "Select..." at bounding box center [152, 103] width 17 height 7
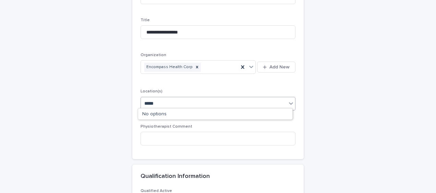
type input "******"
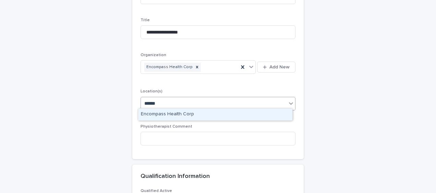
click at [147, 112] on div "Encompass Health Corp" at bounding box center [215, 115] width 154 height 12
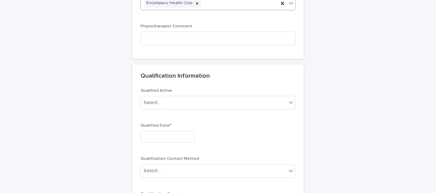
scroll to position [1080, 0]
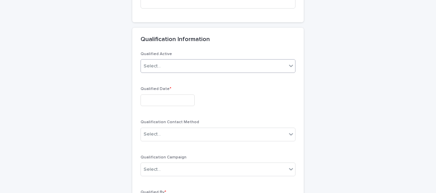
click at [161, 62] on div "Select..." at bounding box center [214, 66] width 146 height 11
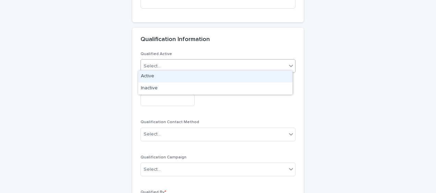
click at [158, 76] on div "Active" at bounding box center [215, 77] width 154 height 12
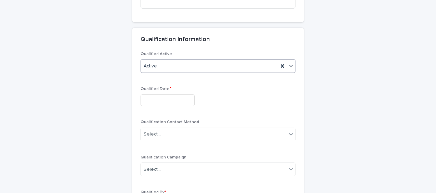
click at [148, 96] on input "text" at bounding box center [167, 101] width 54 height 12
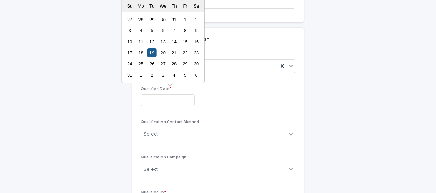
click at [152, 53] on div "19" at bounding box center [151, 52] width 9 height 9
type input "**********"
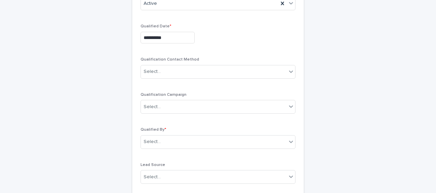
scroll to position [1149, 0]
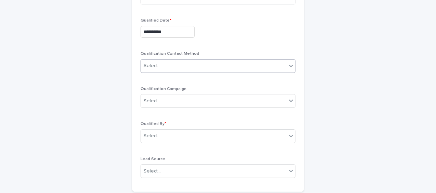
click at [162, 66] on div "Select..." at bounding box center [214, 65] width 146 height 11
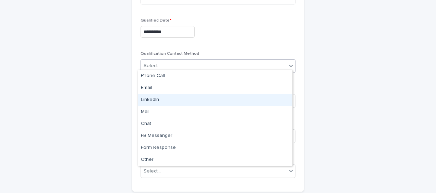
click at [157, 100] on div "LinkedIn" at bounding box center [215, 100] width 154 height 12
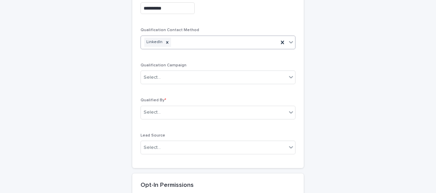
scroll to position [1217, 0]
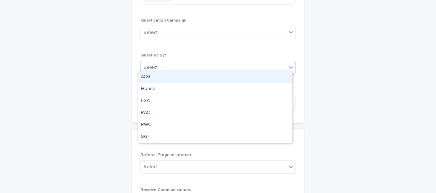
click at [153, 66] on div "Select..." at bounding box center [152, 67] width 17 height 7
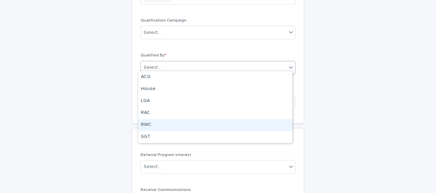
click at [152, 125] on div "RWC" at bounding box center [215, 125] width 154 height 12
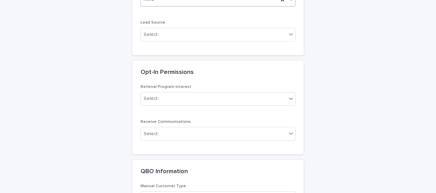
scroll to position [1320, 0]
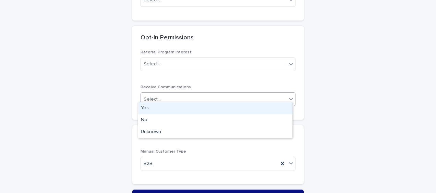
click at [161, 98] on div "Select..." at bounding box center [214, 99] width 146 height 11
click at [155, 106] on div "Yes" at bounding box center [215, 108] width 154 height 12
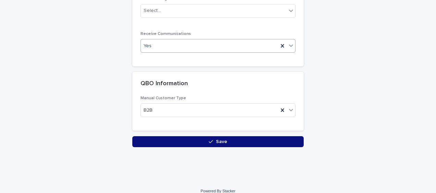
scroll to position [1377, 0]
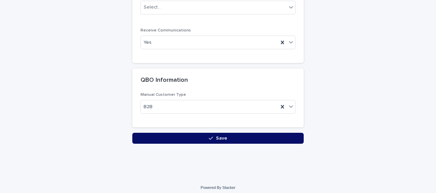
click at [145, 135] on button "Save" at bounding box center [217, 138] width 171 height 11
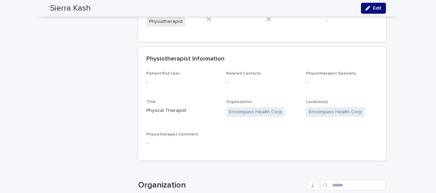
scroll to position [754, 0]
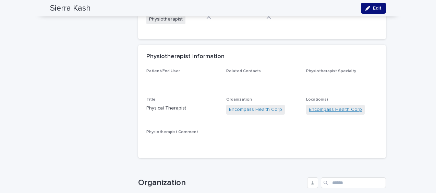
click at [339, 106] on link "Encompass Health Corp" at bounding box center [335, 109] width 53 height 7
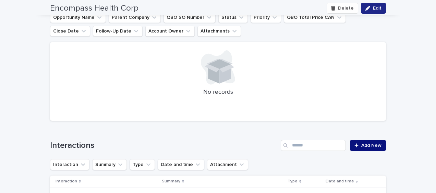
scroll to position [206, 0]
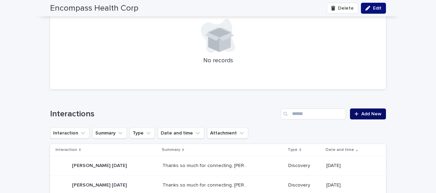
click at [369, 112] on span "Add New" at bounding box center [371, 114] width 20 height 5
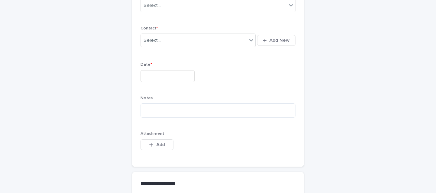
scroll to position [34, 0]
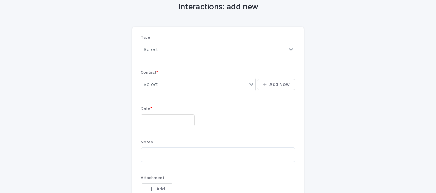
click at [165, 50] on div "Select..." at bounding box center [214, 49] width 146 height 11
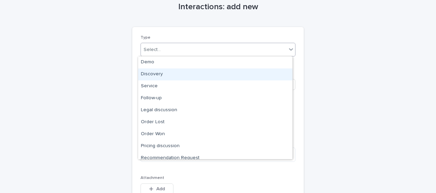
click at [160, 72] on div "Discovery" at bounding box center [215, 75] width 154 height 12
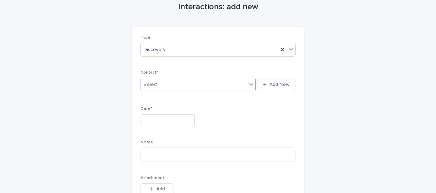
click at [148, 83] on div "Select..." at bounding box center [152, 84] width 17 height 7
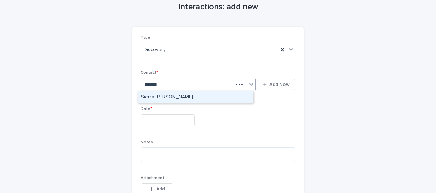
type input "********"
click at [153, 100] on div "Sierra Kash" at bounding box center [195, 97] width 115 height 12
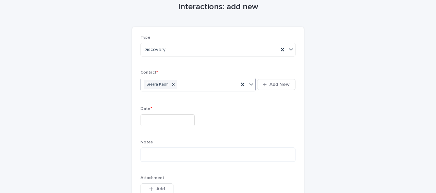
click at [146, 120] on input "text" at bounding box center [167, 120] width 54 height 12
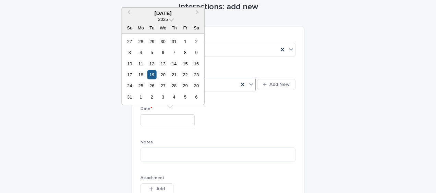
click at [152, 77] on div "19" at bounding box center [151, 74] width 9 height 9
type input "**********"
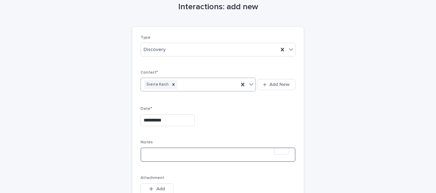
paste textarea "**********"
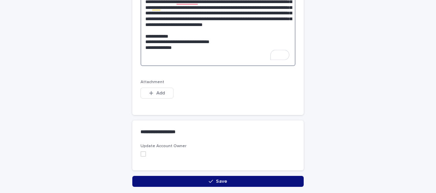
scroll to position [240, 0]
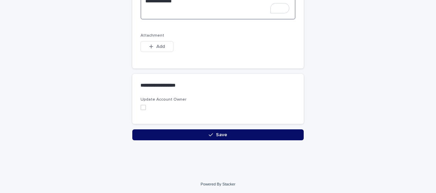
type textarea "**********"
click at [138, 136] on button "Save" at bounding box center [217, 134] width 171 height 11
